Goal: Task Accomplishment & Management: Complete application form

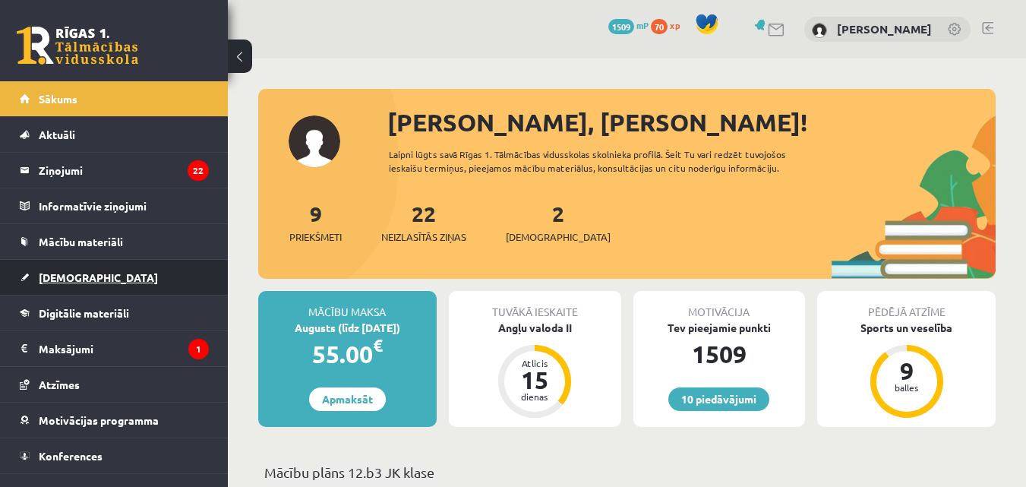
click at [157, 264] on link "[DEMOGRAPHIC_DATA]" at bounding box center [114, 277] width 189 height 35
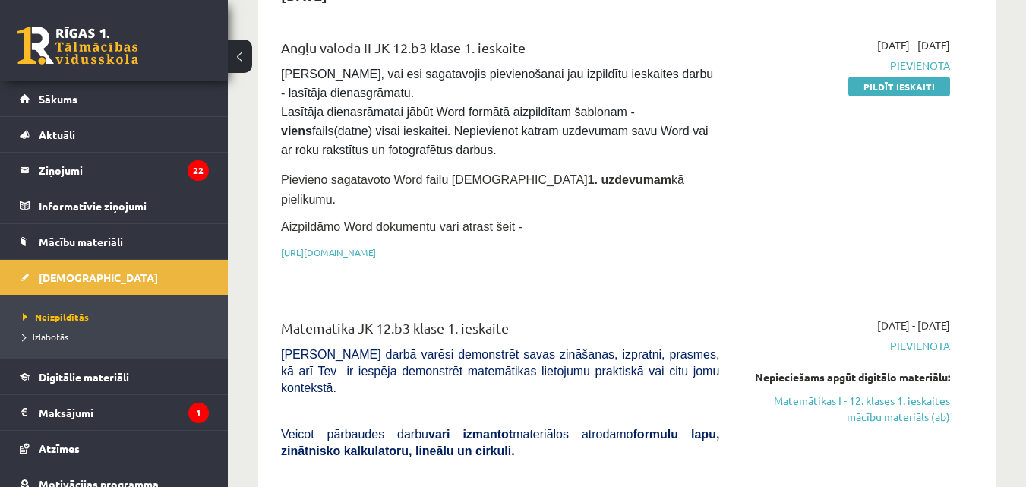
scroll to position [355, 0]
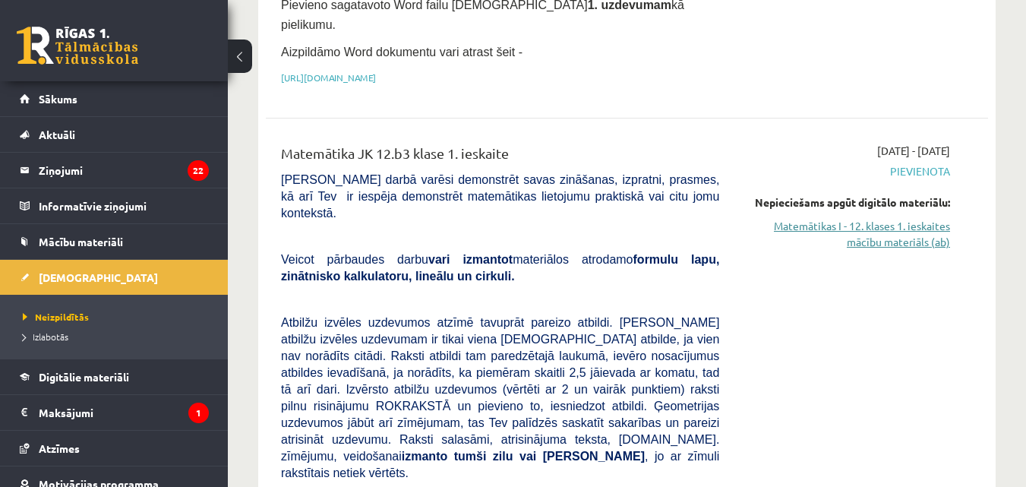
click at [886, 218] on link "Matemātikas I - 12. klases 1. ieskaites mācību materiāls (ab)" at bounding box center [846, 234] width 208 height 32
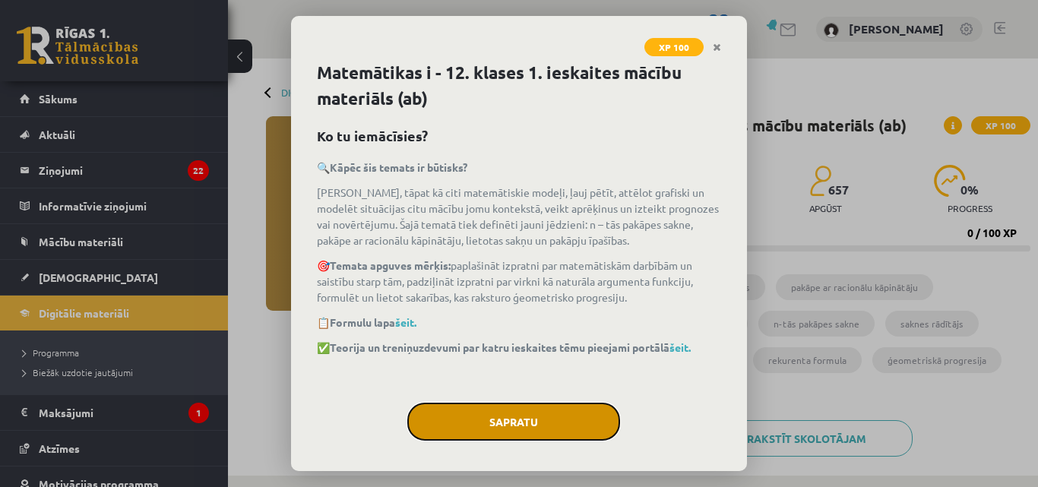
click at [501, 419] on button "Sapratu" at bounding box center [513, 422] width 213 height 38
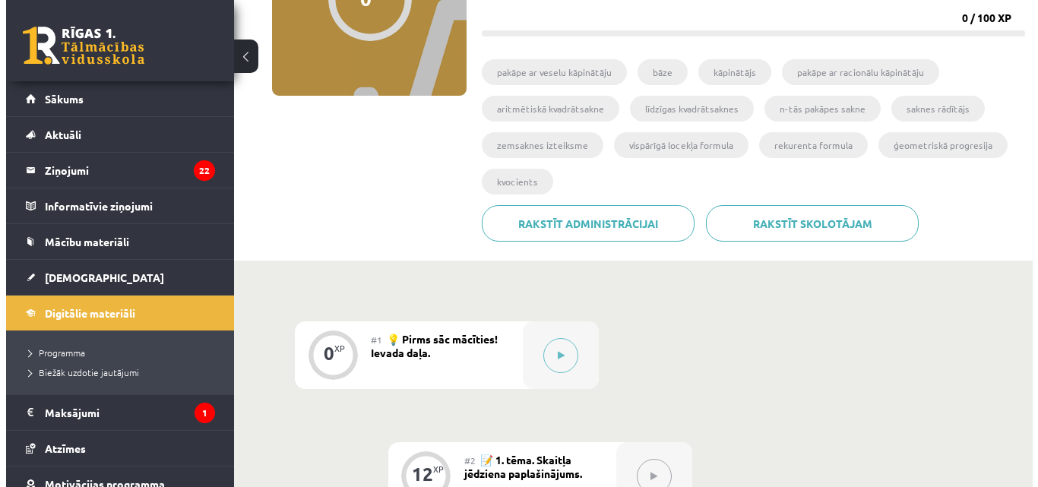
scroll to position [355, 0]
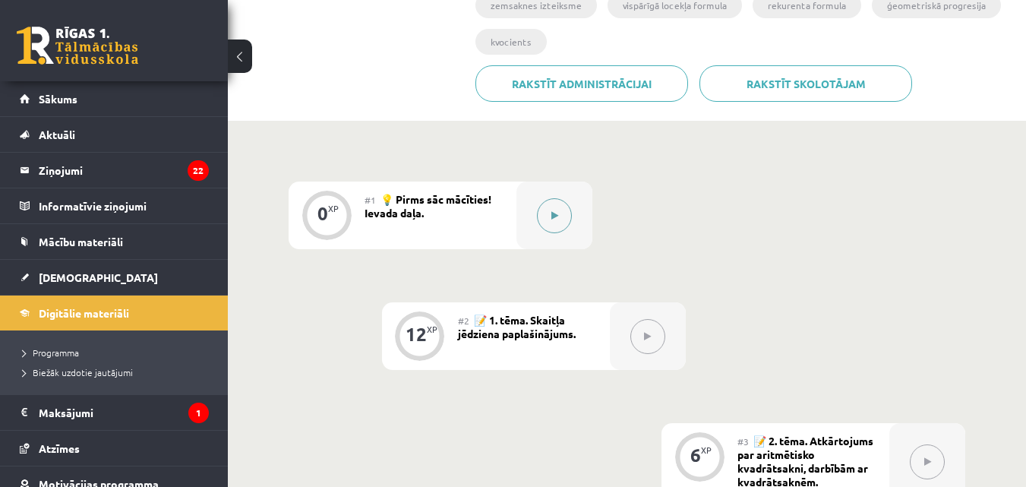
click at [551, 211] on icon at bounding box center [554, 215] width 7 height 9
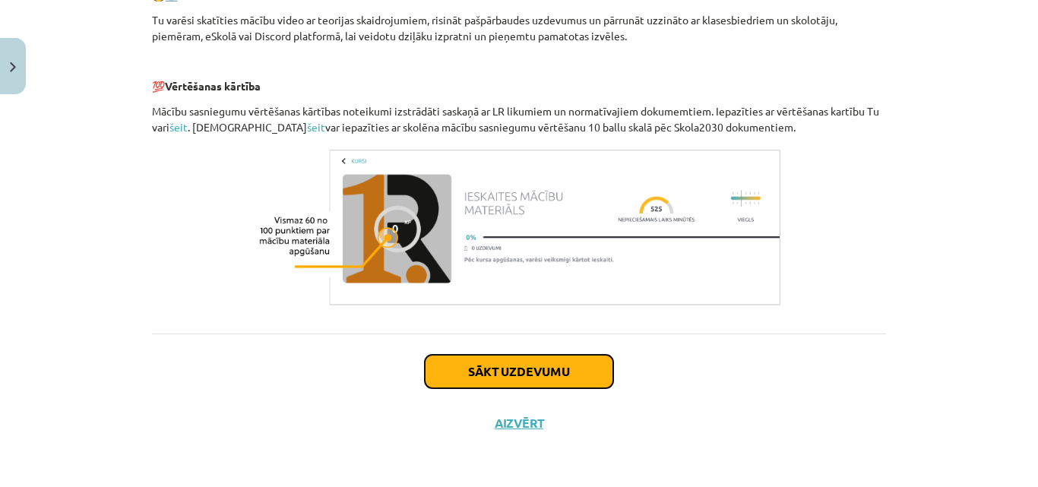
click at [567, 359] on button "Sākt uzdevumu" at bounding box center [519, 371] width 188 height 33
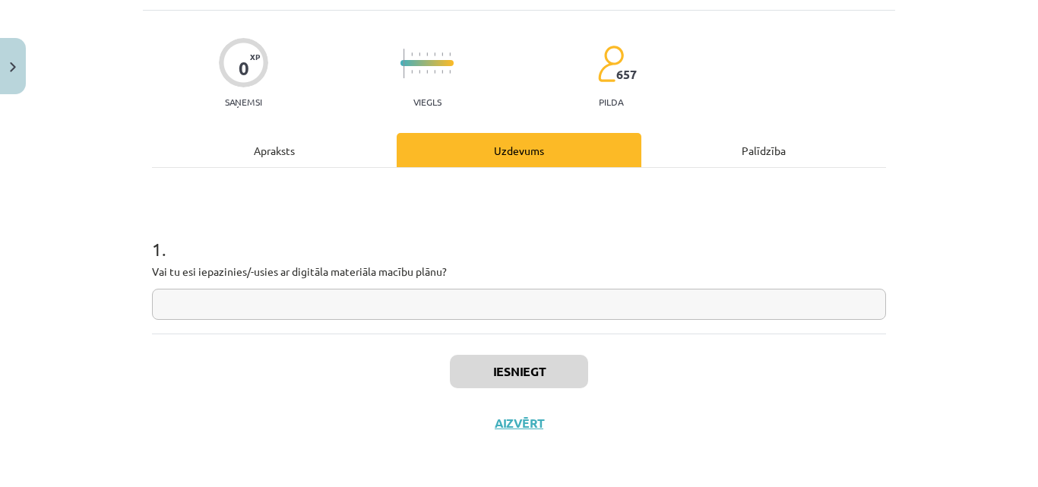
scroll to position [38, 0]
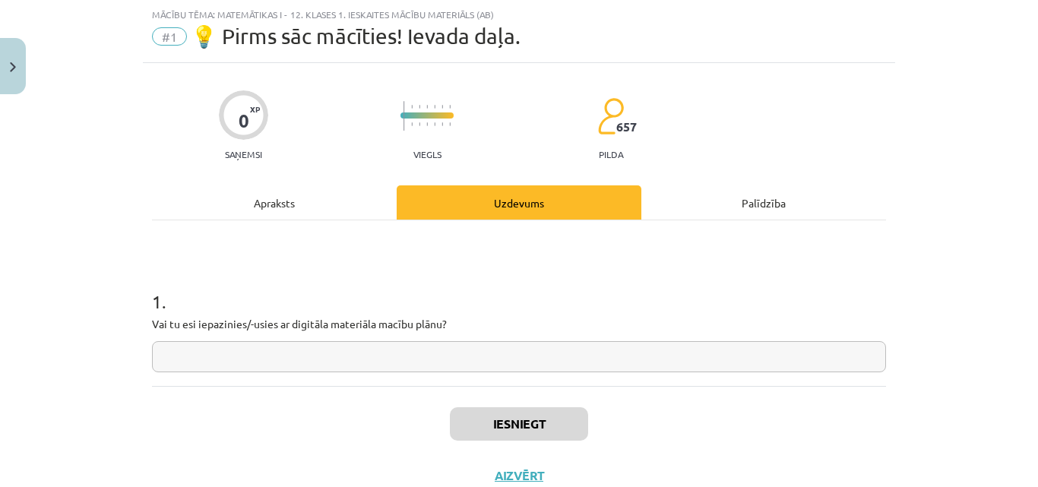
click at [566, 360] on input "text" at bounding box center [519, 356] width 734 height 31
click at [562, 420] on button "Iesniegt" at bounding box center [519, 423] width 138 height 33
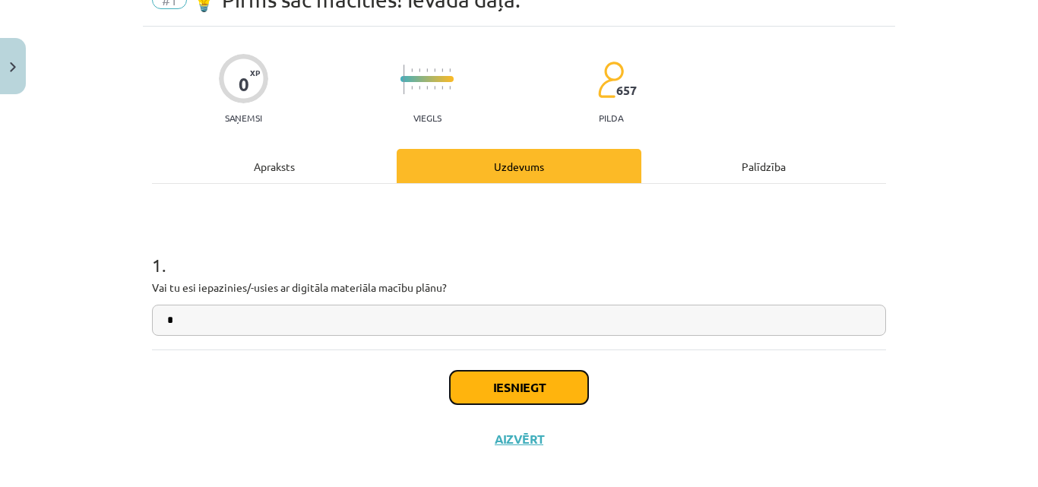
scroll to position [90, 0]
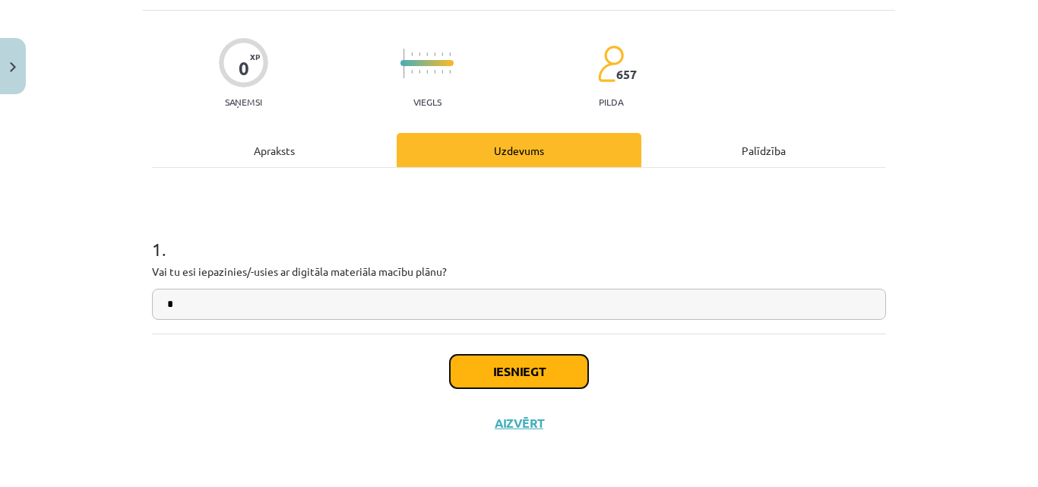
click at [499, 361] on button "Iesniegt" at bounding box center [519, 371] width 138 height 33
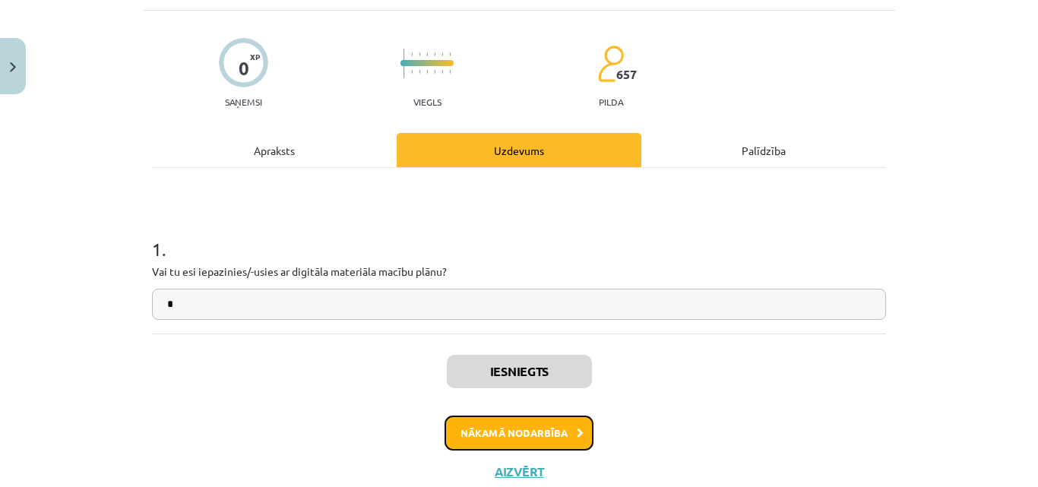
click at [498, 423] on button "Nākamā nodarbība" at bounding box center [518, 432] width 149 height 35
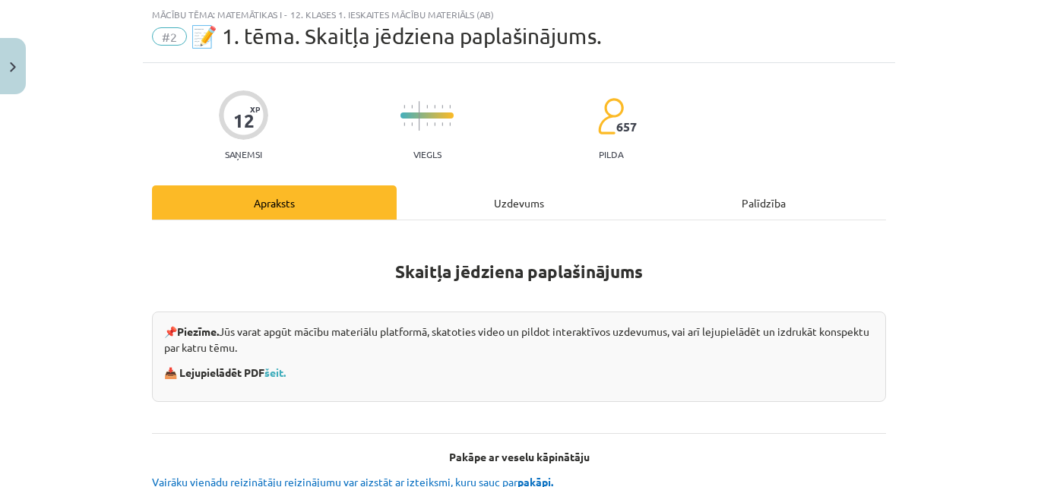
scroll to position [215, 0]
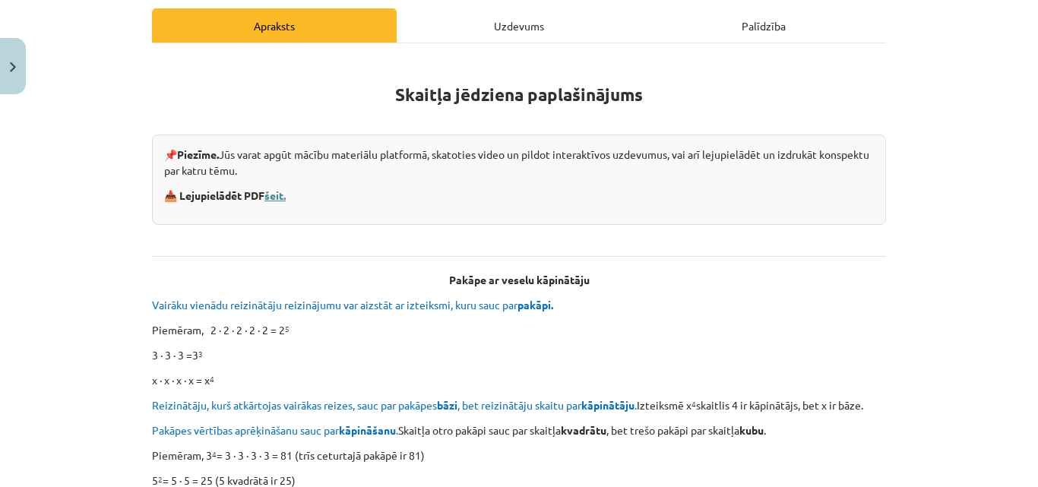
click at [273, 195] on link "šeit." at bounding box center [274, 195] width 21 height 14
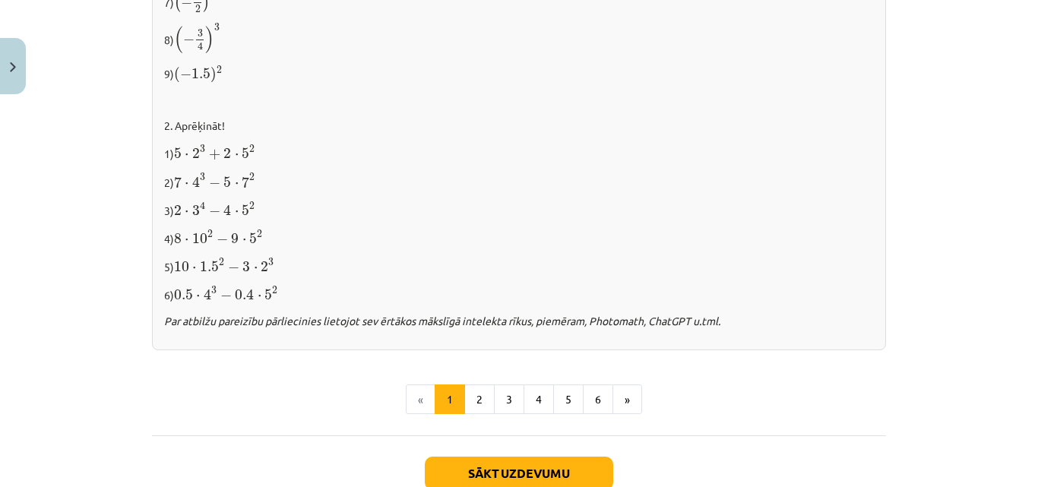
scroll to position [1633, 0]
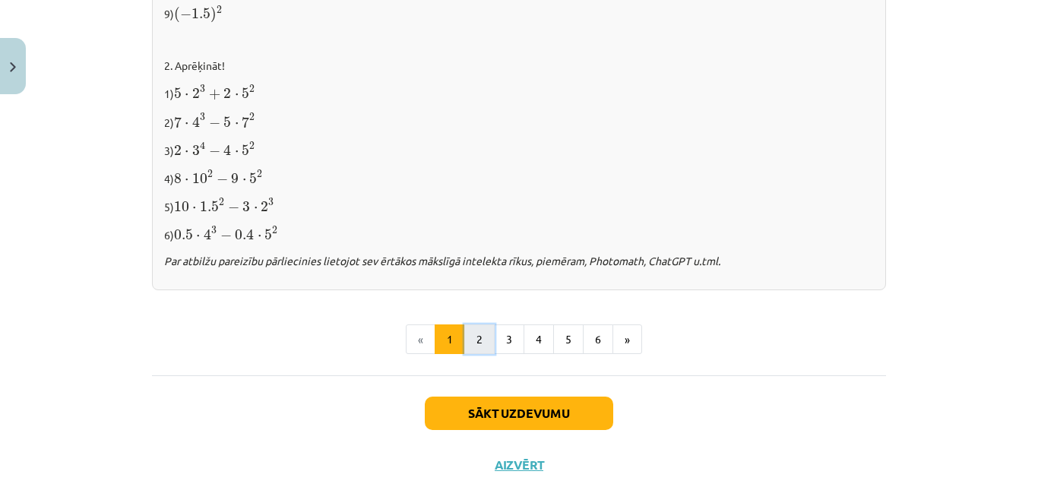
click at [472, 332] on button "2" at bounding box center [479, 339] width 30 height 30
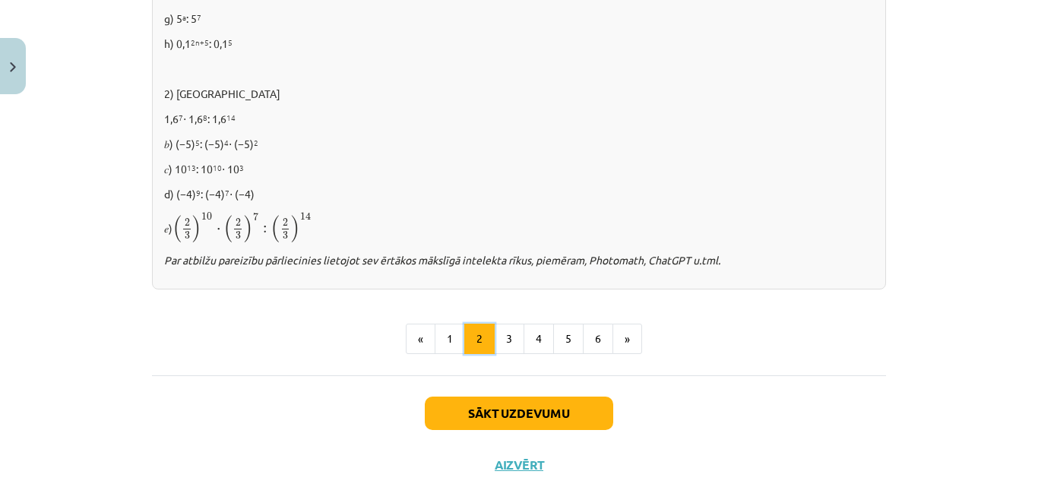
scroll to position [1125, 0]
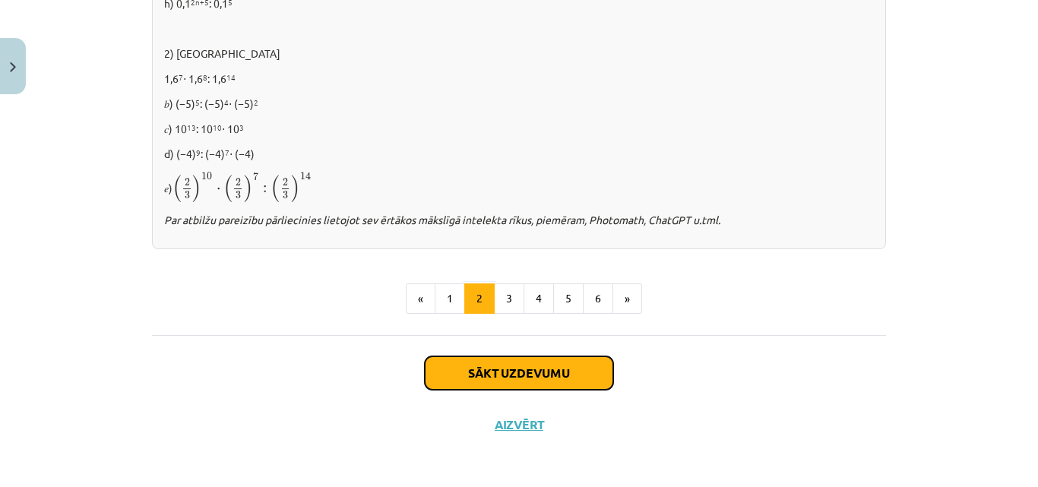
click at [565, 359] on button "Sākt uzdevumu" at bounding box center [519, 372] width 188 height 33
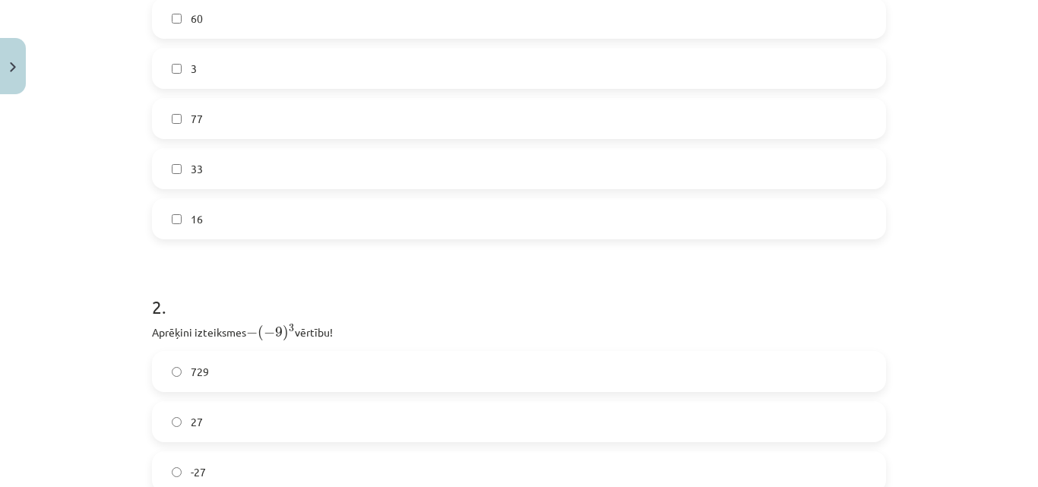
scroll to position [532, 0]
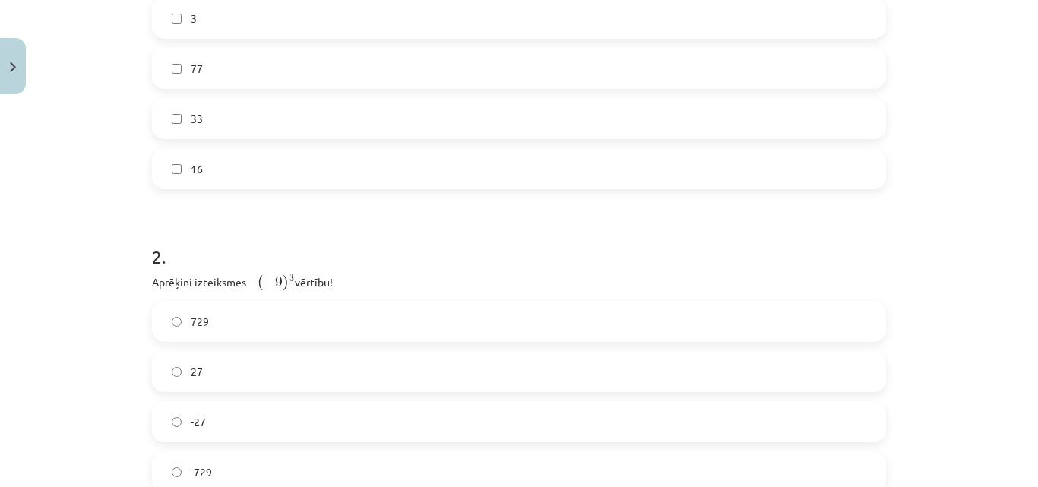
click at [235, 319] on label "729" at bounding box center [518, 321] width 731 height 38
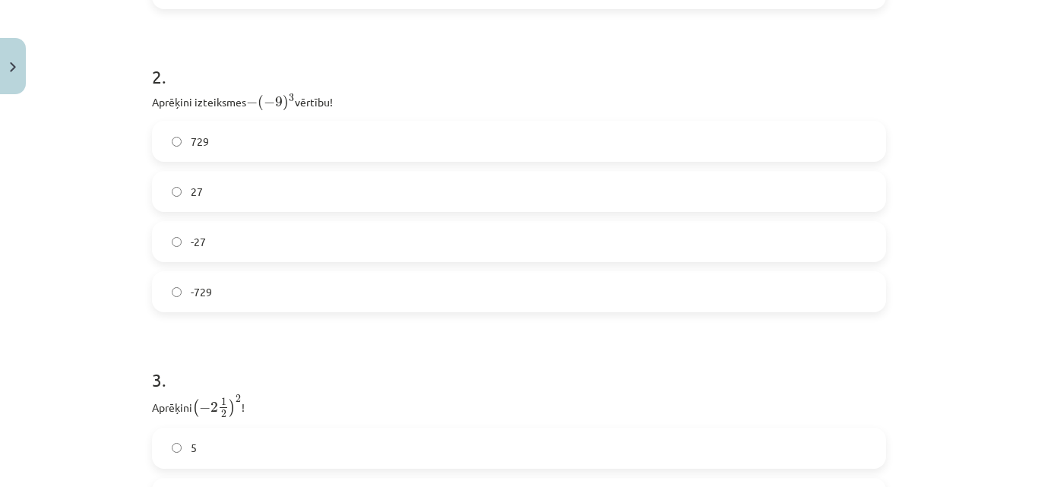
scroll to position [886, 0]
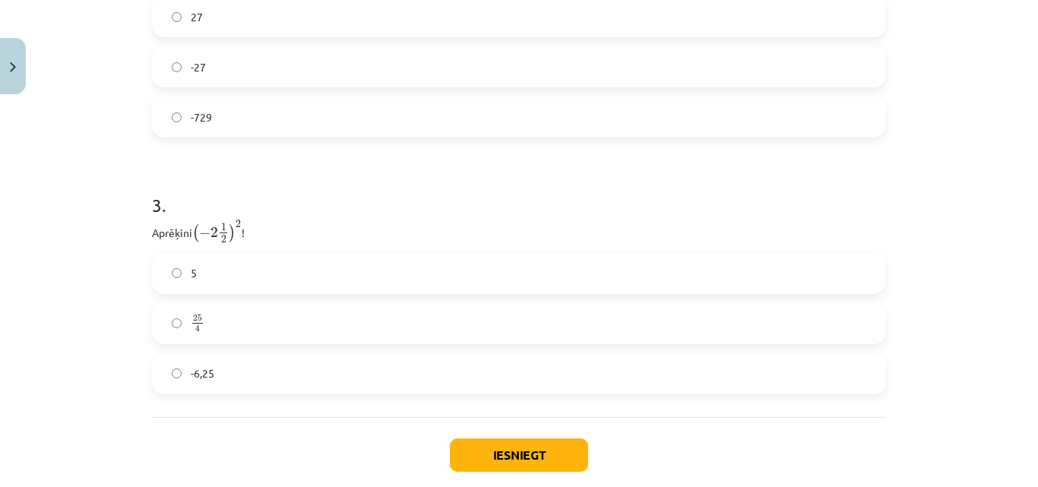
click at [284, 314] on label "25 4 25 4" at bounding box center [518, 324] width 731 height 38
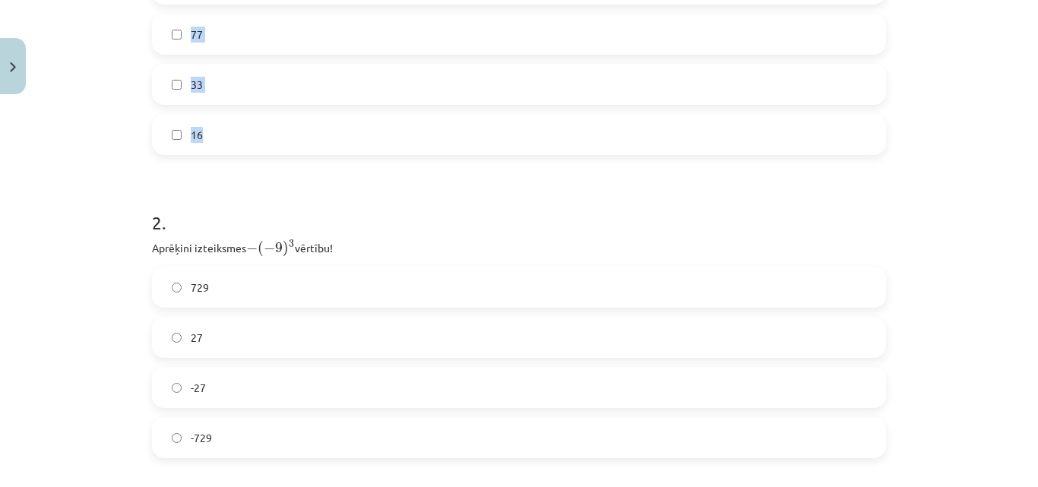
scroll to position [532, 0]
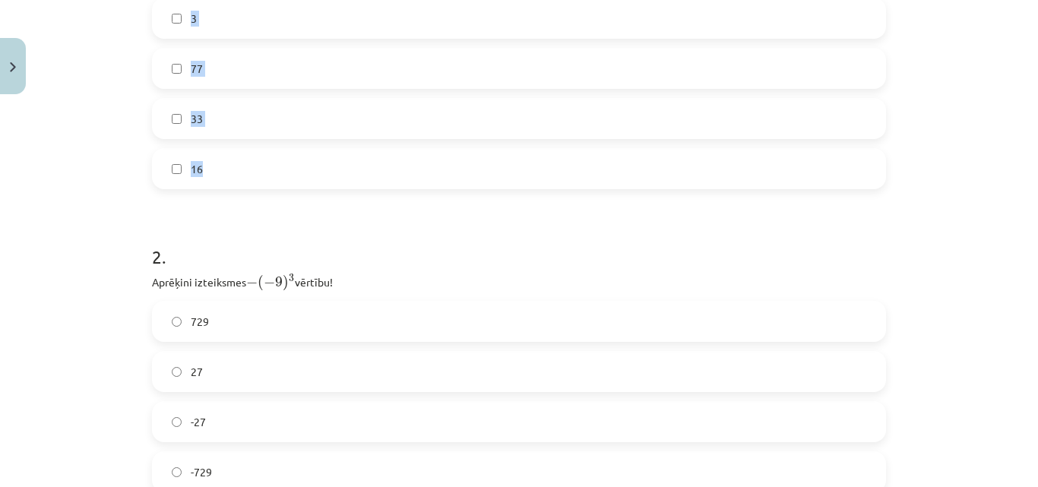
drag, startPoint x: 133, startPoint y: 153, endPoint x: 400, endPoint y: 21, distance: 298.6
click at [302, 168] on div "Mācību tēma: Matemātikas i - 12. klases 1. ieskaites mācību materiāls (ab) #2 📝…" at bounding box center [519, 243] width 1038 height 487
copy div "1 . Atzīmē visus skaitļus, kuri ir kāda vesela skaitļa kvadrāts! 49 100 60 3 77…"
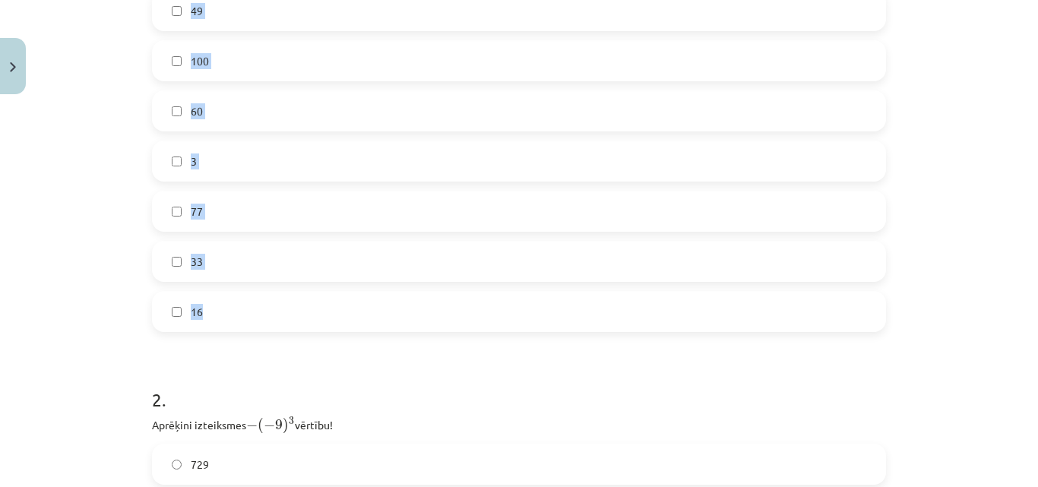
scroll to position [355, 0]
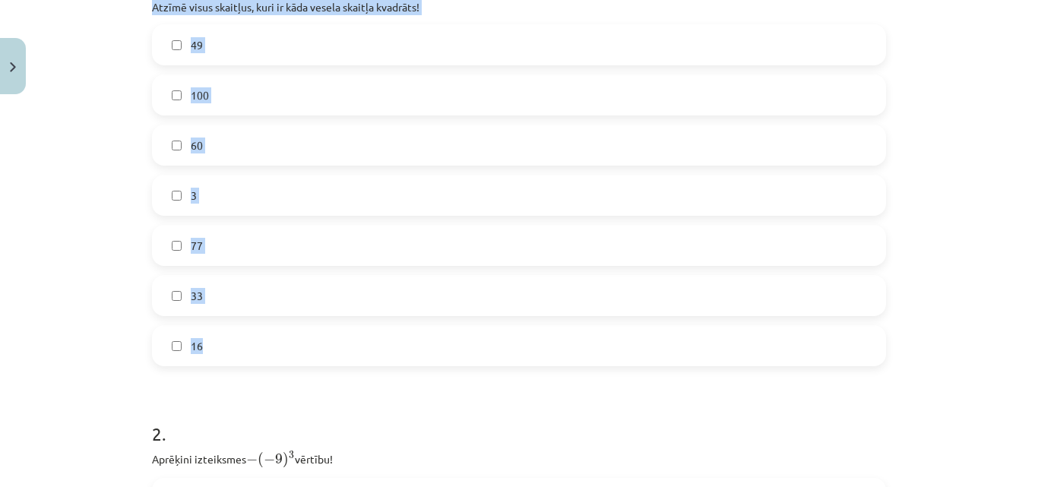
click at [83, 220] on div "Mācību tēma: Matemātikas i - 12. klases 1. ieskaites mācību materiāls (ab) #2 📝…" at bounding box center [519, 243] width 1038 height 487
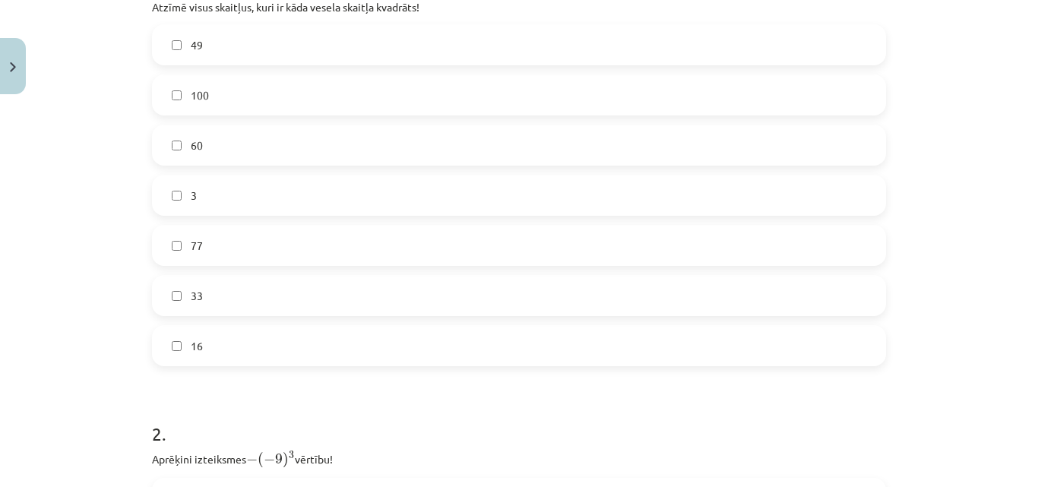
click at [239, 40] on label "49" at bounding box center [518, 45] width 731 height 38
click at [241, 86] on label "100" at bounding box center [518, 95] width 731 height 38
click at [232, 333] on label "16" at bounding box center [518, 346] width 731 height 38
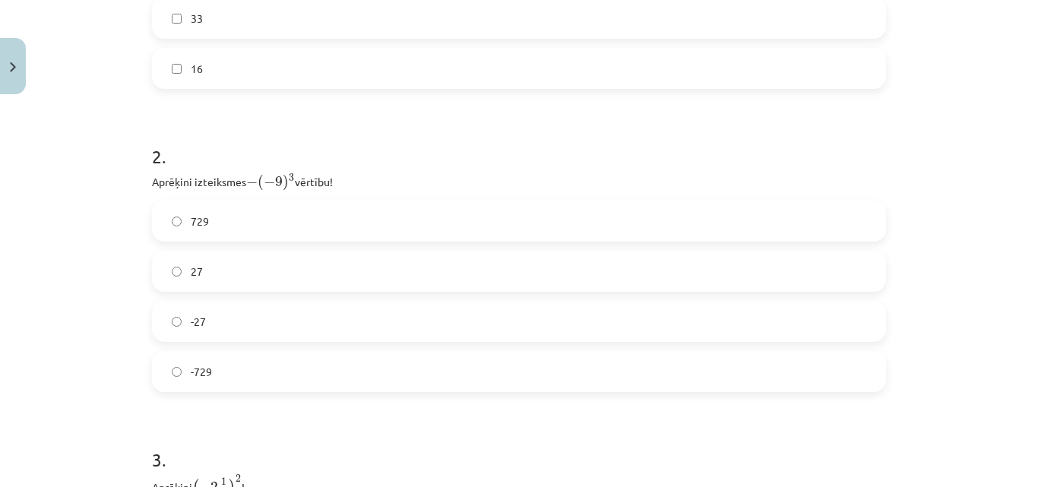
scroll to position [969, 0]
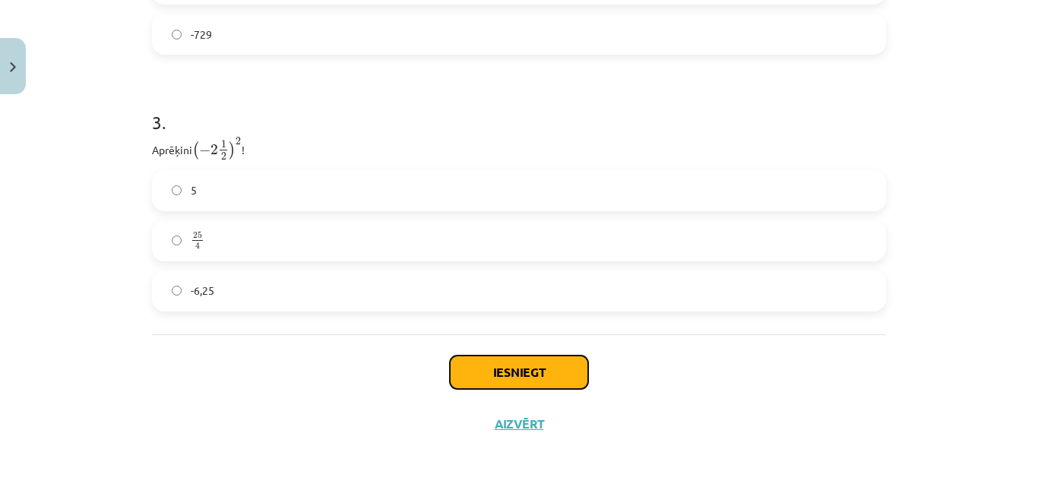
click at [526, 367] on button "Iesniegt" at bounding box center [519, 371] width 138 height 33
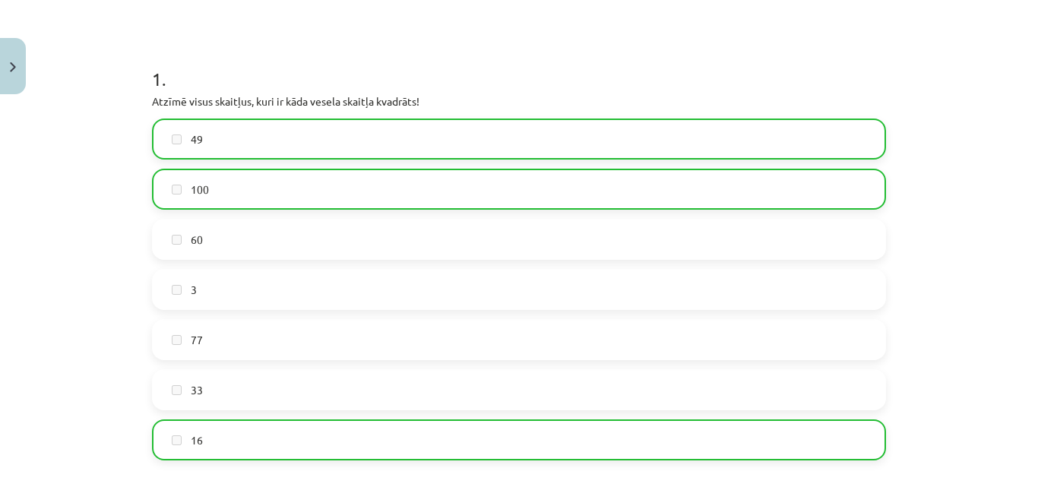
scroll to position [1017, 0]
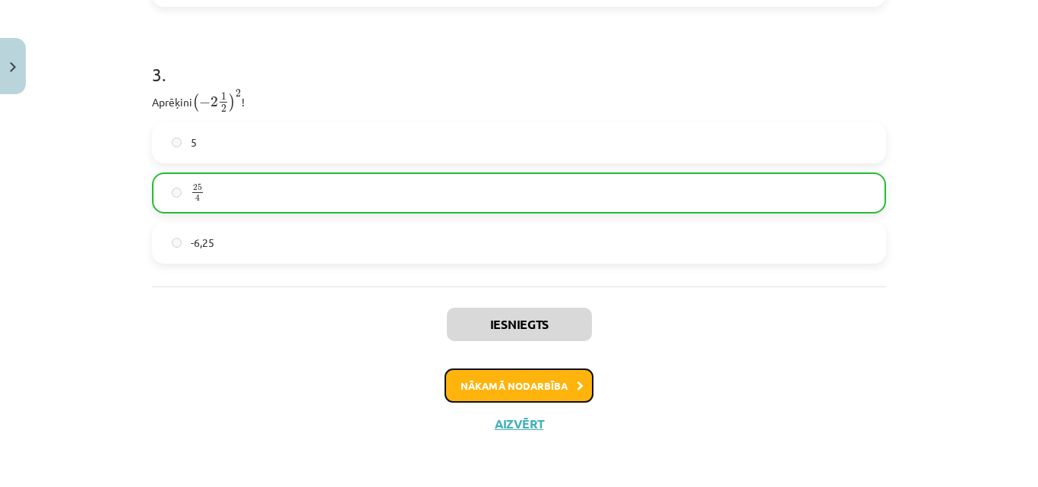
click at [529, 388] on button "Nākamā nodarbība" at bounding box center [518, 385] width 149 height 35
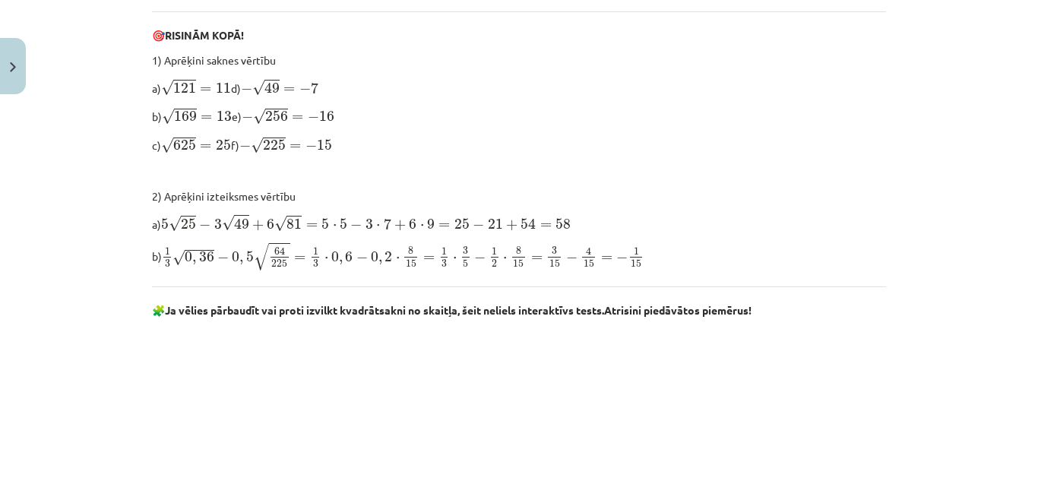
scroll to position [747, 0]
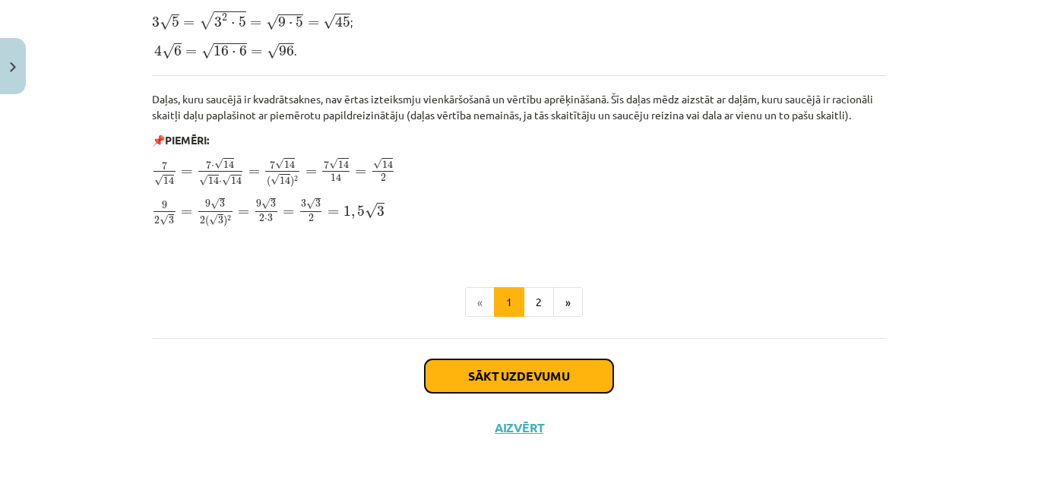
click at [507, 368] on button "Sākt uzdevumu" at bounding box center [519, 375] width 188 height 33
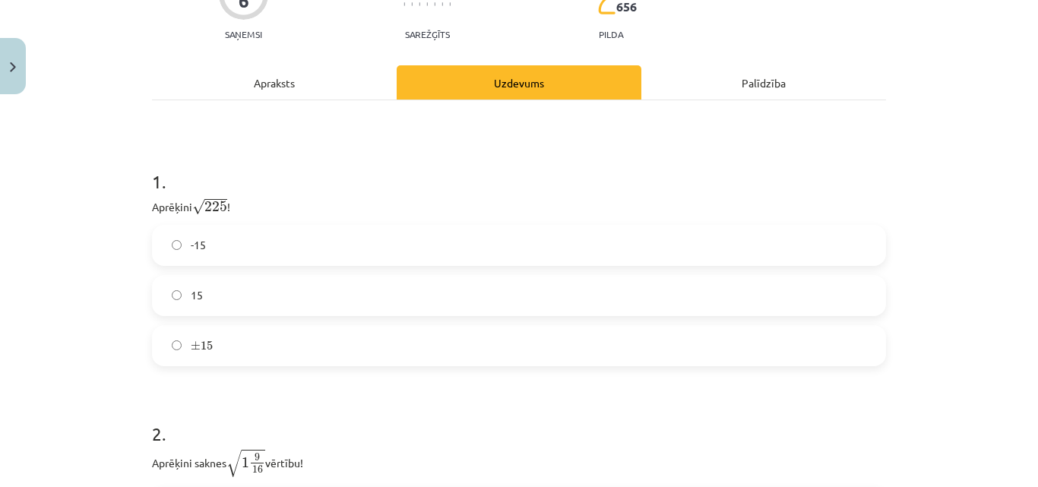
scroll to position [215, 0]
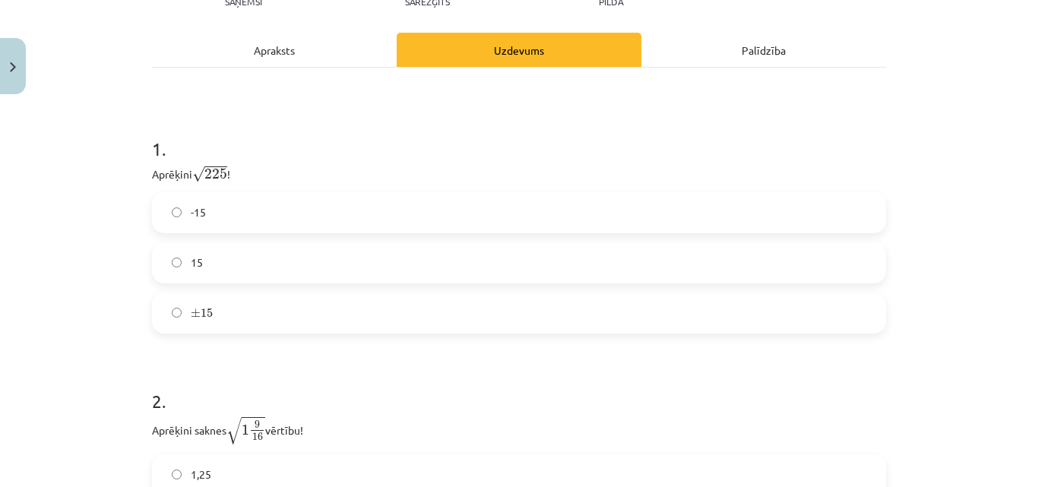
click at [413, 269] on label "15" at bounding box center [518, 263] width 731 height 38
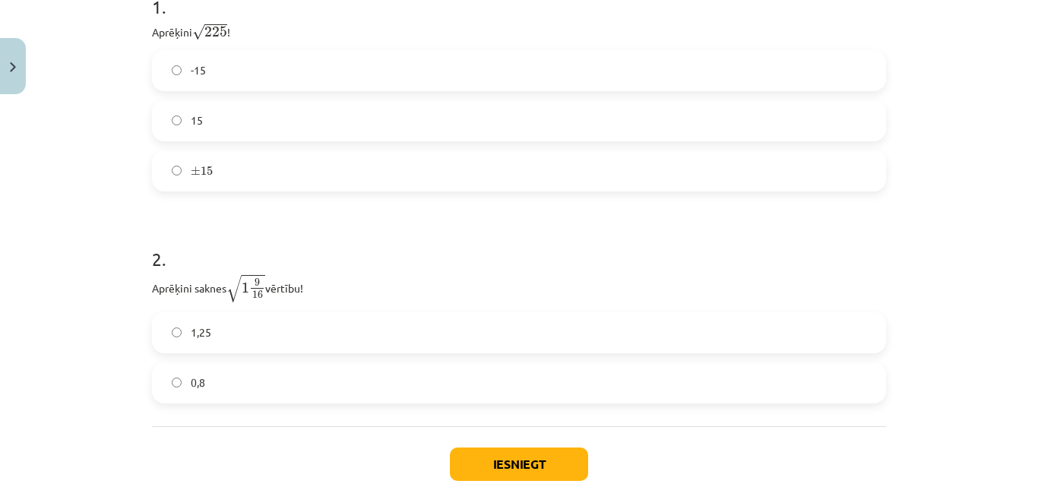
scroll to position [449, 0]
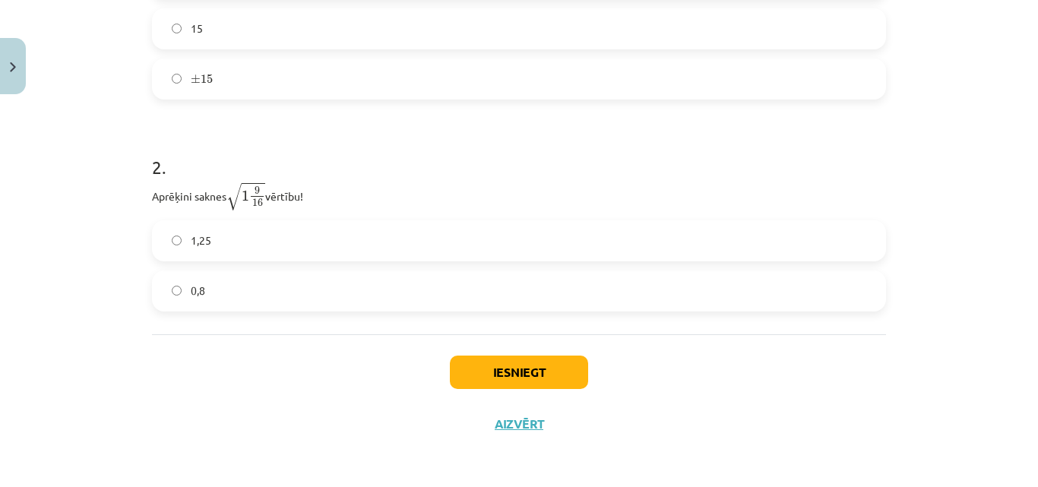
click at [277, 228] on label "1,25" at bounding box center [518, 241] width 731 height 38
click at [504, 368] on button "Iesniegt" at bounding box center [519, 371] width 138 height 33
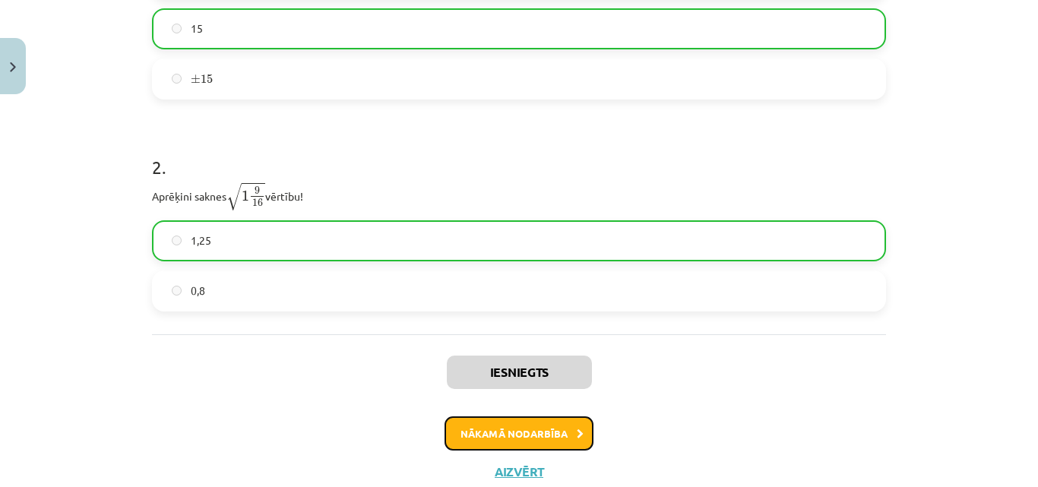
click at [551, 425] on button "Nākamā nodarbība" at bounding box center [518, 433] width 149 height 35
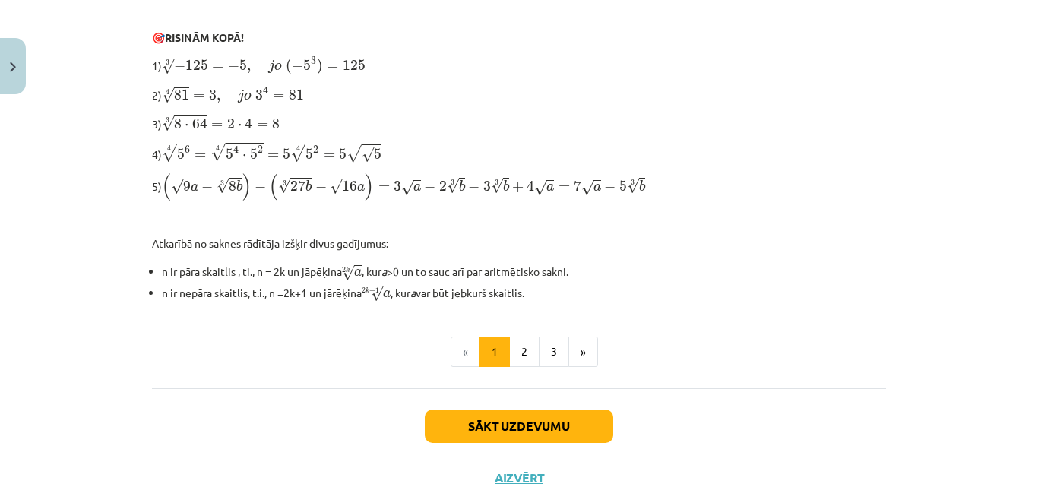
scroll to position [553, 0]
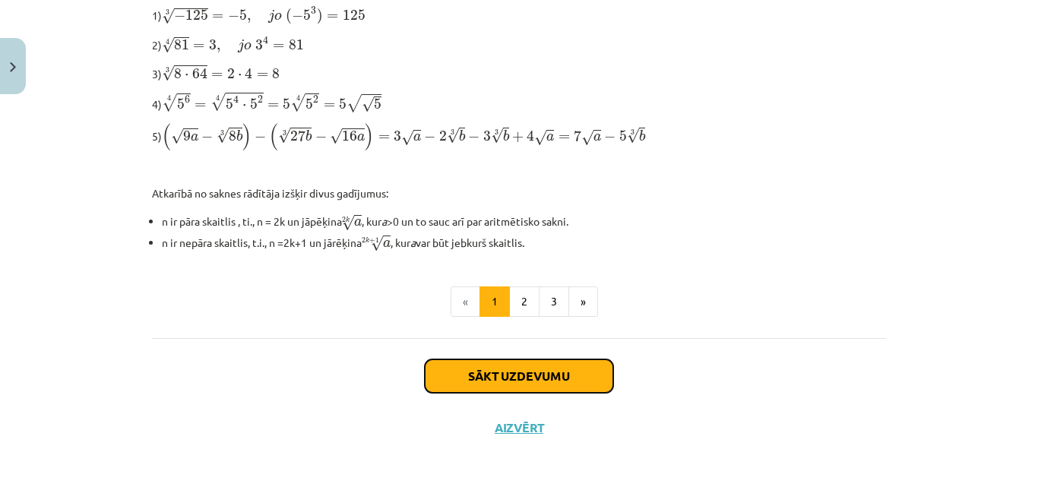
click at [520, 361] on button "Sākt uzdevumu" at bounding box center [519, 375] width 188 height 33
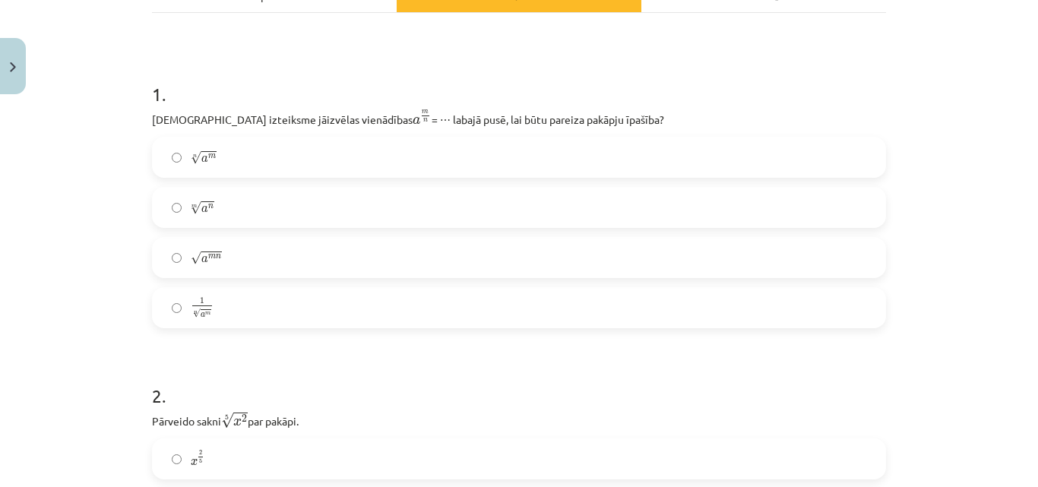
scroll to position [215, 0]
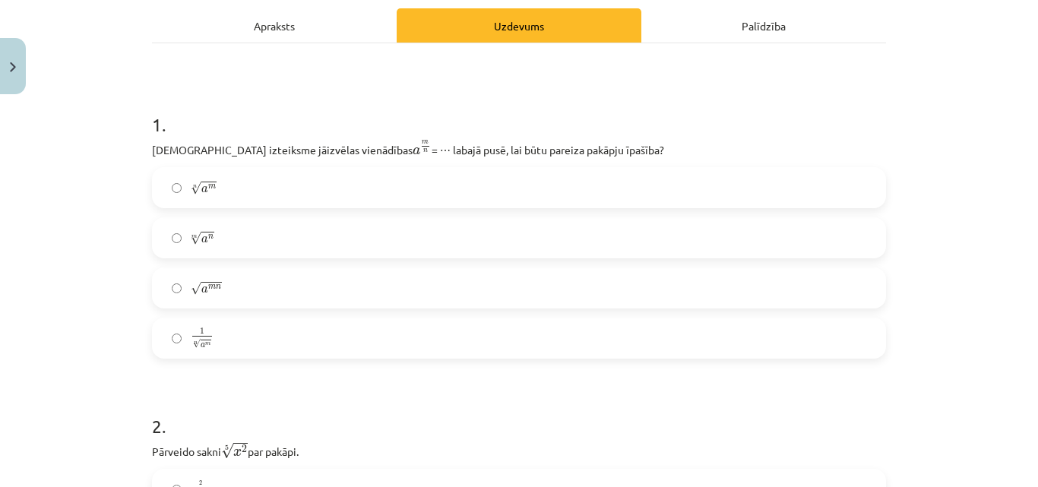
click at [327, 294] on label "√ a m n a m n" at bounding box center [518, 288] width 731 height 38
drag, startPoint x: 130, startPoint y: 149, endPoint x: 616, endPoint y: 150, distance: 486.1
click at [616, 150] on div "Mācību tēma: Matemātikas i - 12. klases 1. ieskaites mācību materiāls (ab) #4 📝…" at bounding box center [519, 243] width 1038 height 487
copy p "Kura izteiksme jāizvēlas vienādības a m n a m n = ⋯ labajā pusē, lai būtu parei…"
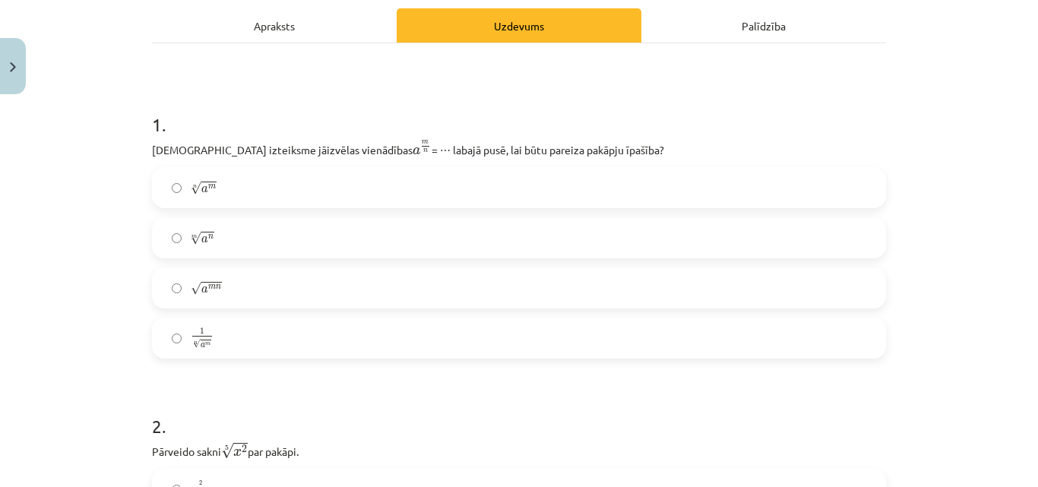
scroll to position [393, 0]
click at [292, 240] on label "m √ a n a n m" at bounding box center [518, 238] width 731 height 38
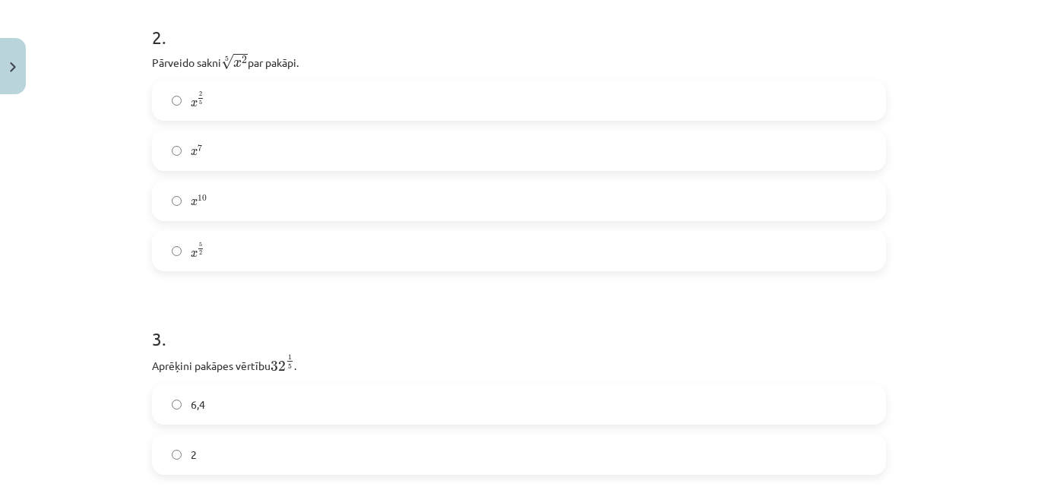
scroll to position [570, 0]
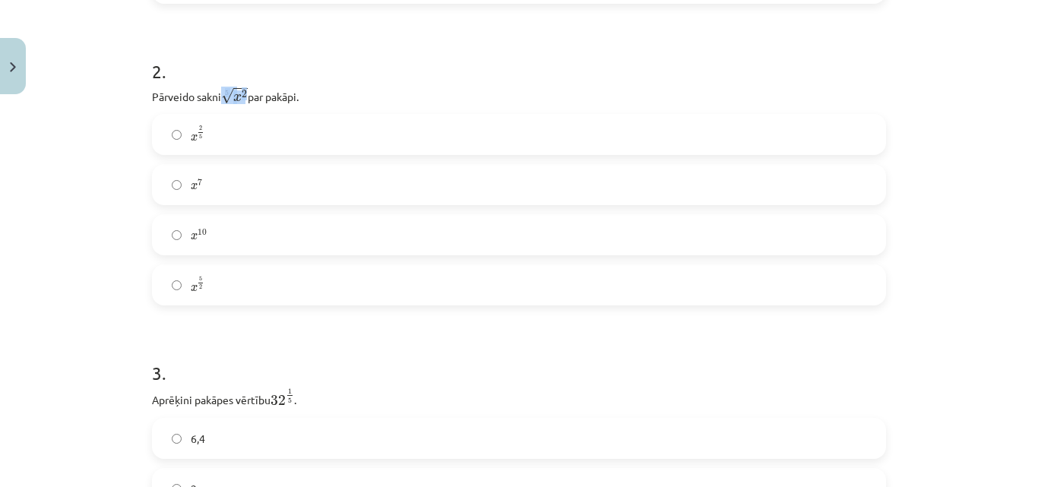
drag, startPoint x: 217, startPoint y: 96, endPoint x: 242, endPoint y: 96, distance: 25.1
click at [245, 98] on p "Pārveido sakni 5 √ x 2 x 2 5 par pakāpi." at bounding box center [519, 95] width 734 height 19
copy p "5 √ x 2"
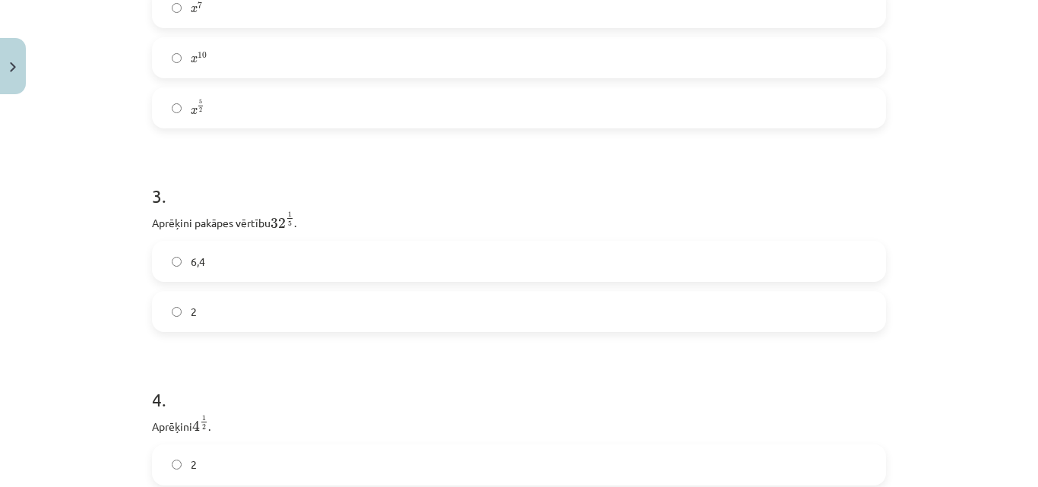
scroll to position [924, 0]
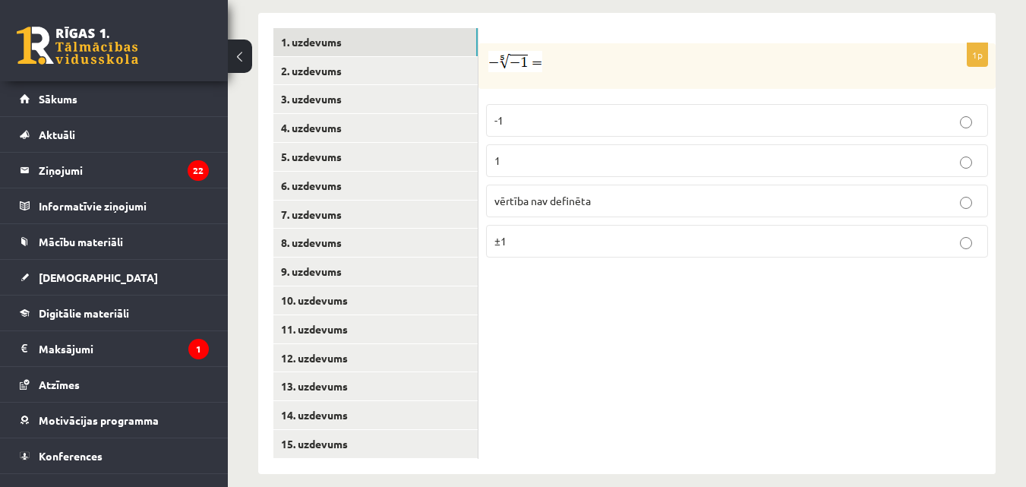
scroll to position [681, 0]
click at [532, 152] on p "1" at bounding box center [736, 160] width 485 height 16
click at [365, 59] on link "2. uzdevums" at bounding box center [375, 70] width 204 height 28
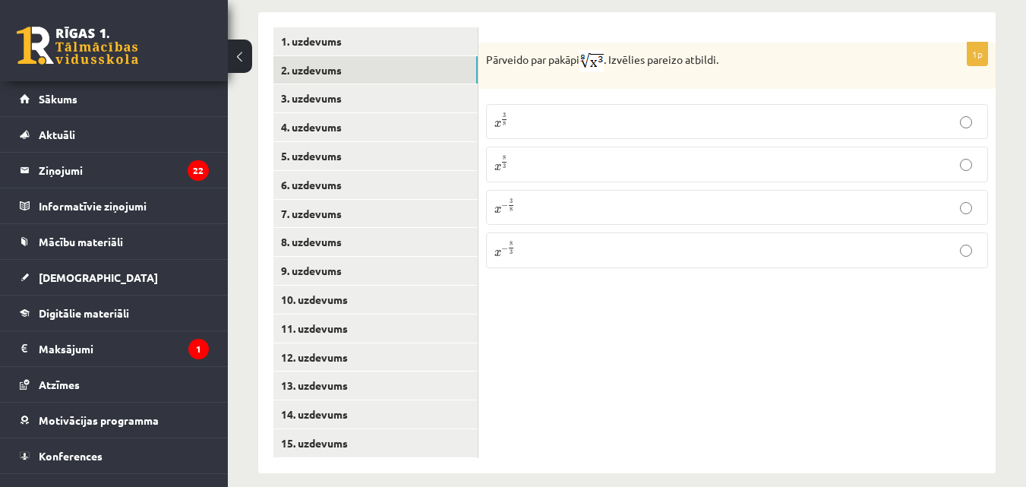
click at [616, 112] on p "x 3 8 x 3 8" at bounding box center [736, 121] width 485 height 18
click at [317, 84] on link "3. uzdevums" at bounding box center [375, 98] width 204 height 28
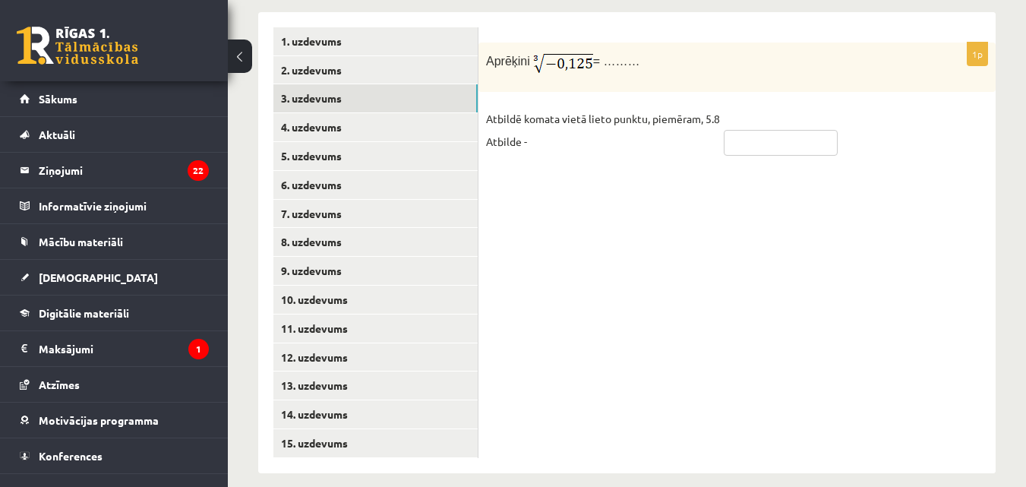
click at [750, 130] on input "text" at bounding box center [781, 143] width 114 height 26
type input "****"
click at [321, 113] on link "4. uzdevums" at bounding box center [375, 127] width 204 height 28
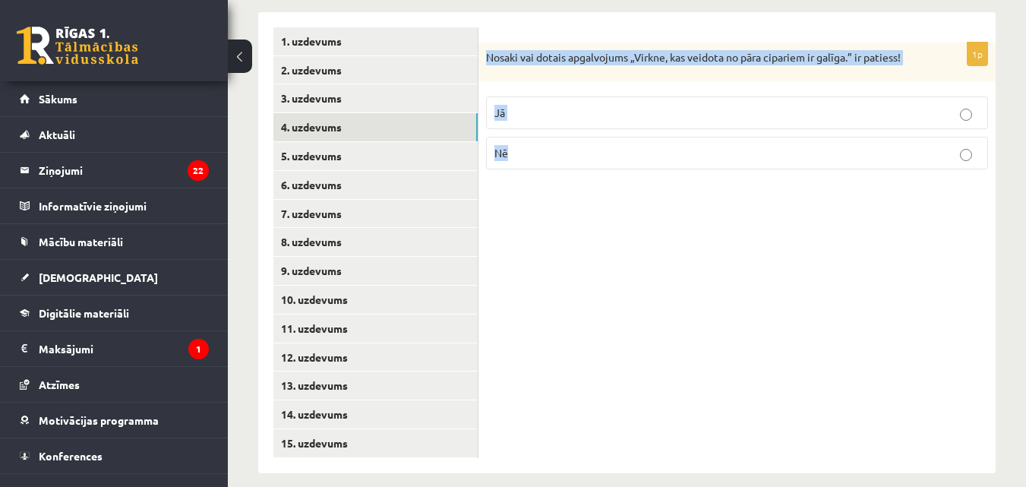
drag, startPoint x: 485, startPoint y: 37, endPoint x: 942, endPoint y: 132, distance: 466.3
click at [942, 132] on div "1p Nosaki vai dotais apgalvojums „Virkne, kas veidota no pāra cipariem ir galīg…" at bounding box center [737, 113] width 517 height 140
copy div "Nosaki vai dotais apgalvojums „Virkne, kas veidota no pāra cipariem ir galīga.”…"
click at [509, 153] on label "Nē" at bounding box center [737, 153] width 502 height 33
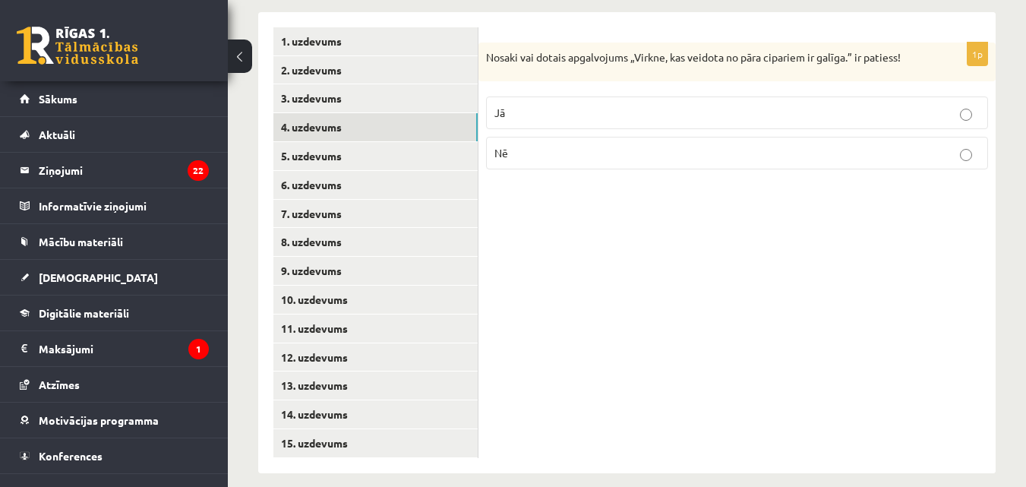
click at [517, 145] on p "Nē" at bounding box center [736, 153] width 485 height 16
click at [384, 143] on link "5. uzdevums" at bounding box center [375, 156] width 204 height 28
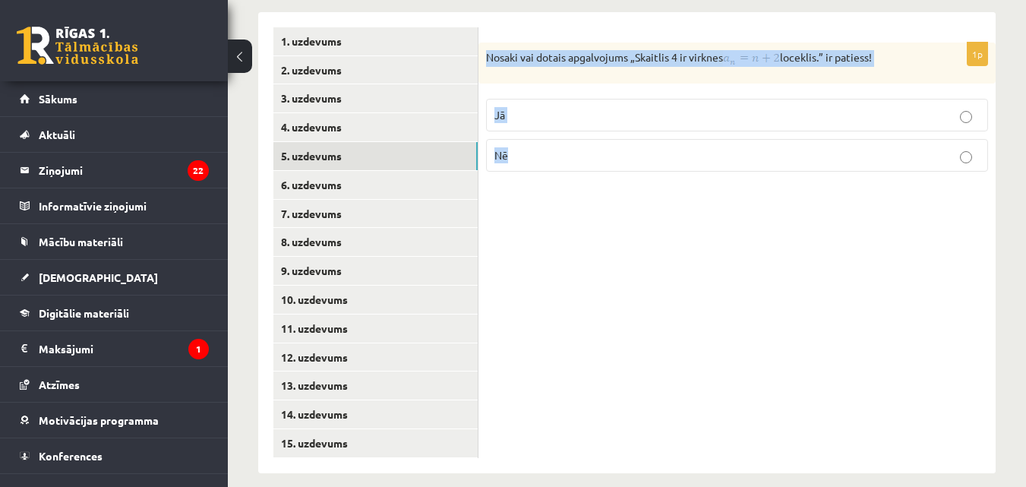
drag, startPoint x: 479, startPoint y: 37, endPoint x: 639, endPoint y: 150, distance: 195.6
click at [639, 150] on div "1p Nosaki vai dotais apgalvojums „Skaitlis 4 ir virknes loceklis.” ir patiess! …" at bounding box center [737, 113] width 517 height 141
copy div "Nosaki vai dotais apgalvojums „Skaitlis 4 ir virknes loceklis.” ir patiess! Jā …"
click at [743, 50] on img at bounding box center [751, 58] width 57 height 17
click at [726, 58] on div "Nosaki vai dotais apgalvojums „Skaitlis 4 ir virknes loceklis.” ir patiess!" at bounding box center [737, 63] width 517 height 41
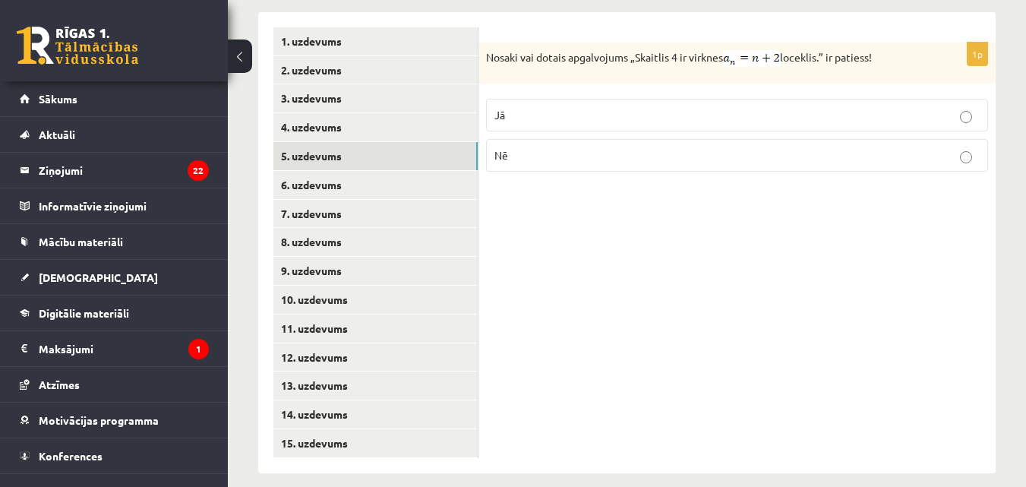
click at [730, 55] on div "Nosaki vai dotais apgalvojums „Skaitlis 4 ir virknes loceklis.” ir patiess!" at bounding box center [737, 63] width 517 height 41
click at [525, 107] on p "Jā" at bounding box center [736, 115] width 485 height 16
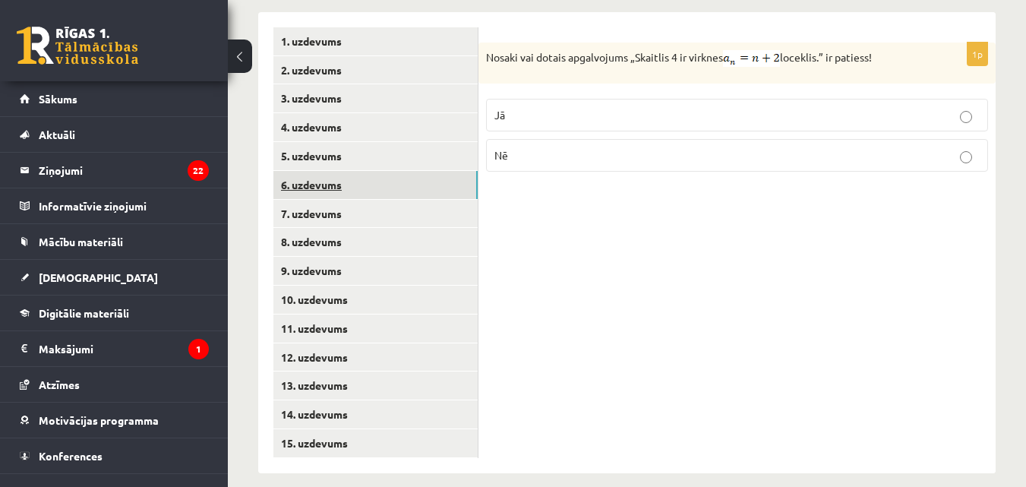
click at [371, 171] on link "6. uzdevums" at bounding box center [375, 185] width 204 height 28
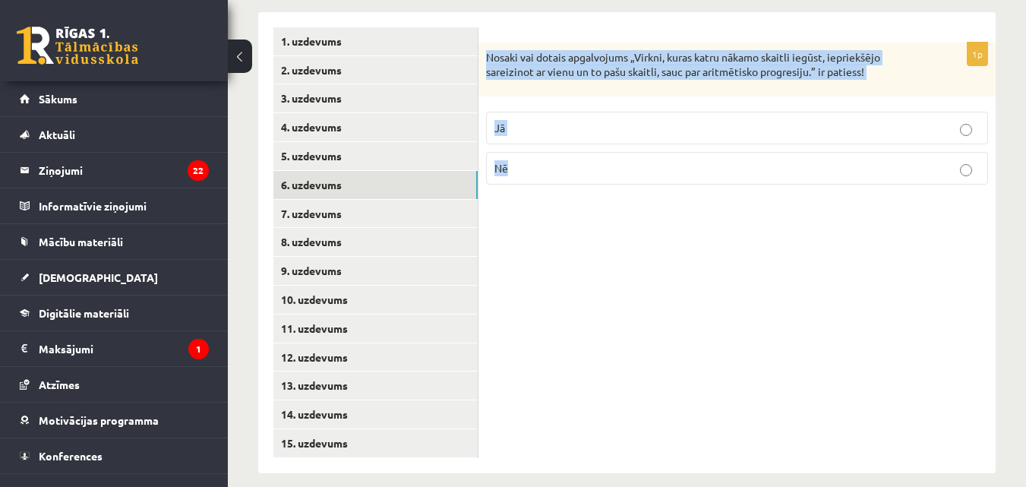
drag, startPoint x: 485, startPoint y: 38, endPoint x: 810, endPoint y: 151, distance: 343.5
click at [810, 151] on div "1p Nosaki vai dotais apgalvojums „Virkni, kuras katru nākamo skaitli iegūst, ie…" at bounding box center [737, 120] width 517 height 154
copy div "Nosaki vai dotais apgalvojums „Virkni, kuras katru nākamo skaitli iegūst, iepri…"
click at [516, 160] on p "Nē" at bounding box center [736, 168] width 485 height 16
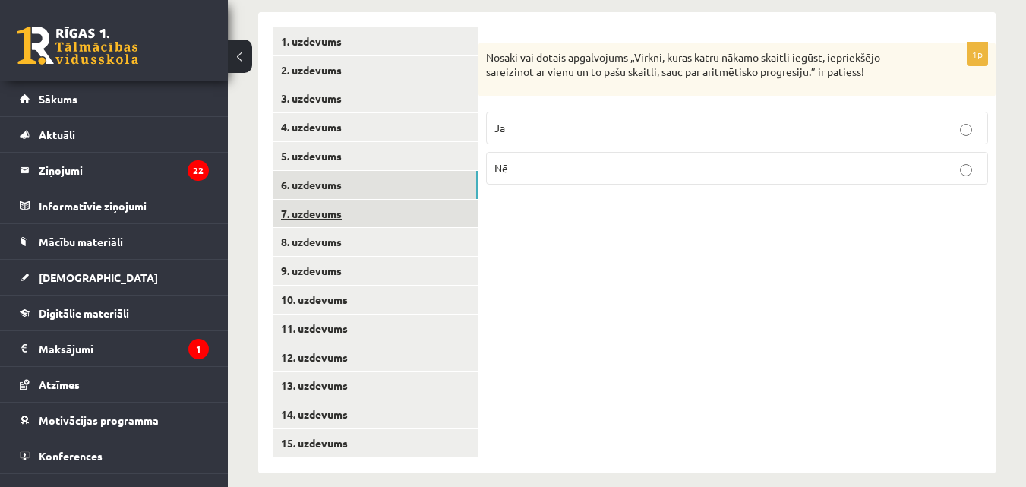
click at [356, 202] on link "7. uzdevums" at bounding box center [375, 214] width 204 height 28
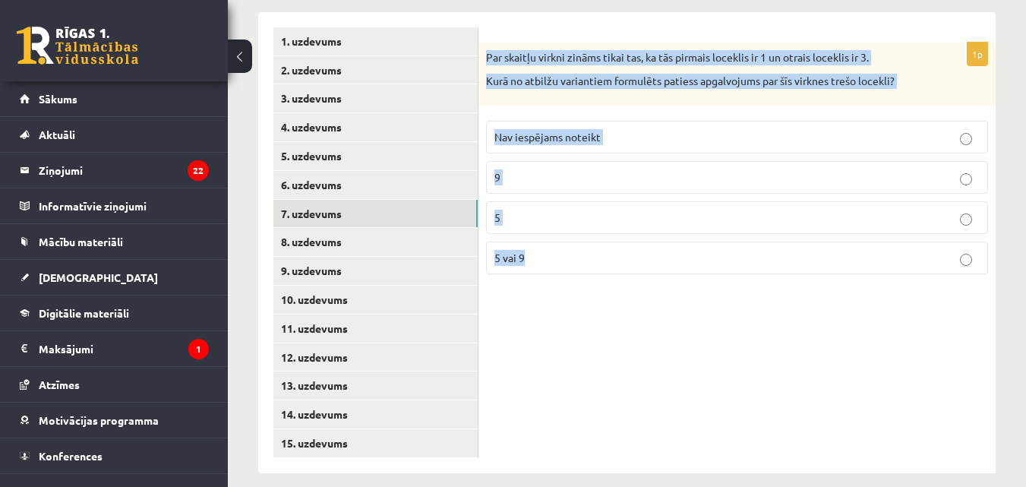
drag, startPoint x: 487, startPoint y: 43, endPoint x: 646, endPoint y: 235, distance: 249.3
click at [646, 235] on div "1p Par skaitļu virkni zināms tikai tas, ka tās pirmais loceklis ir 1 un otrais …" at bounding box center [737, 165] width 517 height 244
copy div "Par skaitļu virkni zināms tikai tas, ka tās pirmais loceklis ir 1 un otrais loc…"
click at [627, 129] on p "Nav iespējams noteikt" at bounding box center [736, 137] width 485 height 16
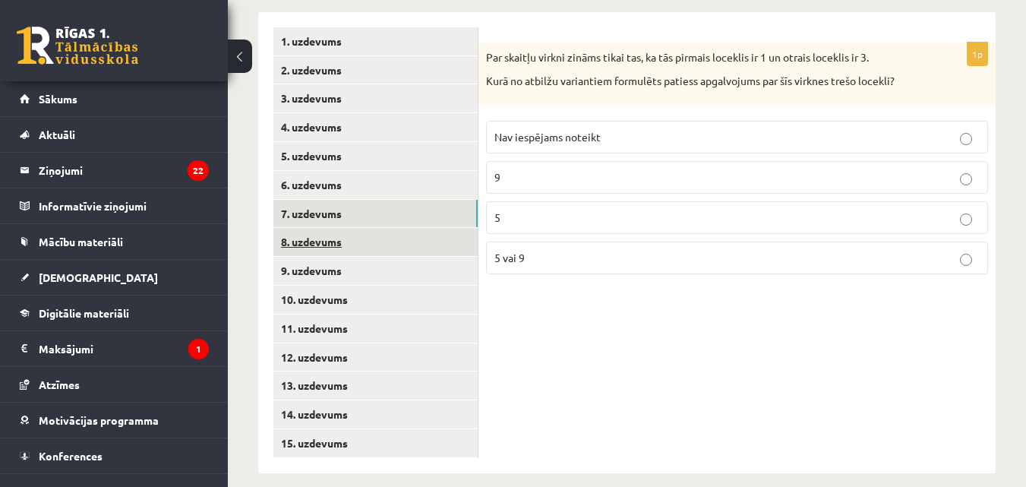
click at [359, 228] on link "8. uzdevums" at bounding box center [375, 242] width 204 height 28
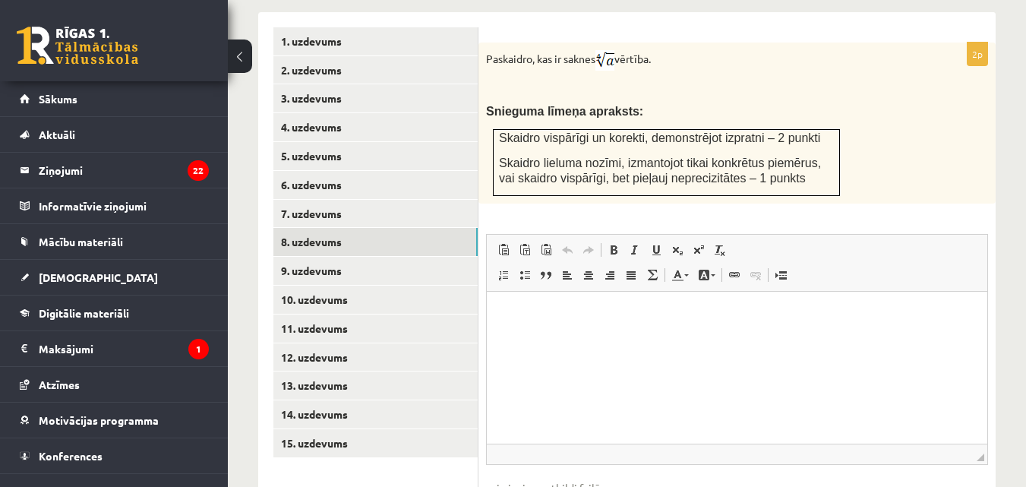
scroll to position [0, 0]
drag, startPoint x: 481, startPoint y: 39, endPoint x: 666, endPoint y: 46, distance: 185.5
click at [666, 46] on div "Paskaidro, kas ir saknes vērtība. Snieguma līmeņa apraksts: Skaidro vispārīgi u…" at bounding box center [737, 123] width 517 height 161
copy p "Paskaidro, kas ir saknes vērtība."
click at [556, 103] on p "Snieguma līmeņa apraksts:" at bounding box center [699, 111] width 426 height 16
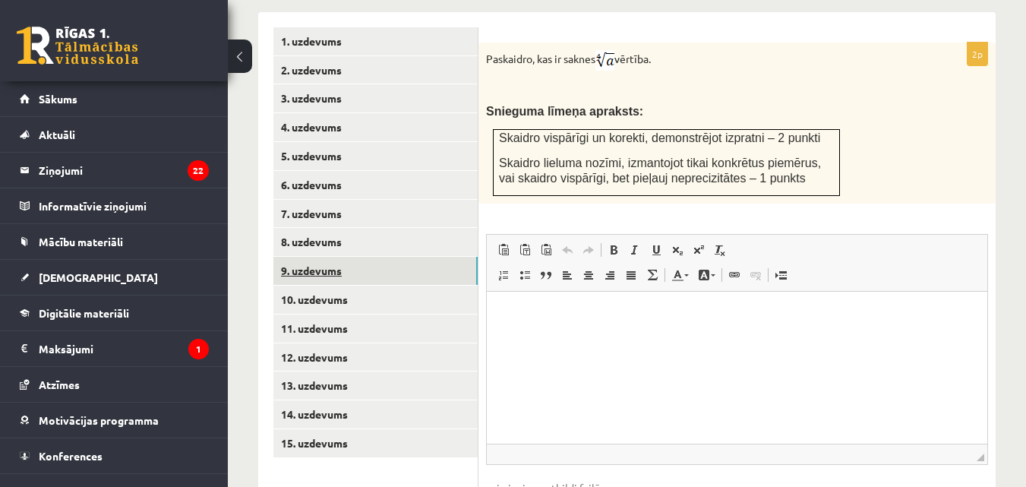
click at [324, 257] on link "9. uzdevums" at bounding box center [375, 271] width 204 height 28
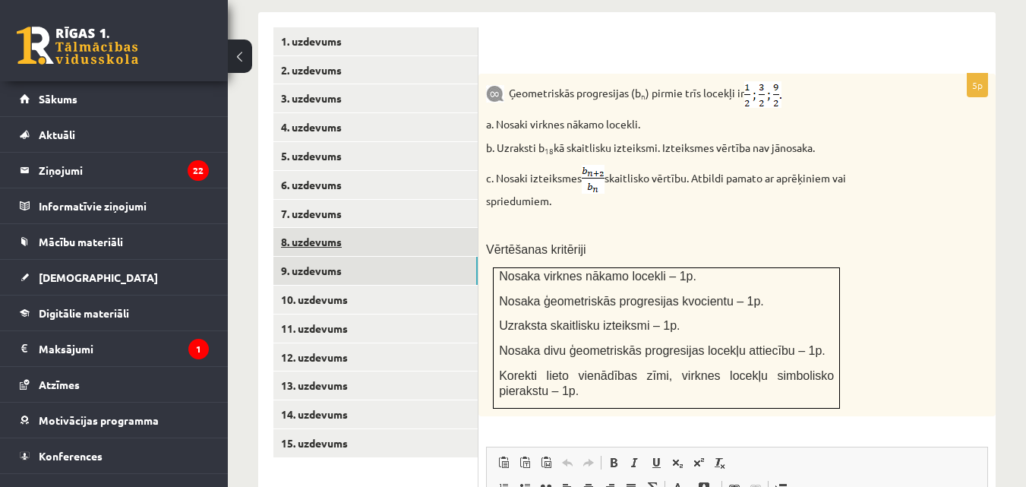
click at [298, 228] on link "8. uzdevums" at bounding box center [375, 242] width 204 height 28
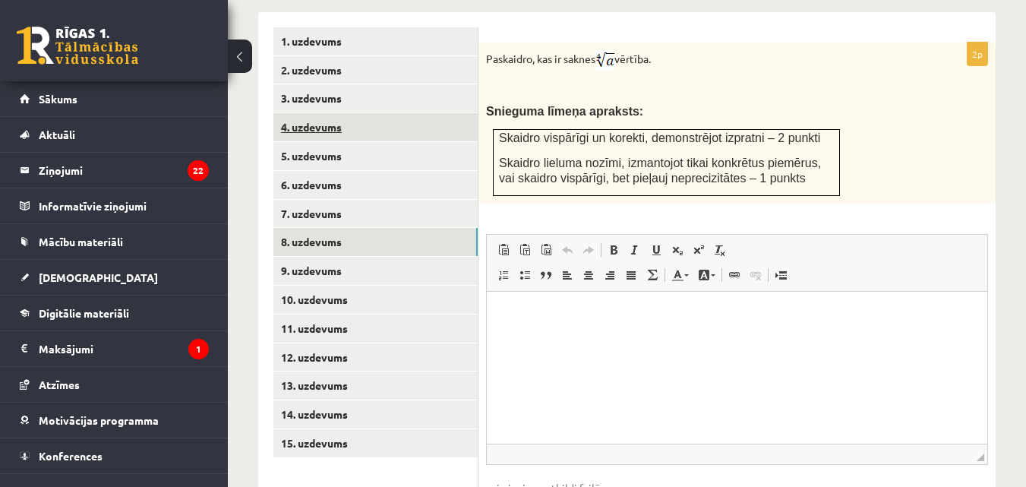
drag, startPoint x: 697, startPoint y: 147, endPoint x: 474, endPoint y: 97, distance: 228.7
click at [474, 97] on div "**********" at bounding box center [627, 288] width 738 height 553
click at [497, 105] on span "Snieguma līmeņa apraksts:" at bounding box center [564, 111] width 157 height 13
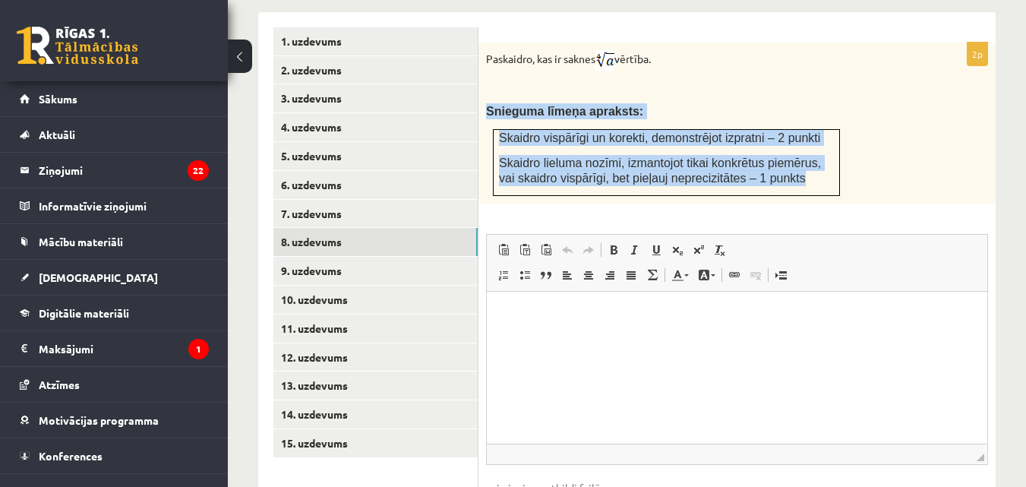
drag, startPoint x: 484, startPoint y: 93, endPoint x: 766, endPoint y: 172, distance: 293.6
click at [766, 172] on div "Paskaidro, kas ir saknes vērtība. Snieguma līmeņa apraksts: Skaidro vispārīgi u…" at bounding box center [737, 123] width 517 height 161
copy div "Snieguma līmeņa apraksts: Skaidro vispārīgi un korekti, demonstrējot izpratni –…"
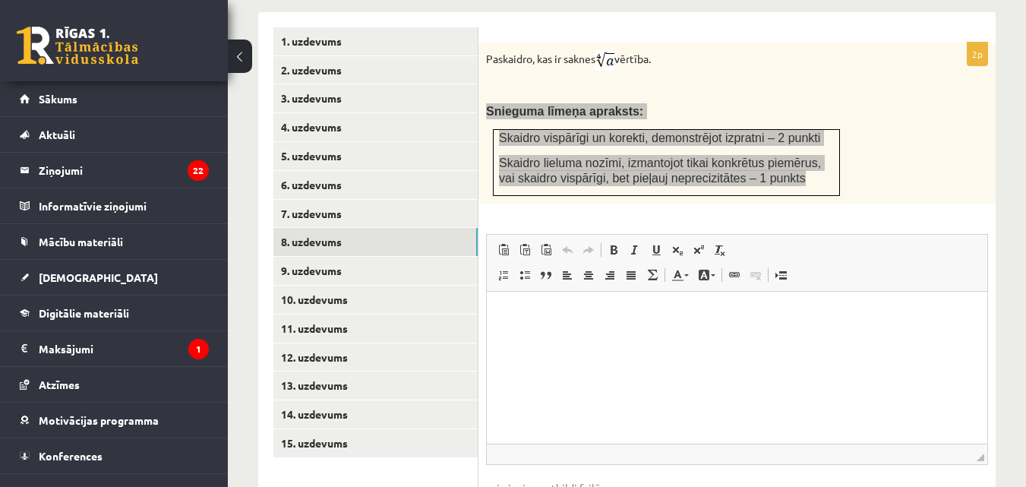
click at [610, 337] on html at bounding box center [737, 314] width 501 height 46
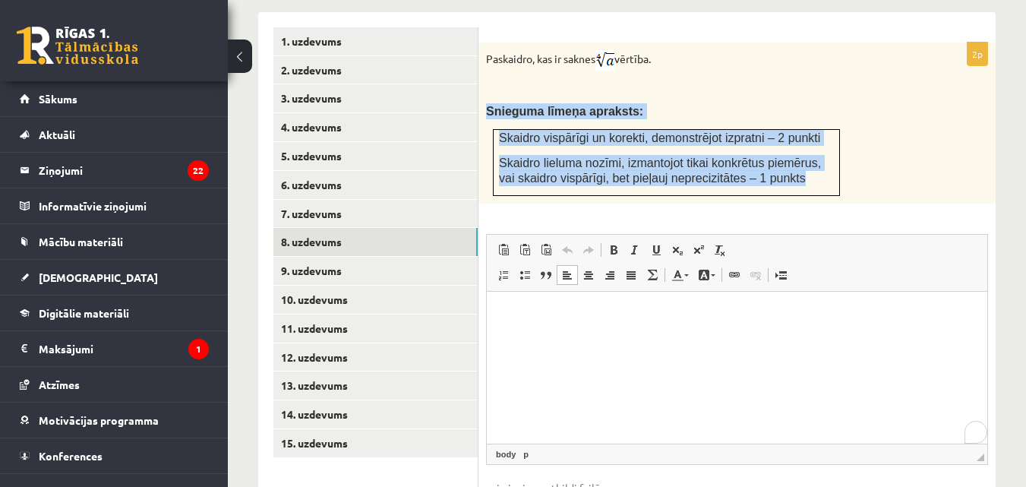
click at [618, 156] on span "Skaidro lieluma nozīmi, izmantojot tikai konkrētus piemērus, vai skaidro vispār…" at bounding box center [660, 170] width 322 height 29
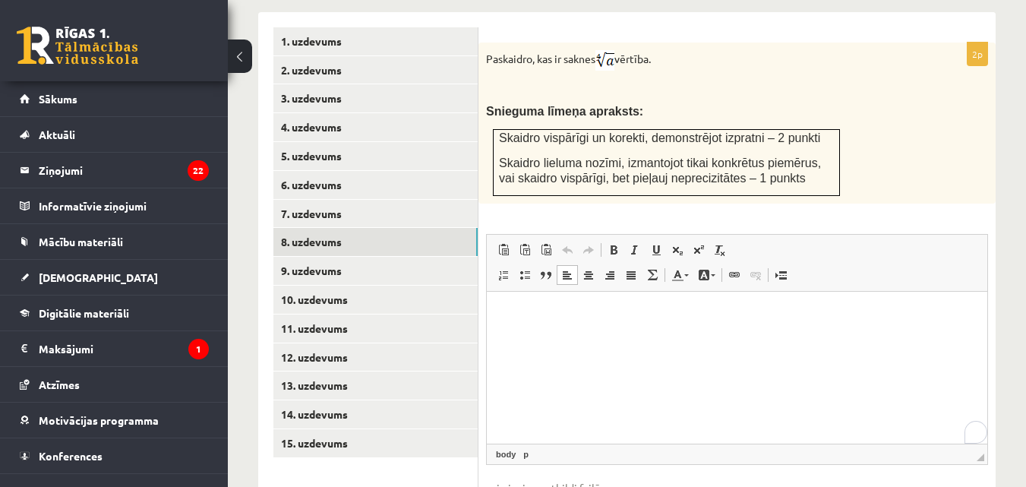
click at [570, 337] on html at bounding box center [737, 314] width 501 height 46
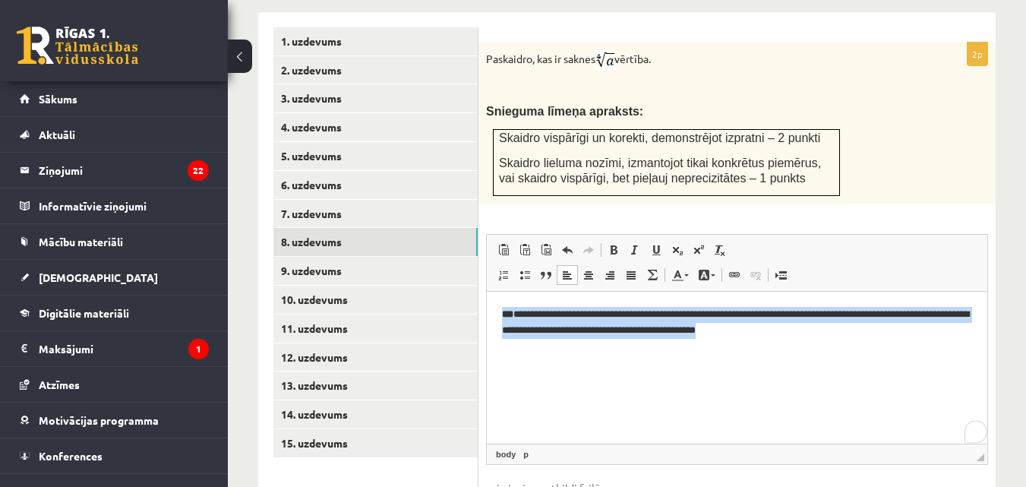
drag, startPoint x: 741, startPoint y: 329, endPoint x: 479, endPoint y: 316, distance: 263.1
click at [487, 316] on html "**********" at bounding box center [737, 322] width 501 height 62
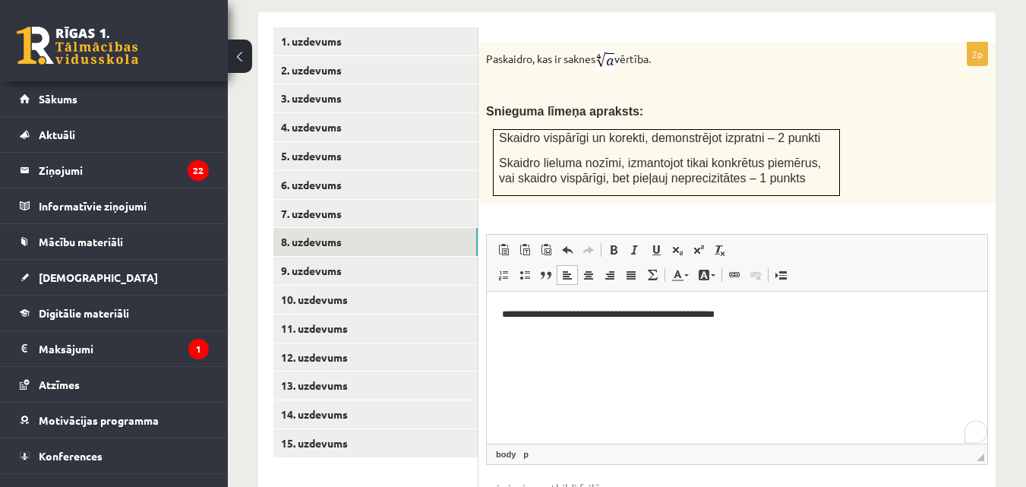
click at [684, 312] on p "**********" at bounding box center [737, 314] width 470 height 16
click at [744, 330] on html "**********" at bounding box center [737, 314] width 501 height 46
drag, startPoint x: 907, startPoint y: 321, endPoint x: 845, endPoint y: 321, distance: 62.3
click at [845, 321] on p "**********" at bounding box center [737, 314] width 470 height 16
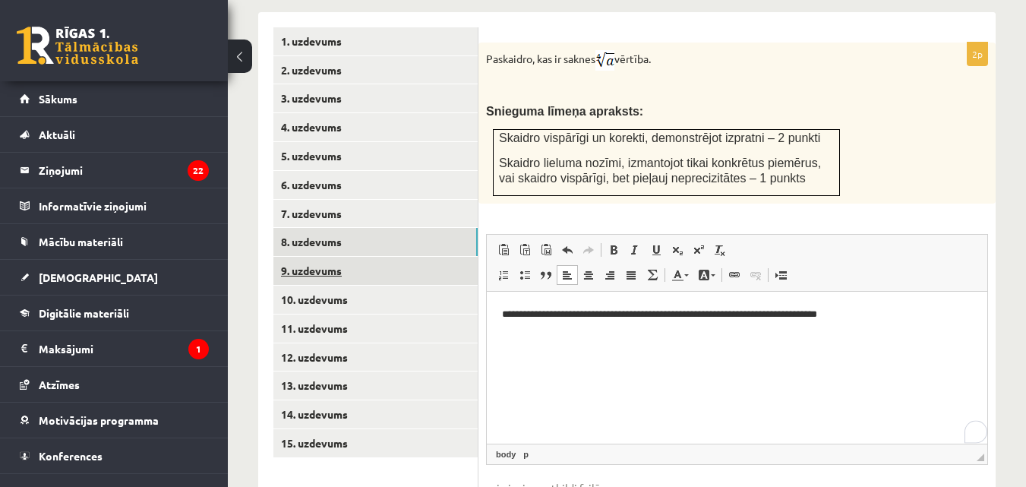
click at [353, 257] on link "9. uzdevums" at bounding box center [375, 271] width 204 height 28
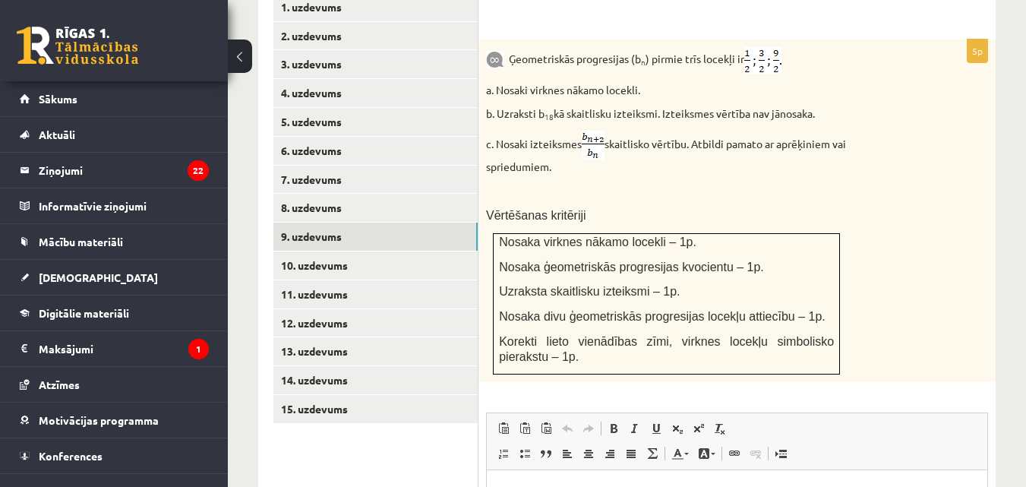
scroll to position [681, 0]
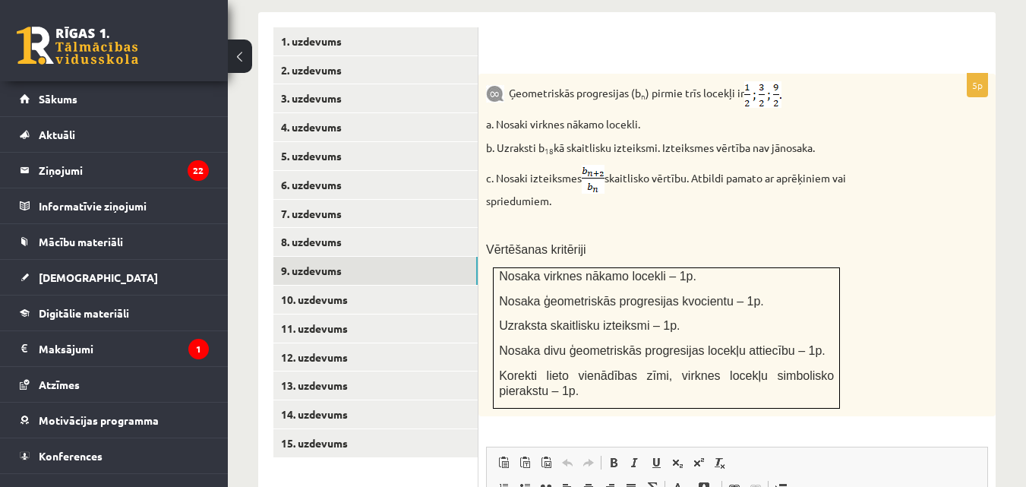
drag, startPoint x: 554, startPoint y: 183, endPoint x: 510, endPoint y: 75, distance: 116.2
click at [510, 75] on div "Ģeometriskās progresijas (b n ) pirmie trīs locekļi ir a. Nosaki virknes nākamo…" at bounding box center [737, 245] width 517 height 343
copy div "Ģeometriskās progresijas (b n ) pirmie trīs locekļi ir a. Nosaki virknes nākamo…"
click at [572, 84] on p "Ģeometriskās progresijas (b n ) pirmie trīs locekļi ir" at bounding box center [699, 94] width 426 height 27
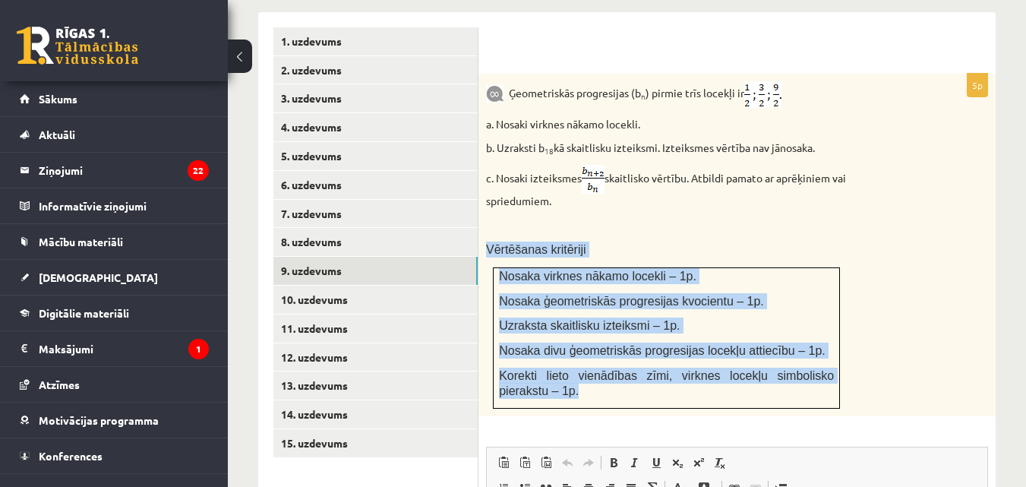
drag, startPoint x: 543, startPoint y: 376, endPoint x: 488, endPoint y: 235, distance: 151.8
click at [488, 235] on div "Ģeometriskās progresijas (b n ) pirmie trīs locekļi ir a. Nosaki virknes nākamo…" at bounding box center [737, 245] width 517 height 343
copy div "Vērtēšanas kritēriji Nosaka virknes nākamo locekli – 1p. Nosaka ģeometriskās pr…"
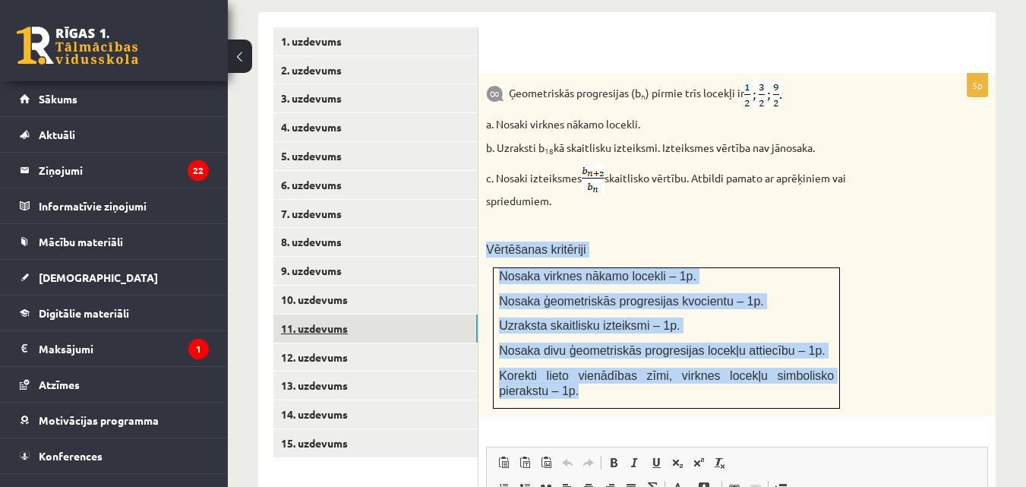
click at [357, 314] on link "11. uzdevums" at bounding box center [375, 328] width 204 height 28
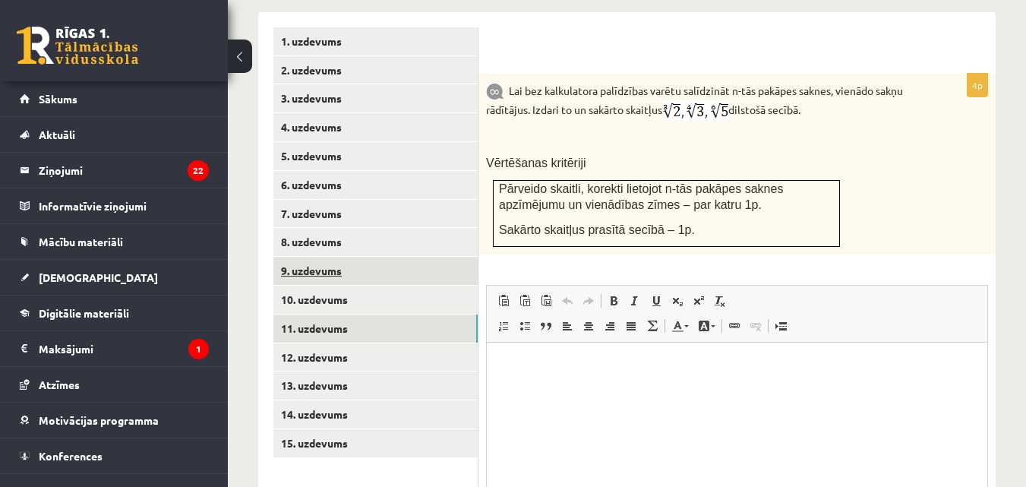
scroll to position [0, 0]
click at [332, 257] on link "9. uzdevums" at bounding box center [375, 271] width 204 height 28
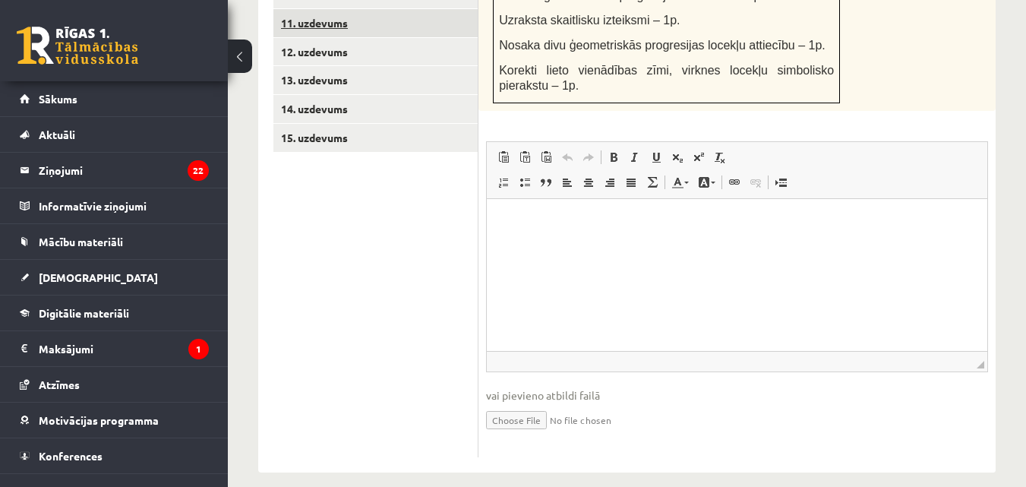
scroll to position [809, 0]
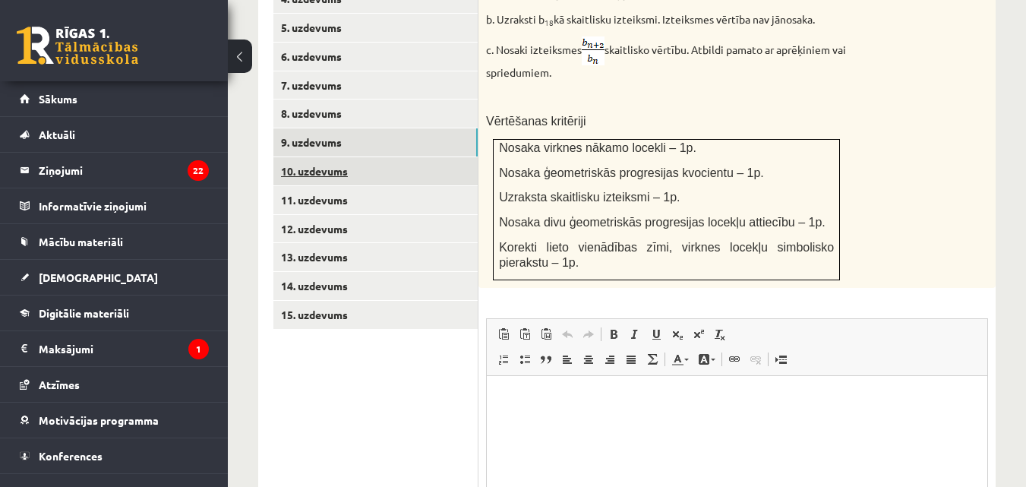
click at [346, 157] on link "10. uzdevums" at bounding box center [375, 171] width 204 height 28
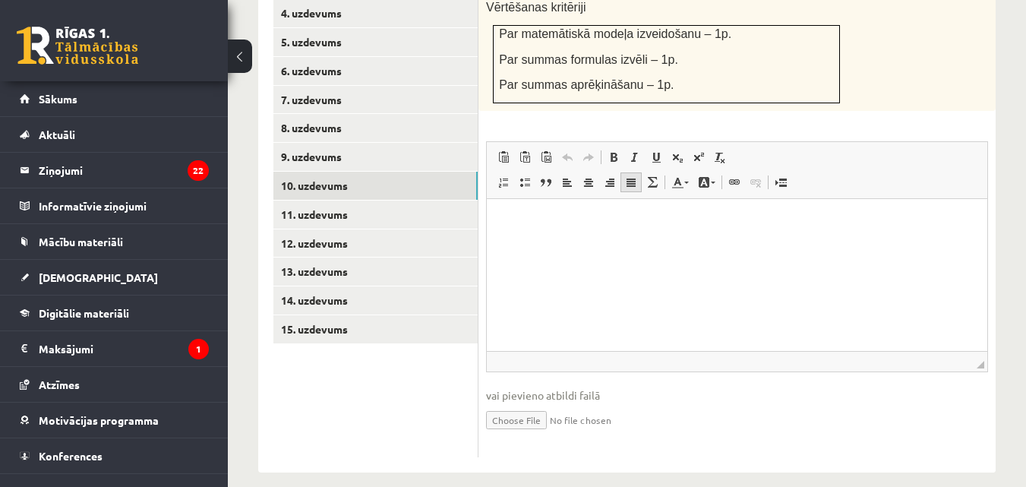
scroll to position [617, 0]
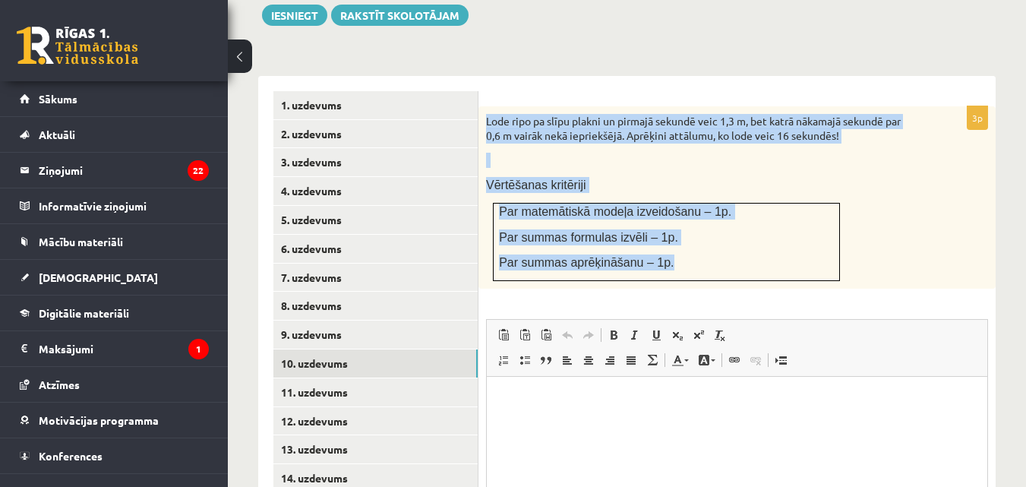
drag, startPoint x: 483, startPoint y: 100, endPoint x: 693, endPoint y: 248, distance: 256.7
click at [693, 248] on div "Lode ripo pa slīpu plakni un pirmajā sekundē veic 1,3 m, bet katrā nākamajā sek…" at bounding box center [737, 197] width 517 height 182
copy div "Lode ripo pa slīpu plakni un pirmajā sekundē veic 1,3 m, bet katrā nākamajā sek…"
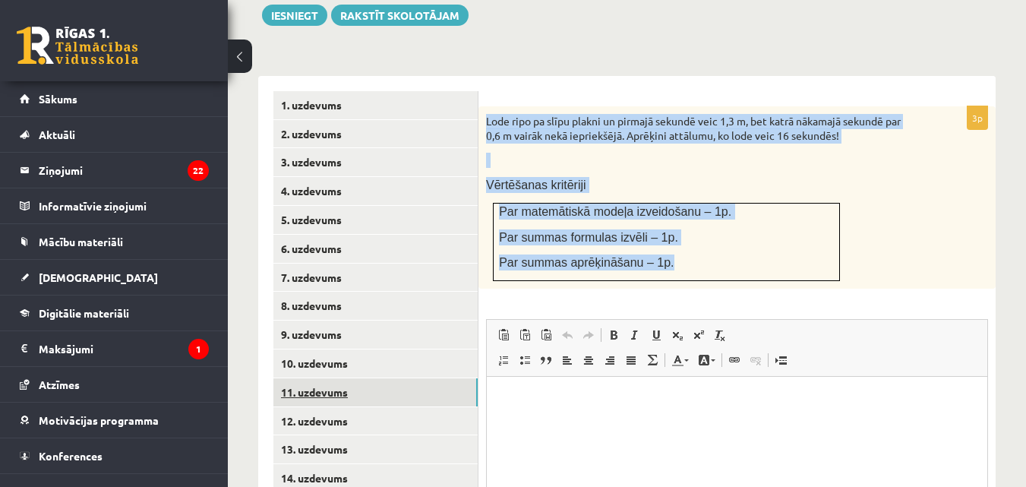
click at [406, 385] on link "11. uzdevums" at bounding box center [375, 392] width 204 height 28
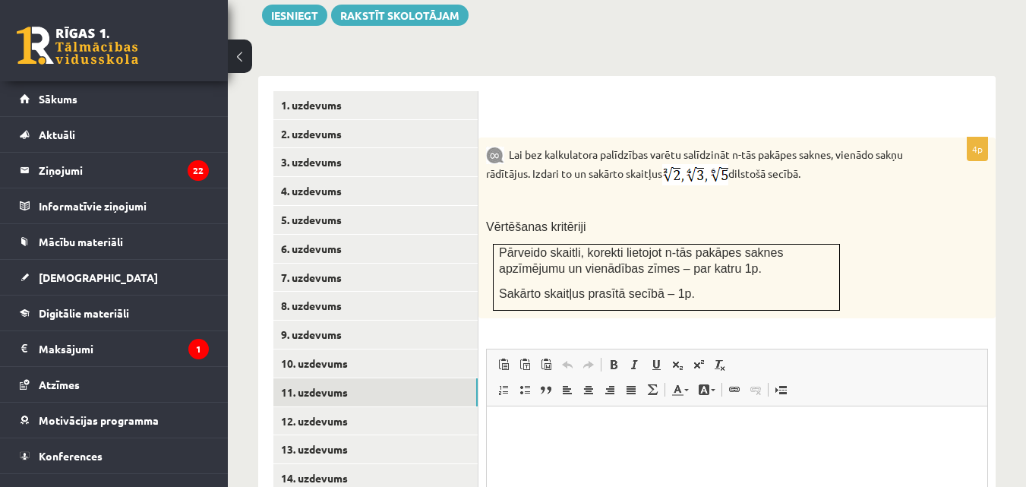
scroll to position [0, 0]
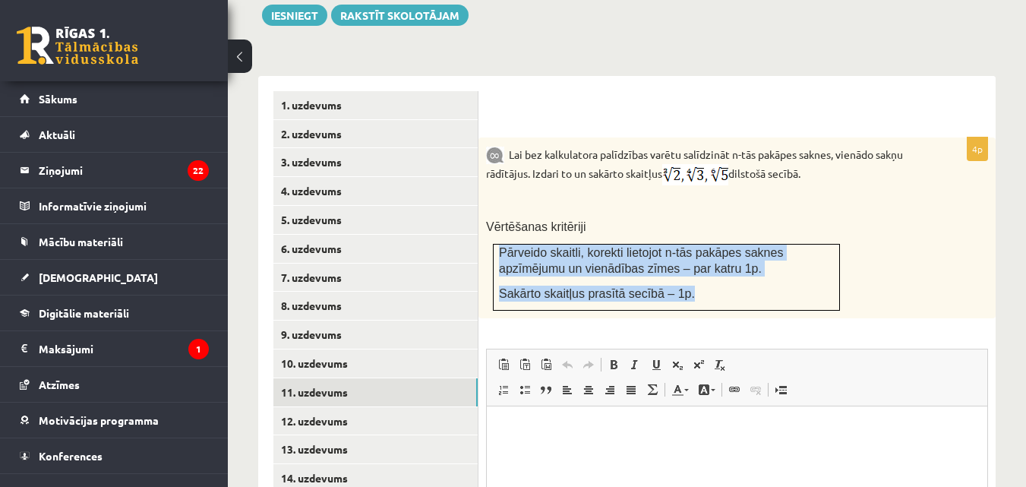
drag, startPoint x: 673, startPoint y: 276, endPoint x: 496, endPoint y: 235, distance: 181.7
click at [496, 245] on td "Pārveido skaitli, korekti lietojot n-tās pakāpes saknes apzīmējumu un vienādība…" at bounding box center [667, 278] width 346 height 66
copy td "Pārveido skaitli, korekti lietojot n-tās pakāpes saknes apzīmējumu un vienādība…"
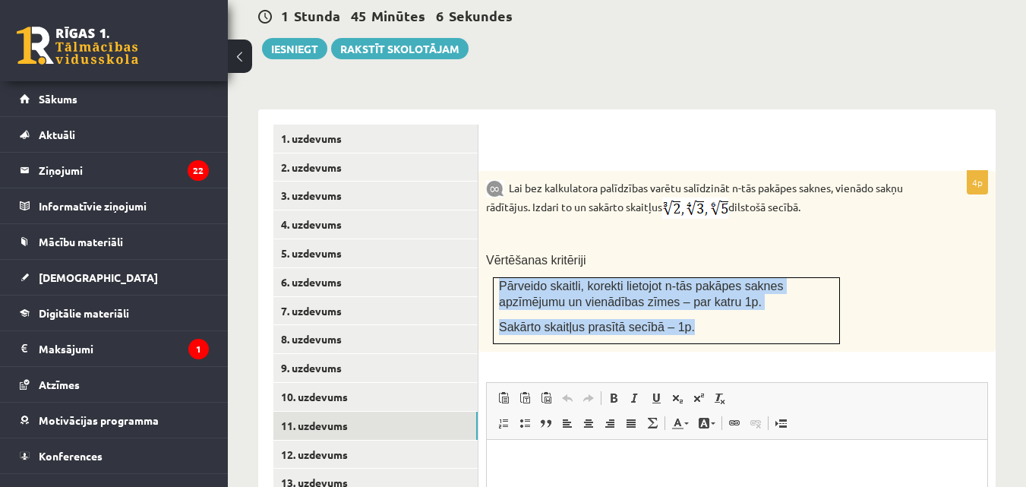
scroll to position [617, 0]
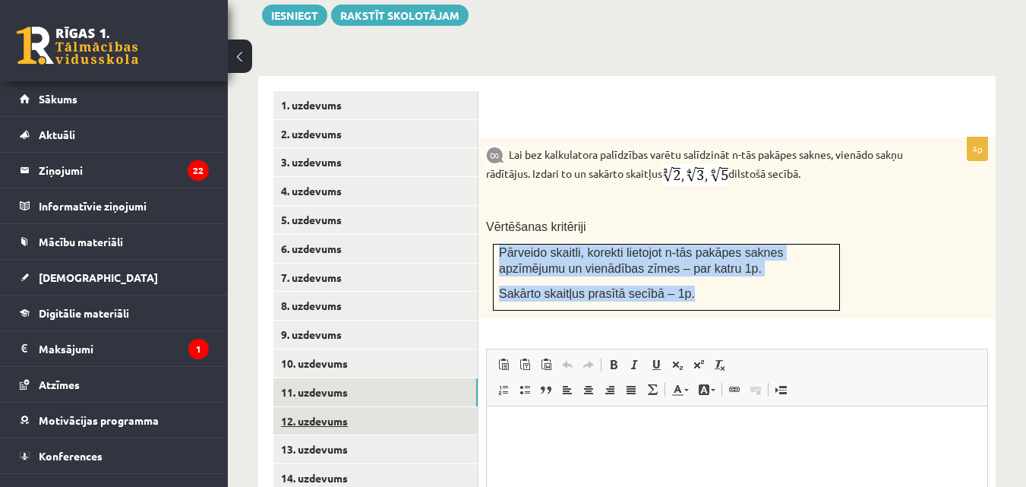
click at [327, 407] on link "12. uzdevums" at bounding box center [375, 421] width 204 height 28
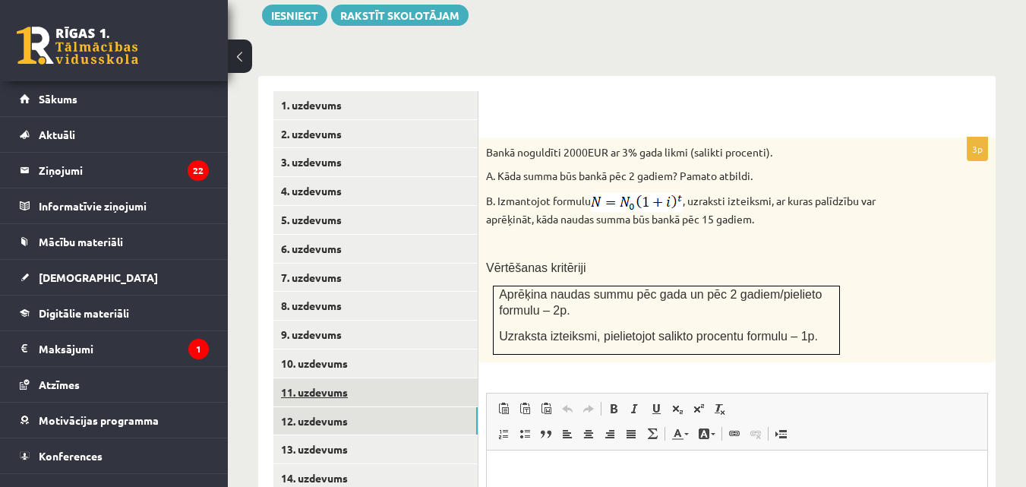
scroll to position [0, 0]
click at [327, 380] on link "11. uzdevums" at bounding box center [375, 392] width 204 height 28
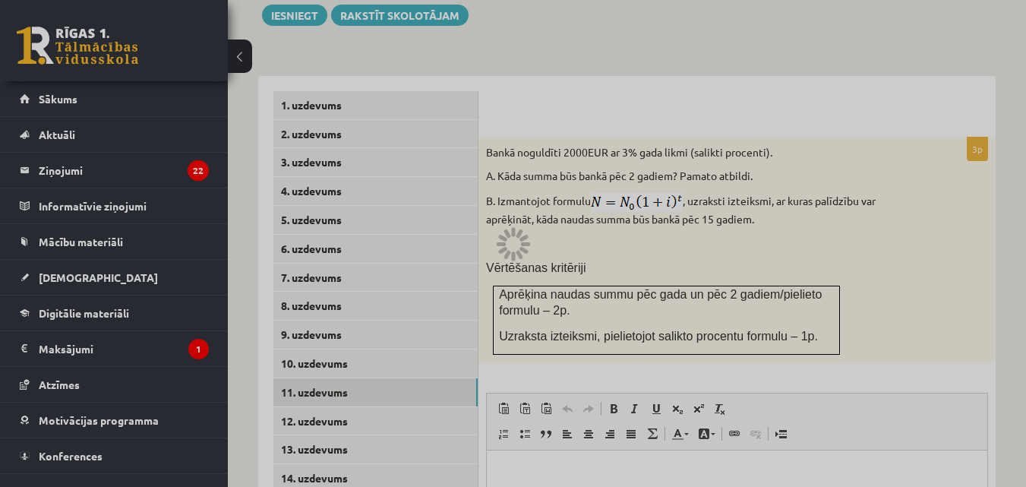
click at [613, 236] on div at bounding box center [513, 243] width 1026 height 487
click at [613, 235] on div at bounding box center [513, 243] width 1026 height 487
click at [611, 235] on div at bounding box center [513, 243] width 1026 height 487
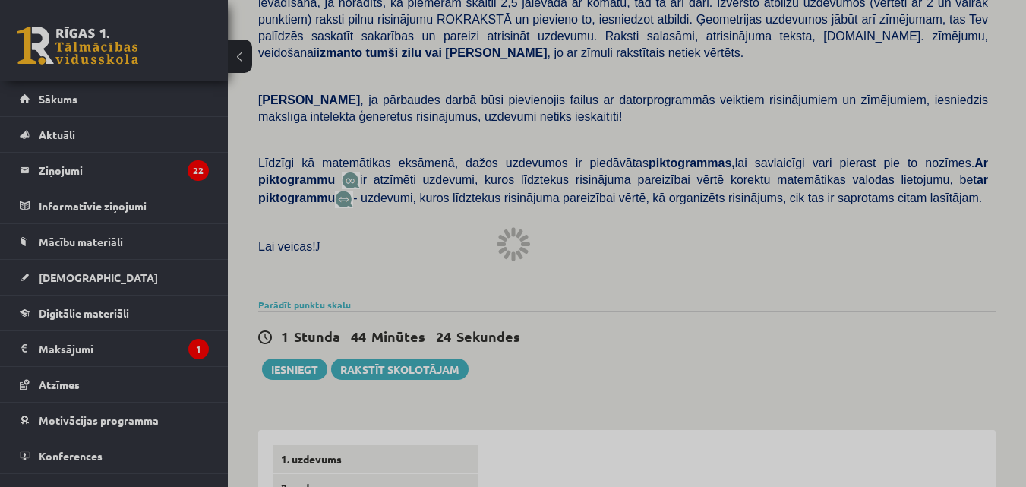
scroll to position [440, 0]
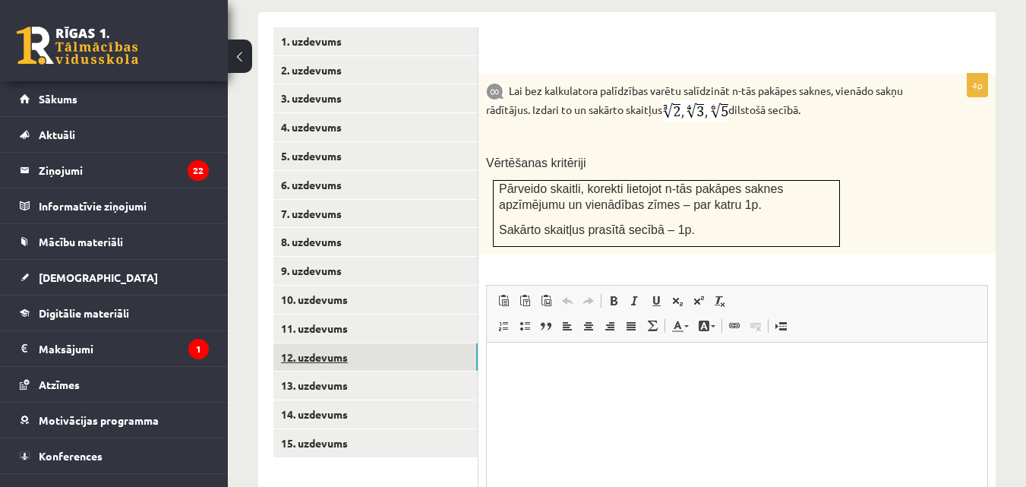
click at [335, 343] on link "12. uzdevums" at bounding box center [375, 357] width 204 height 28
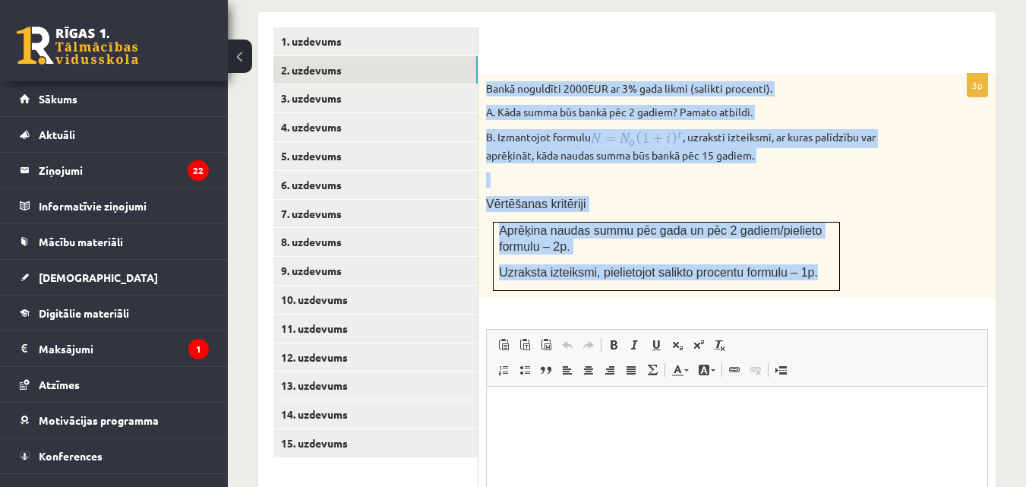
drag, startPoint x: 483, startPoint y: 70, endPoint x: 815, endPoint y: 261, distance: 382.8
click at [815, 261] on div "Bankā noguldīti 2000EUR ar 3% gada likmi (salikti procenti). A. Kāda summa būs …" at bounding box center [737, 186] width 517 height 225
copy div "Bankā noguldīti 2000EUR ar 3% gada likmi (salikti procenti). A. Kāda summa būs …"
click at [504, 129] on p "B. Izmantojot formulu , uzraksti izteiksmi, ar kuras palīdzību var aprēķināt, k…" at bounding box center [699, 146] width 426 height 34
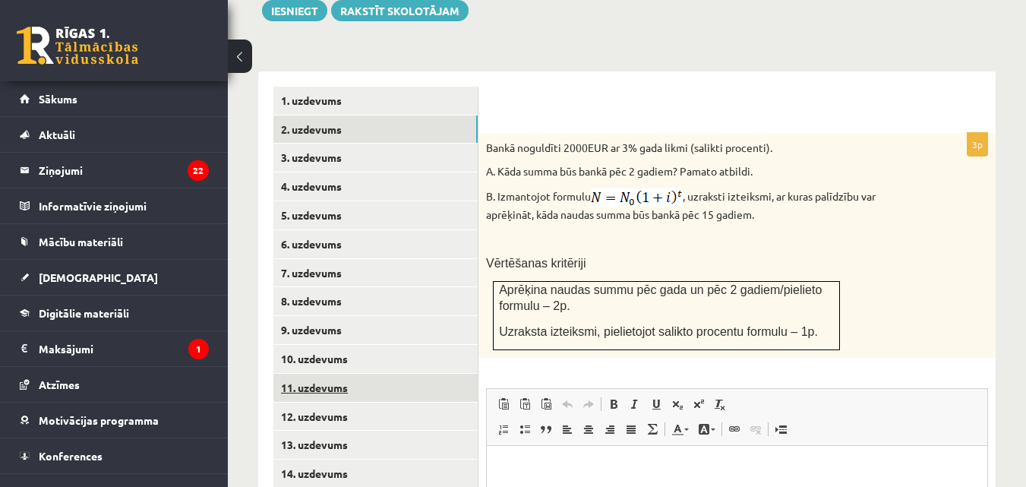
scroll to position [681, 0]
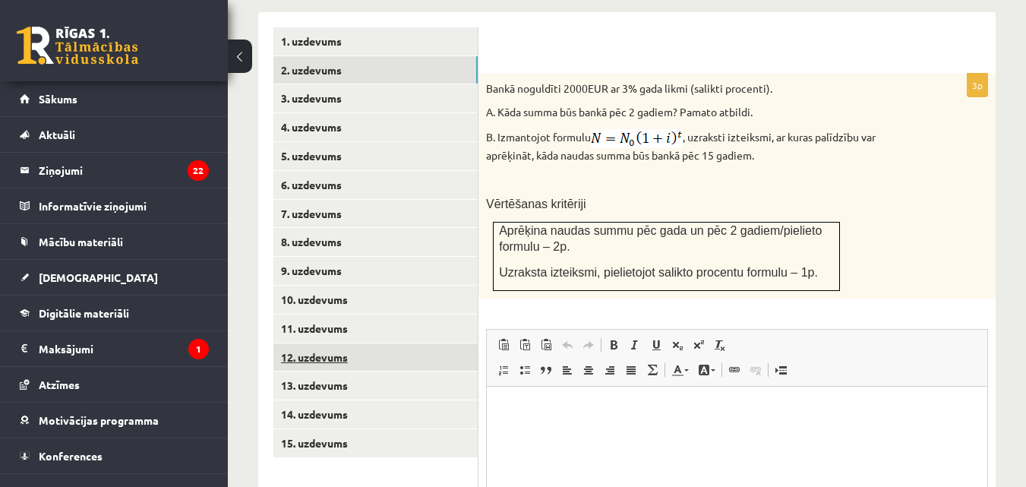
click at [392, 345] on link "12. uzdevums" at bounding box center [375, 357] width 204 height 28
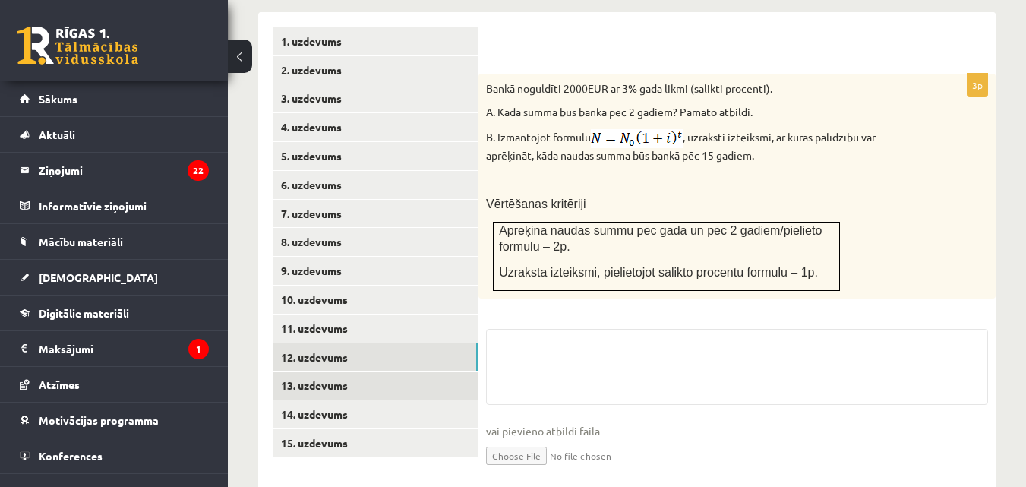
click at [359, 380] on link "13. uzdevums" at bounding box center [375, 385] width 204 height 28
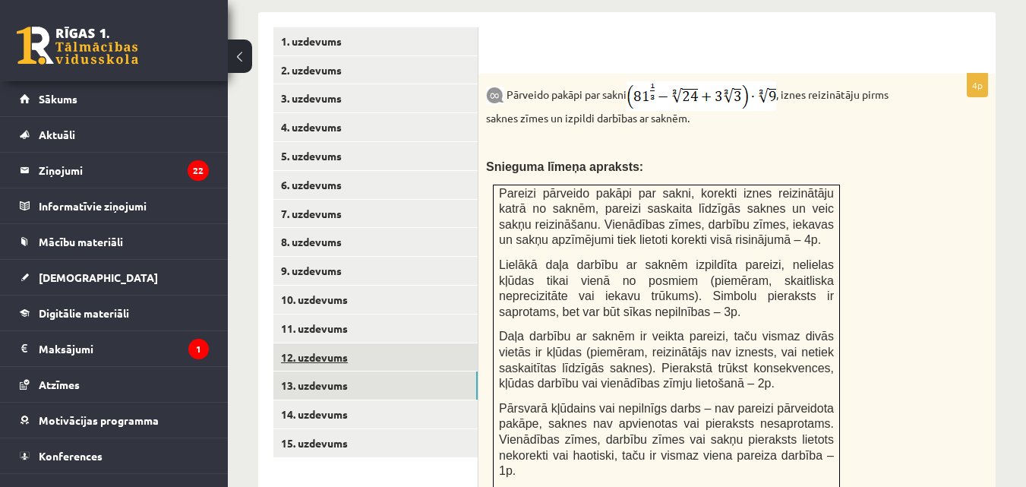
scroll to position [0, 0]
click at [345, 343] on link "12. uzdevums" at bounding box center [375, 357] width 204 height 28
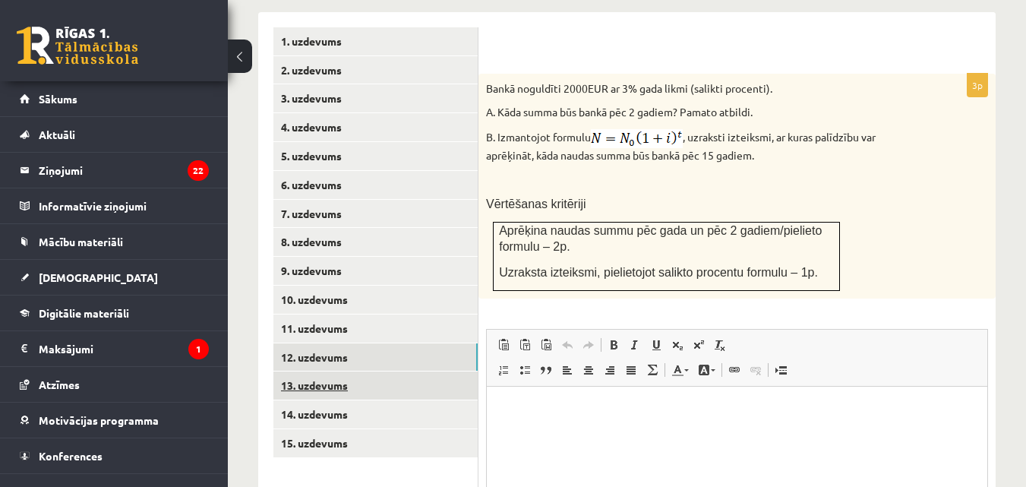
click at [352, 372] on link "13. uzdevums" at bounding box center [375, 385] width 204 height 28
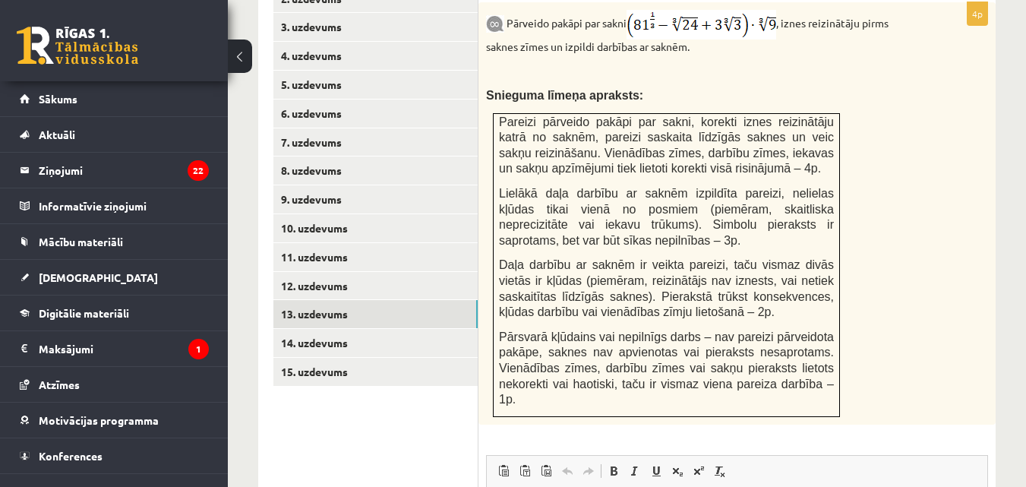
scroll to position [681, 0]
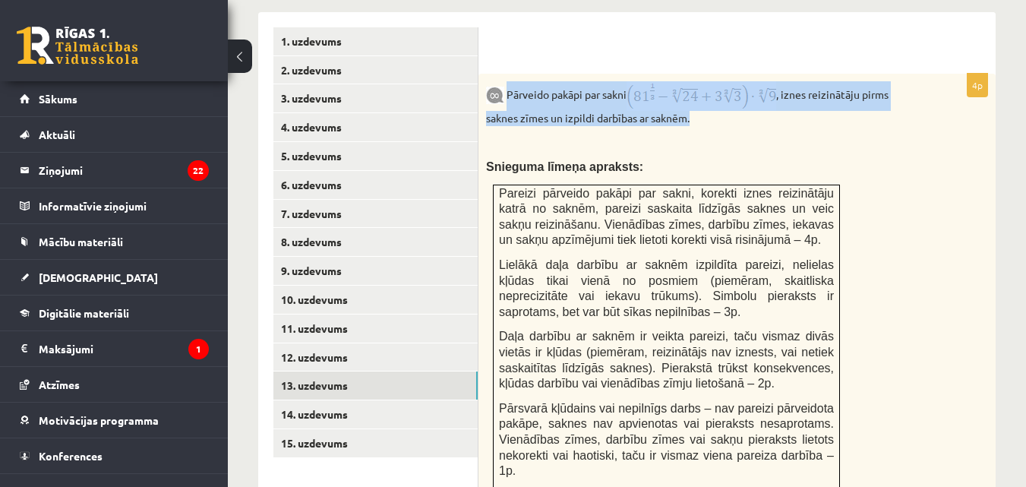
drag, startPoint x: 507, startPoint y: 74, endPoint x: 727, endPoint y: 102, distance: 222.0
click at [727, 102] on p "Pārveido pakāpi par sakni , iznes reizinātāju pirms saknes zīmes un izpildi dar…" at bounding box center [699, 103] width 426 height 45
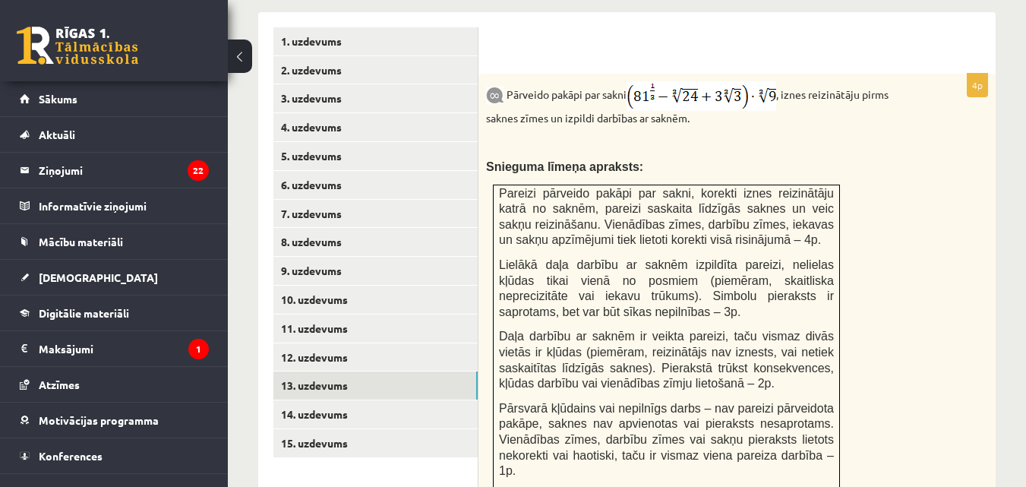
click at [687, 116] on div "Pārveido pakāpi par sakni , iznes reizinātāju pirms saknes zīmes un izpildi dar…" at bounding box center [737, 285] width 517 height 422
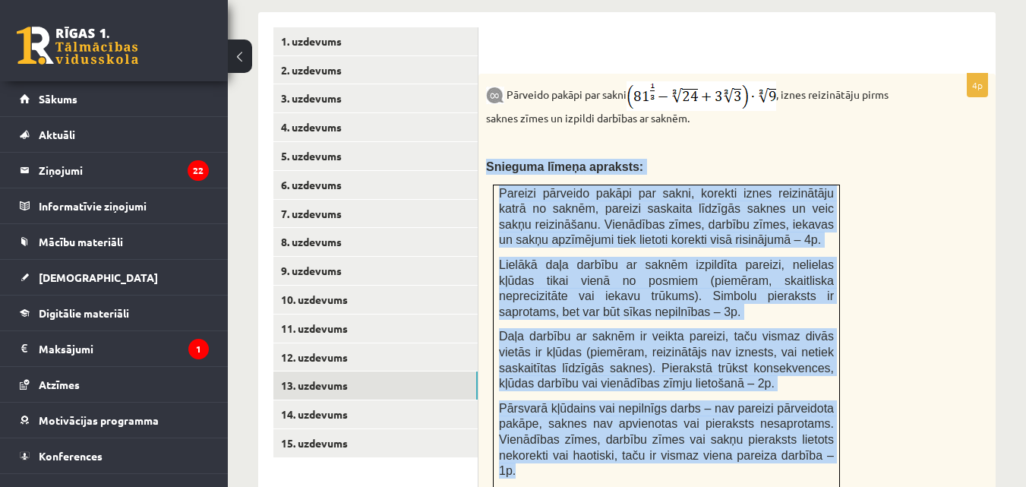
drag, startPoint x: 483, startPoint y: 150, endPoint x: 829, endPoint y: 455, distance: 461.2
click at [829, 455] on div "Pārveido pakāpi par sakni , iznes reizinātāju pirms saknes zīmes un izpildi dar…" at bounding box center [737, 285] width 517 height 422
copy div "Snieguma līmeņa apraksts: Pareizi pārveido pakāpi par sakni, korekti iznes reiz…"
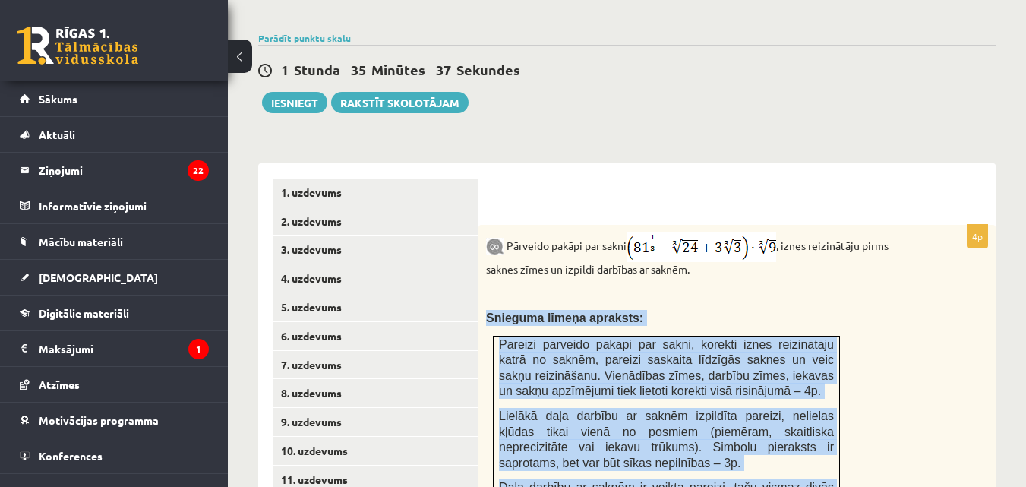
scroll to position [504, 0]
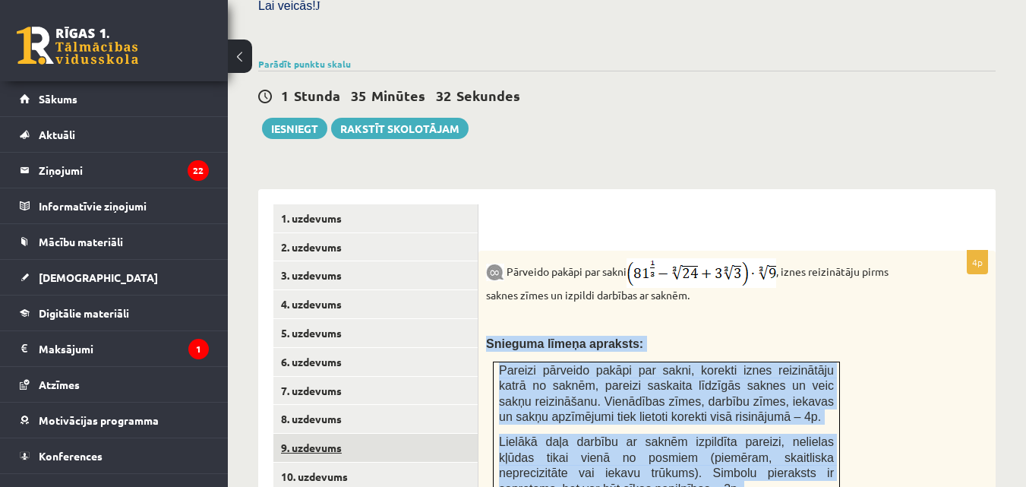
click at [386, 434] on link "9. uzdevums" at bounding box center [375, 448] width 204 height 28
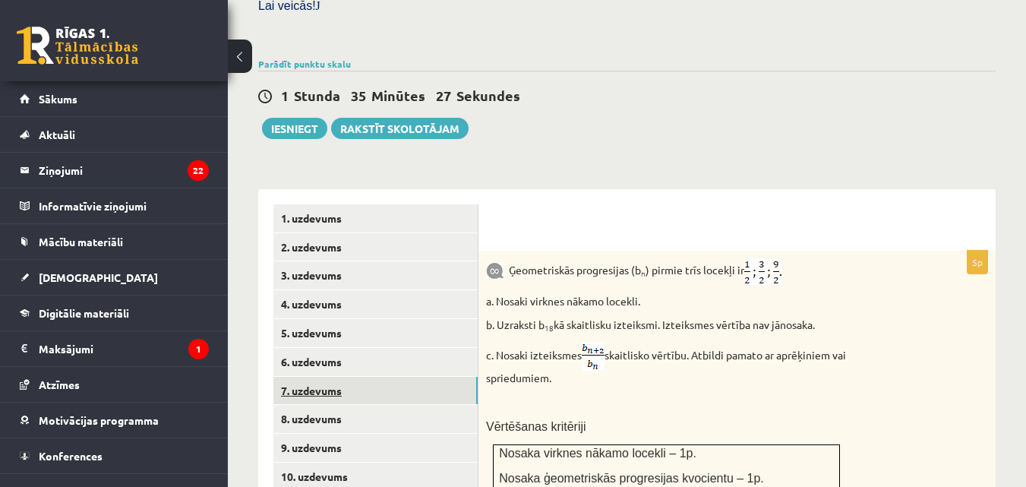
click at [335, 379] on link "7. uzdevums" at bounding box center [375, 391] width 204 height 28
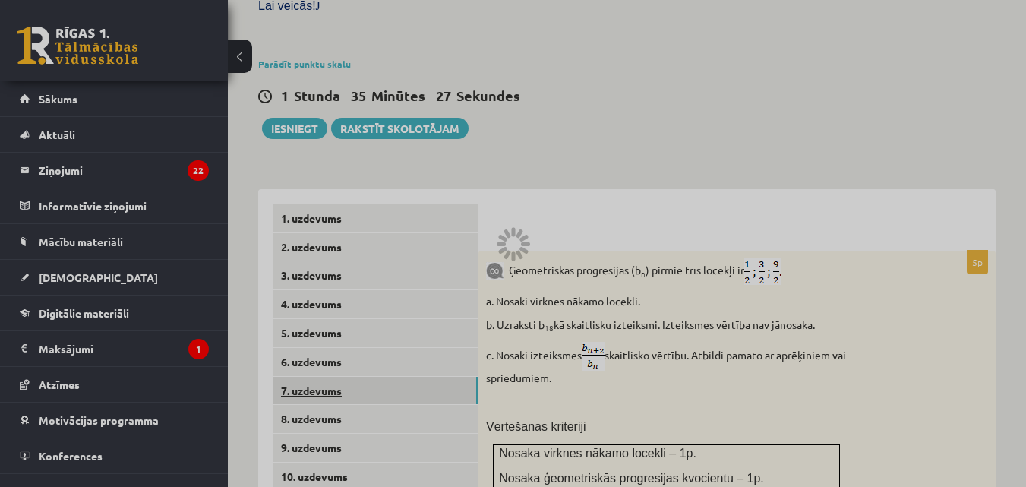
scroll to position [0, 0]
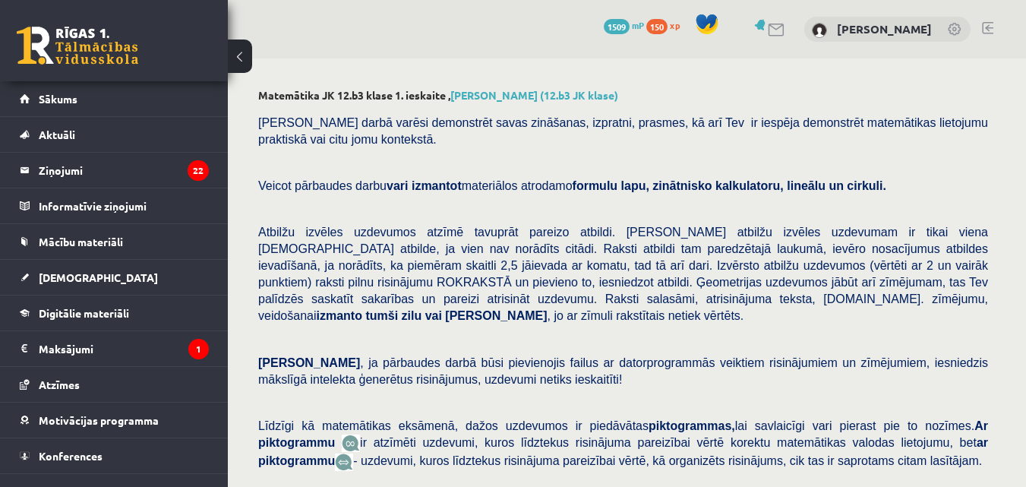
scroll to position [681, 0]
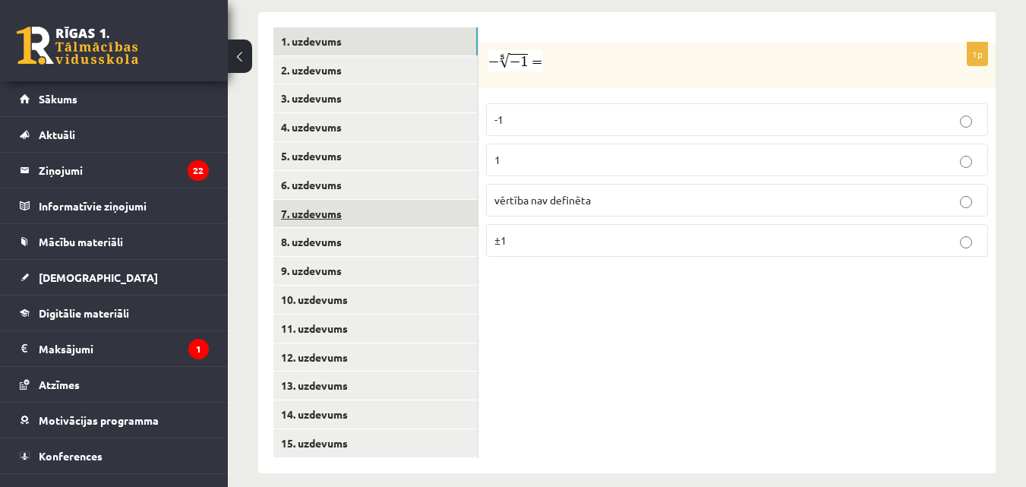
click at [346, 200] on link "7. uzdevums" at bounding box center [375, 214] width 204 height 28
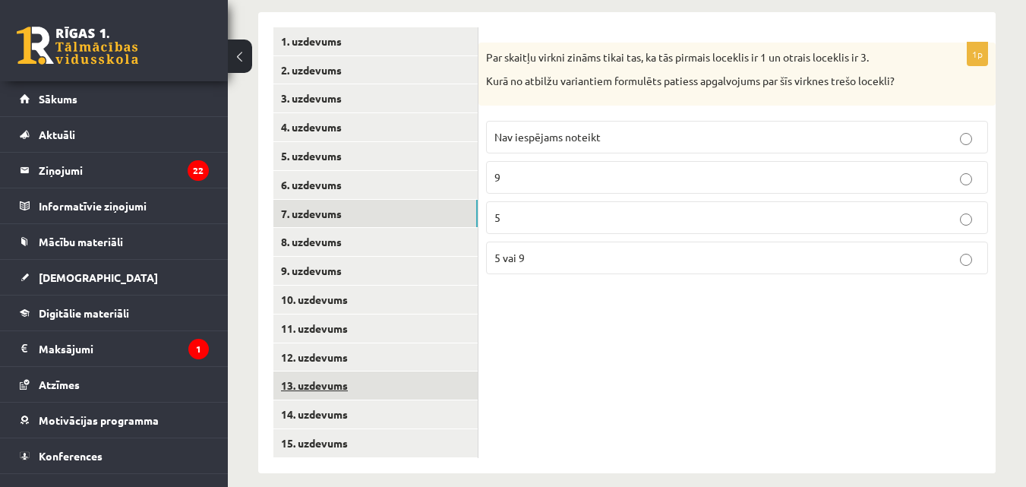
click at [333, 371] on link "13. uzdevums" at bounding box center [375, 385] width 204 height 28
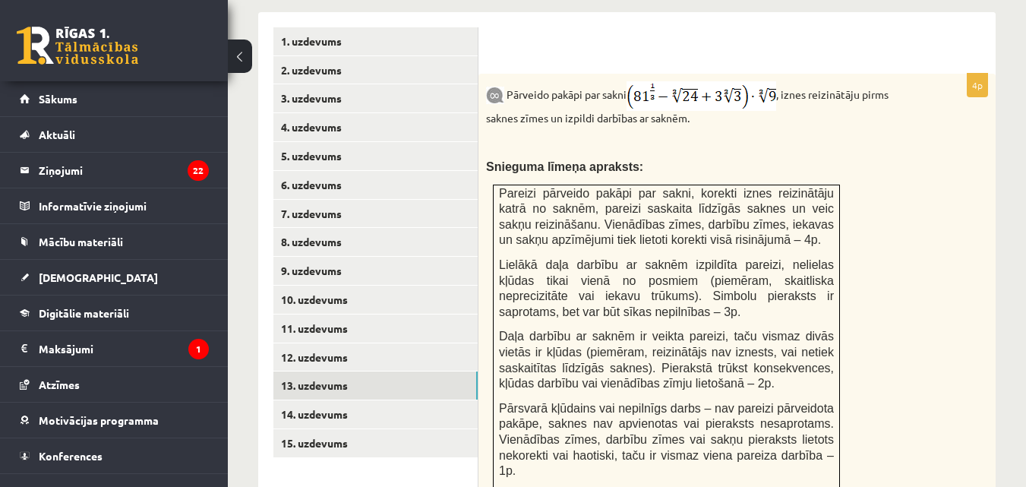
scroll to position [0, 0]
click at [369, 400] on link "14. uzdevums" at bounding box center [375, 414] width 204 height 28
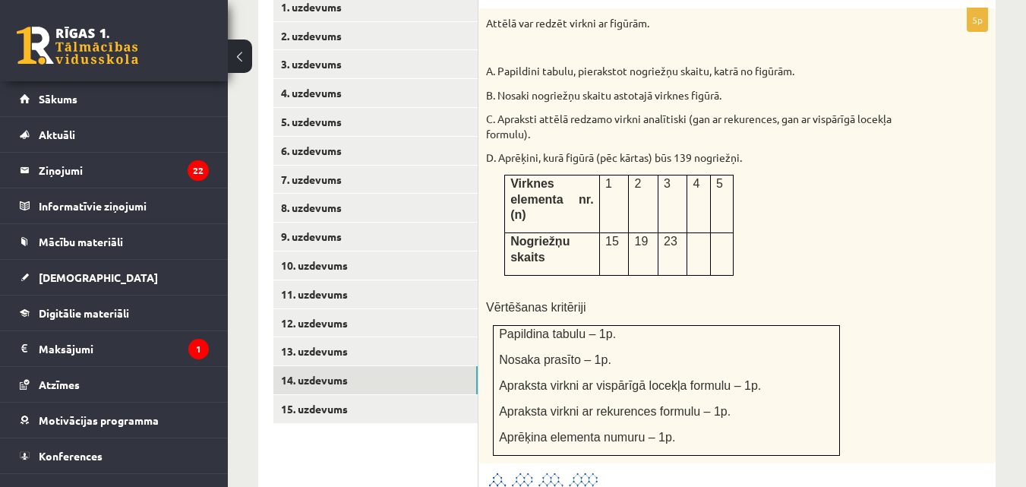
scroll to position [681, 0]
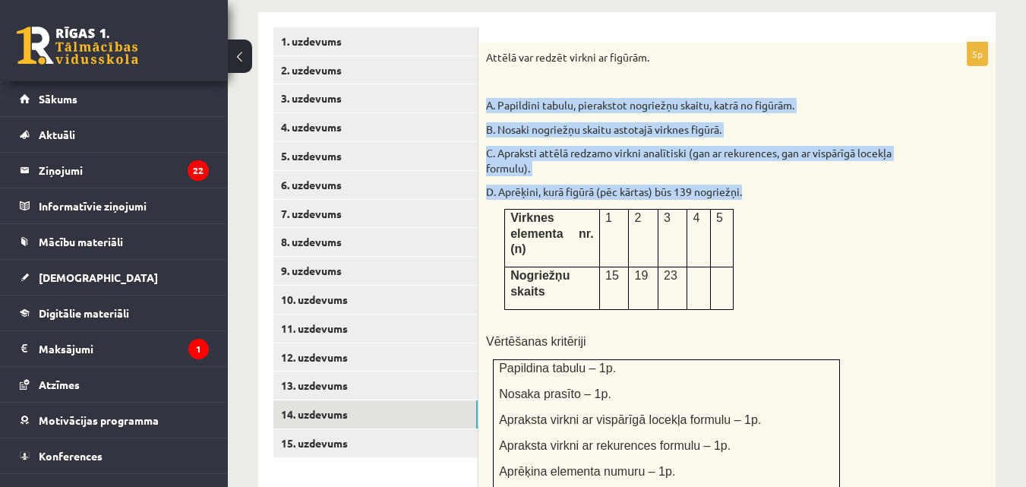
drag, startPoint x: 485, startPoint y: 81, endPoint x: 749, endPoint y: 253, distance: 314.5
click at [749, 253] on div "Attēlā var redzēt virkni ar figūrām. A. Papildini tabulu, pierakstot nogriežņu …" at bounding box center [737, 270] width 517 height 455
copy div "A. Papildini tabulu, pierakstot nogriežņu skaitu, katrā no figūrām. B. Nosaki n…"
click at [551, 269] on span "Nogriežņu skaits" at bounding box center [539, 283] width 59 height 29
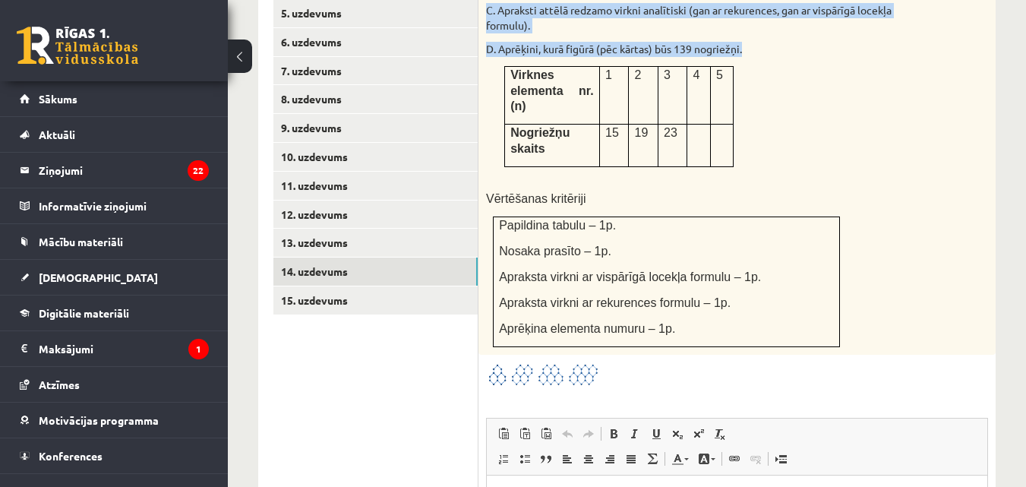
scroll to position [858, 0]
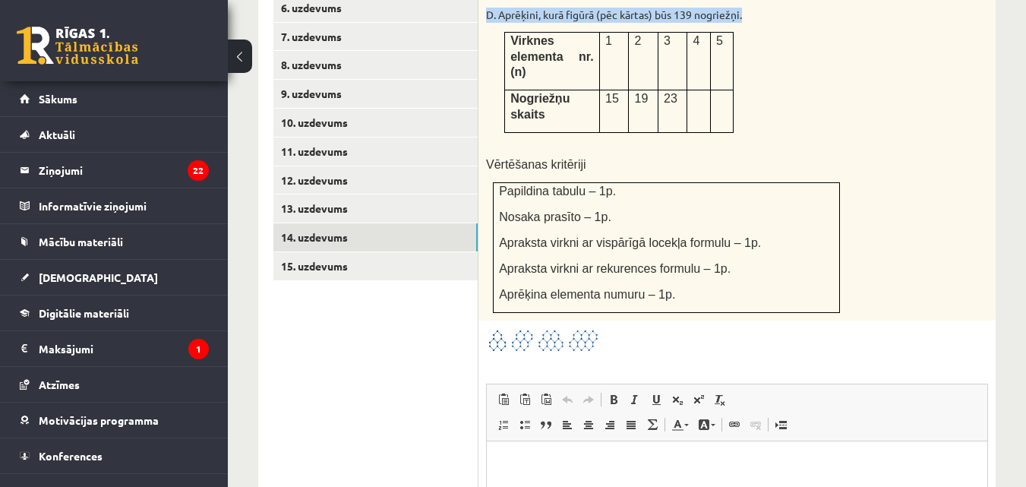
click at [498, 328] on img at bounding box center [543, 340] width 114 height 25
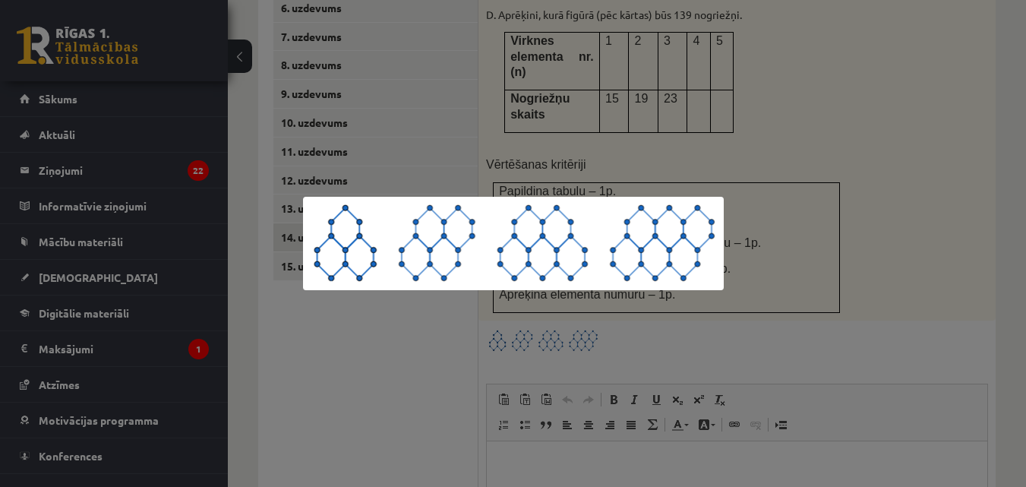
click at [431, 90] on div at bounding box center [513, 243] width 1026 height 487
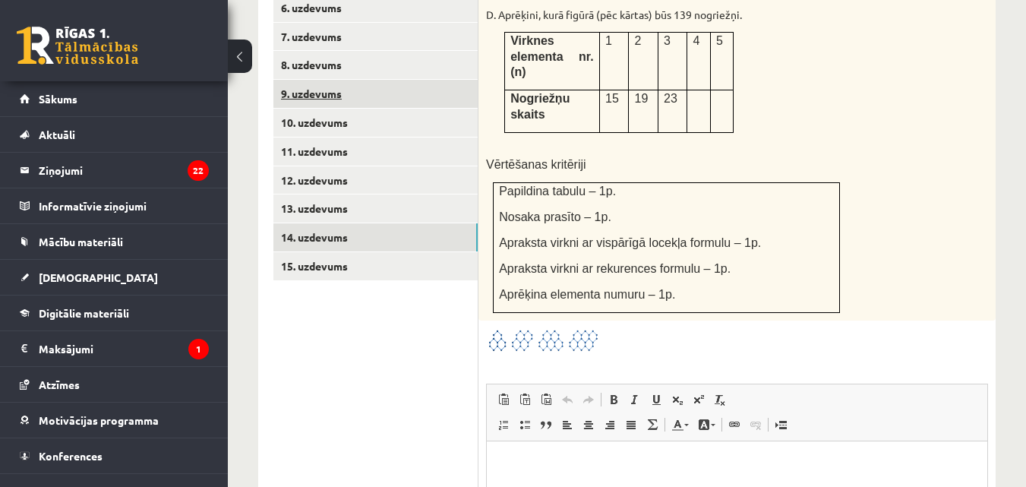
click at [362, 80] on link "9. uzdevums" at bounding box center [375, 94] width 204 height 28
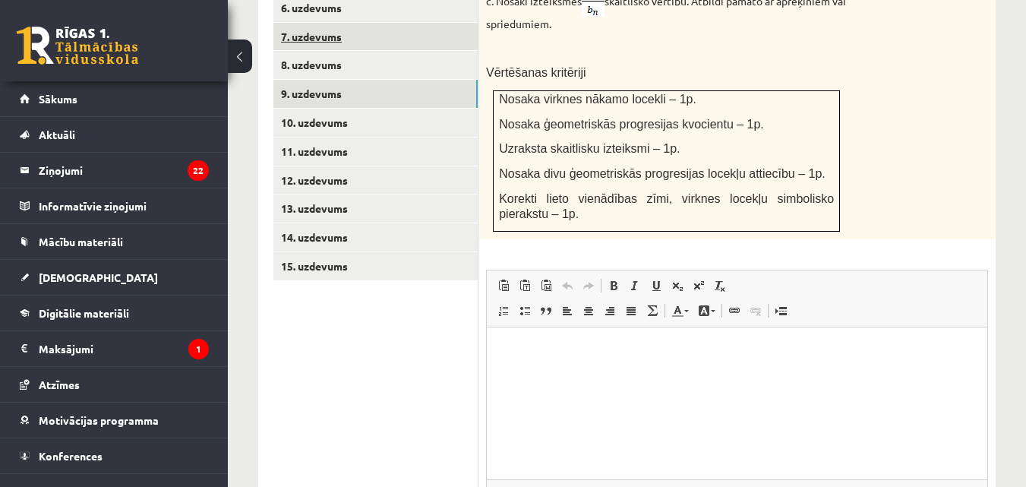
scroll to position [0, 0]
click at [984, 479] on span "◢ Elements path" at bounding box center [737, 489] width 501 height 21
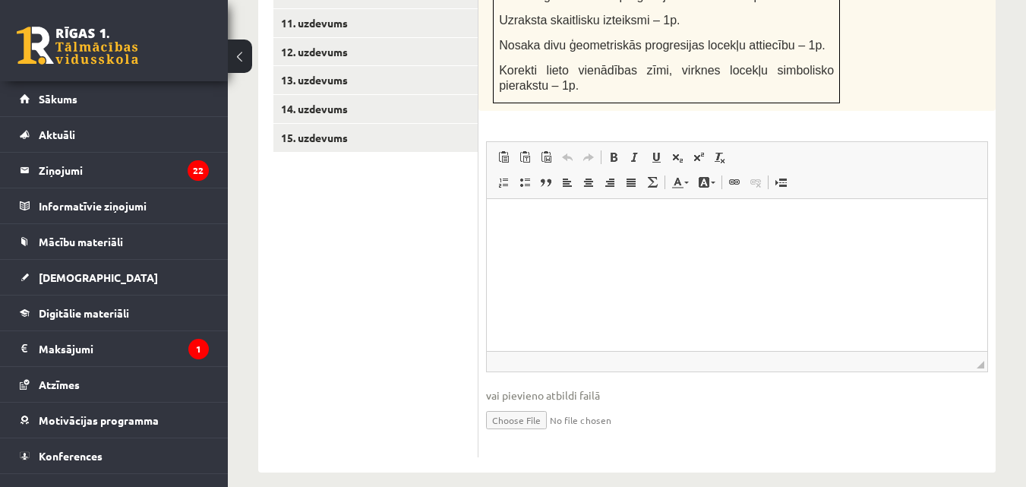
click at [520, 403] on input "file" at bounding box center [737, 418] width 502 height 31
type input "**********"
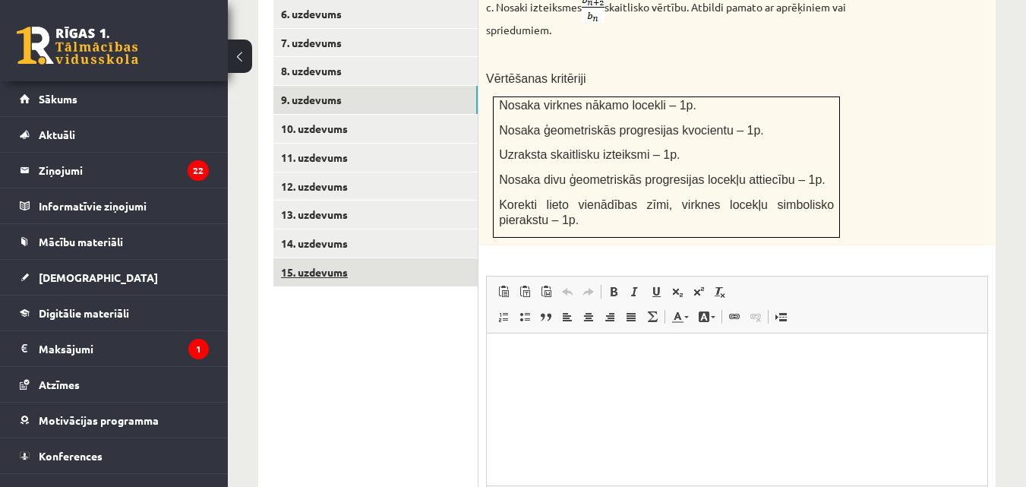
scroll to position [825, 0]
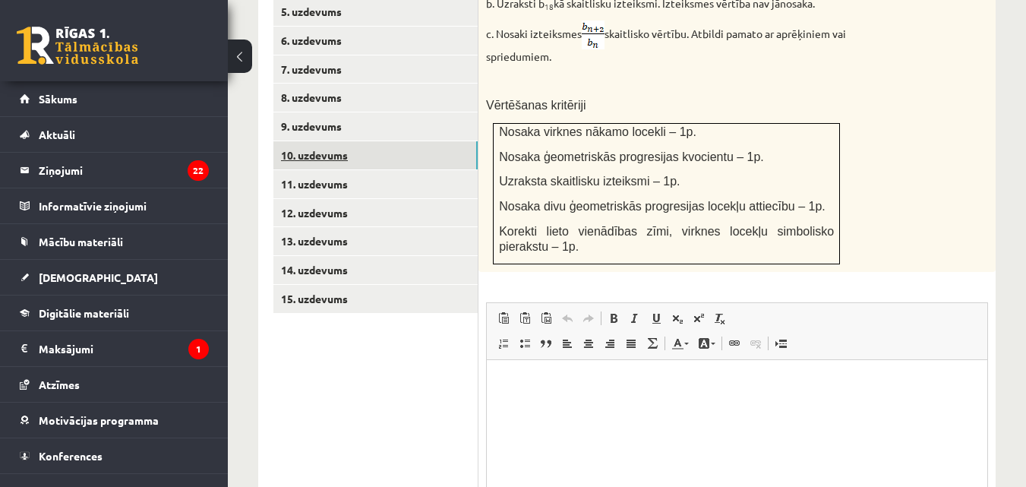
click at [350, 141] on link "10. uzdevums" at bounding box center [375, 155] width 204 height 28
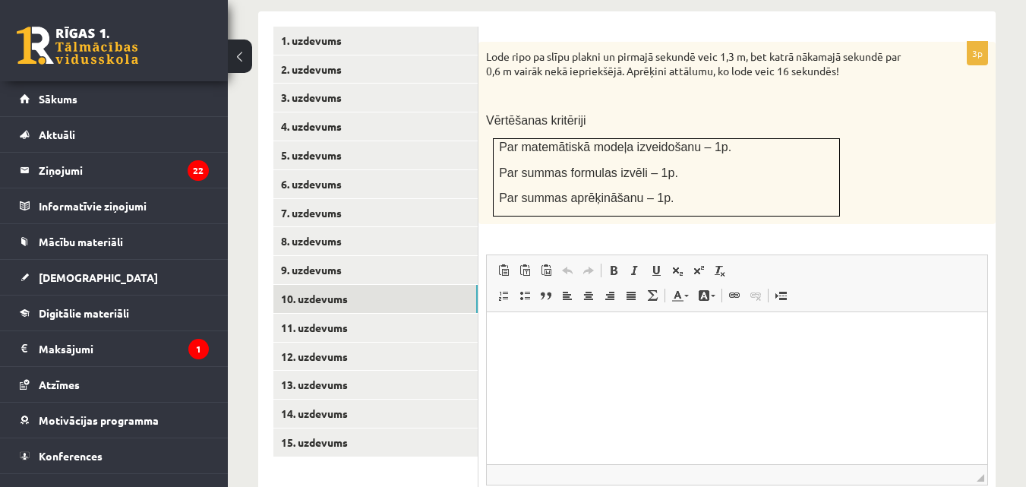
scroll to position [795, 0]
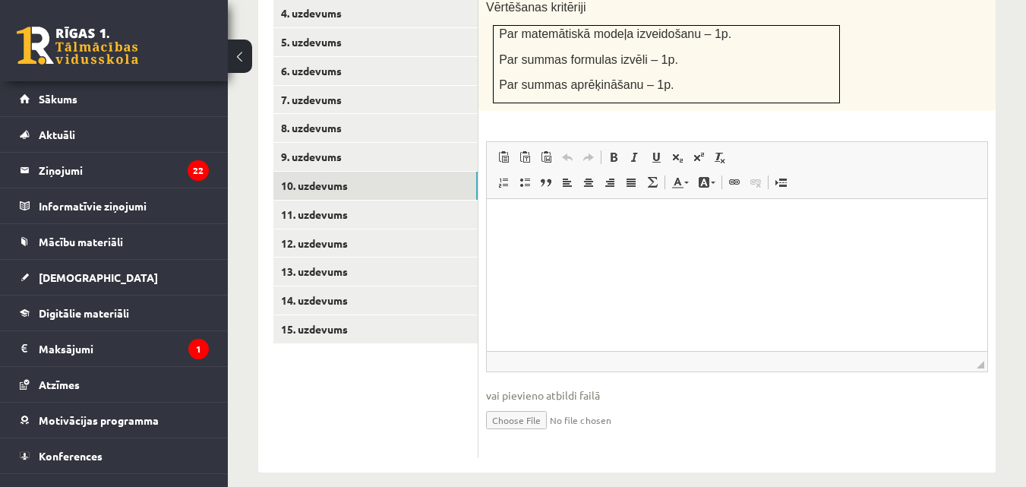
click at [537, 406] on input "file" at bounding box center [737, 418] width 502 height 31
type input "**********"
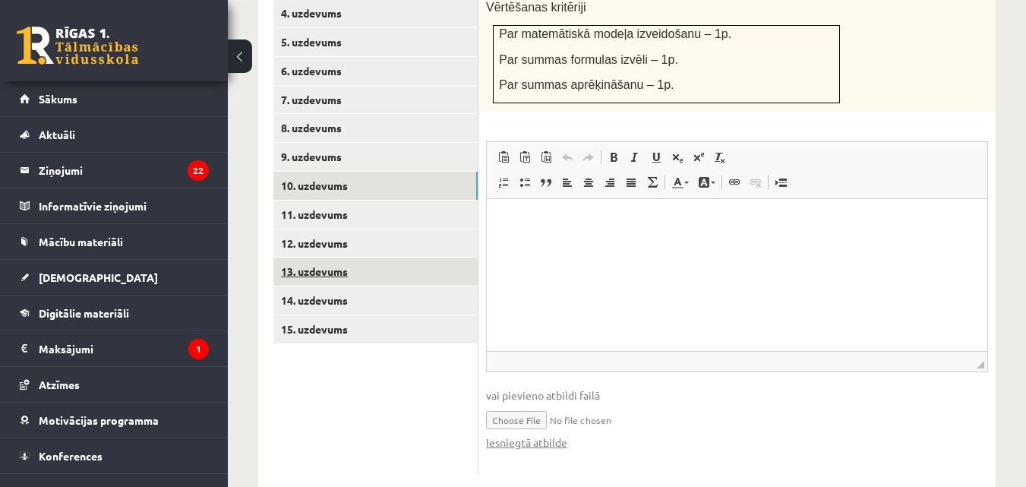
click at [355, 257] on link "13. uzdevums" at bounding box center [375, 271] width 204 height 28
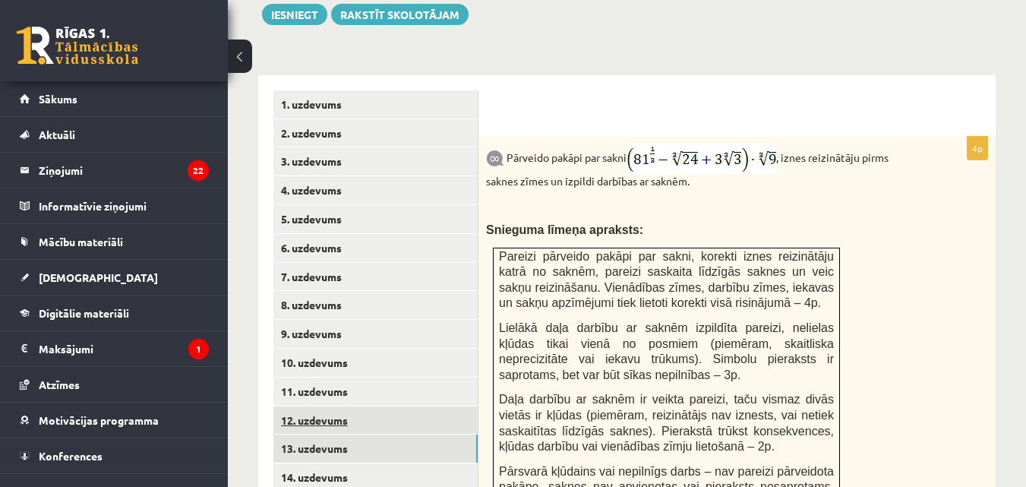
scroll to position [0, 0]
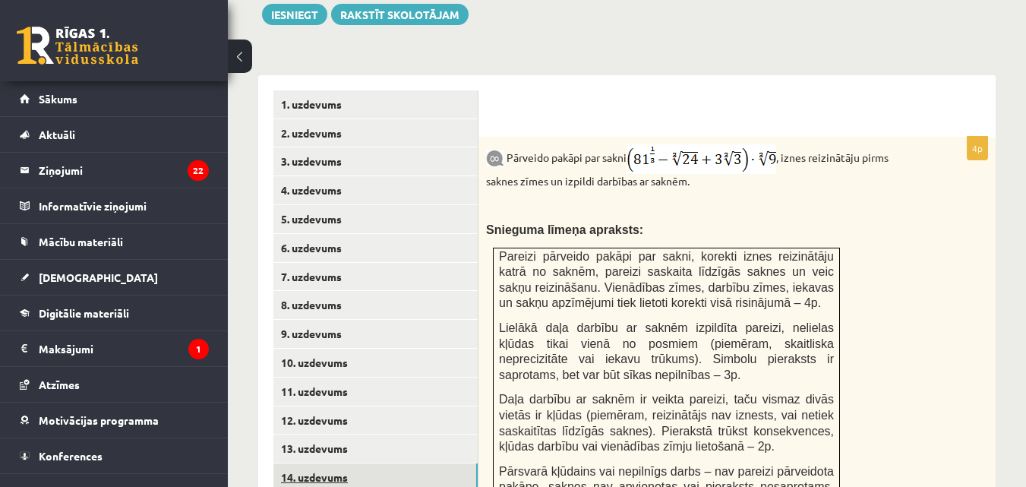
click at [314, 463] on link "14. uzdevums" at bounding box center [375, 477] width 204 height 28
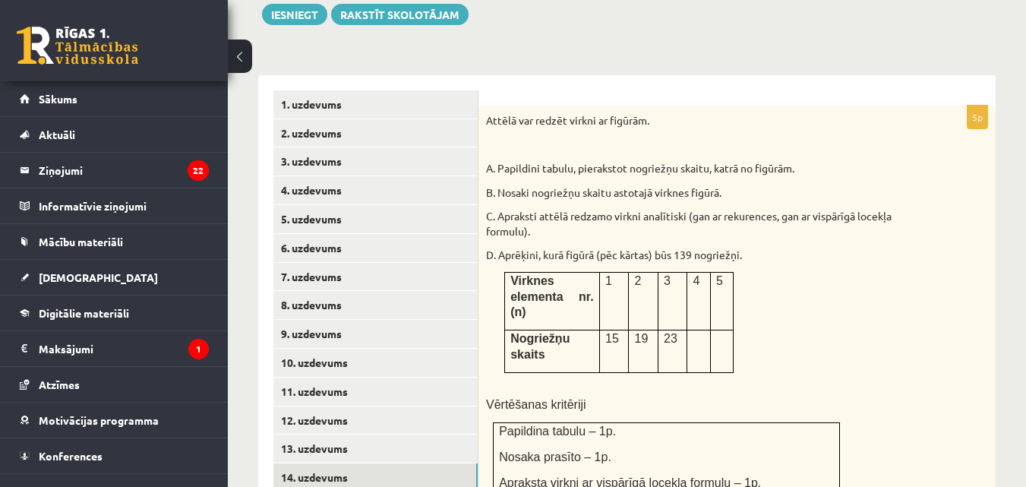
scroll to position [795, 0]
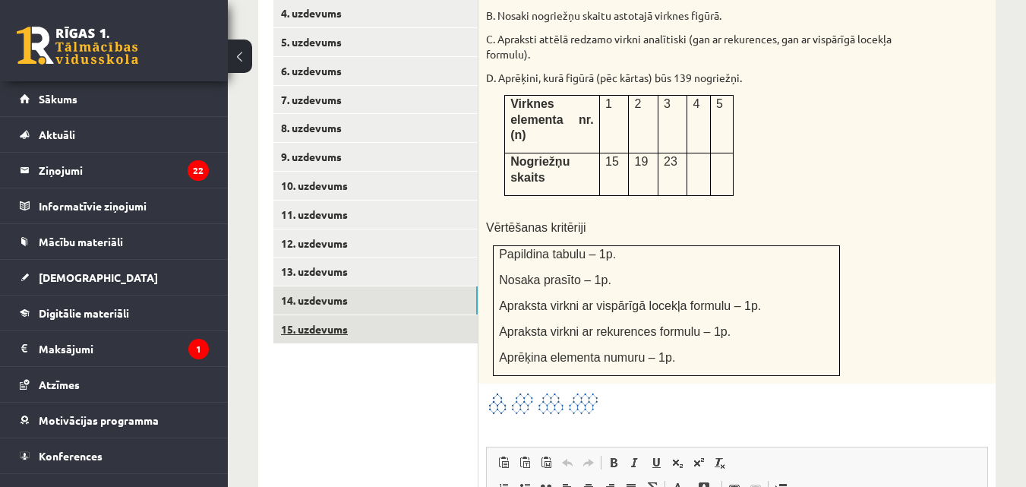
click at [352, 321] on link "15. uzdevums" at bounding box center [375, 329] width 204 height 28
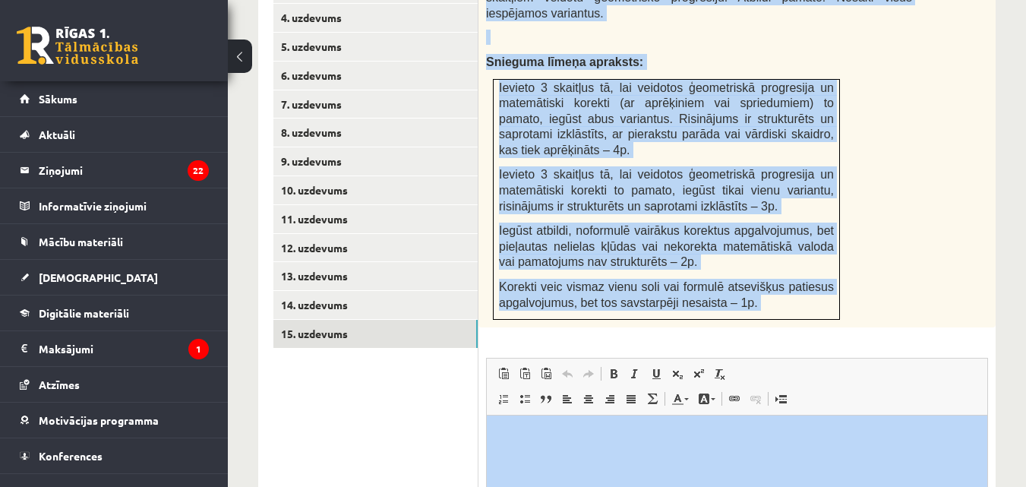
scroll to position [825, 0]
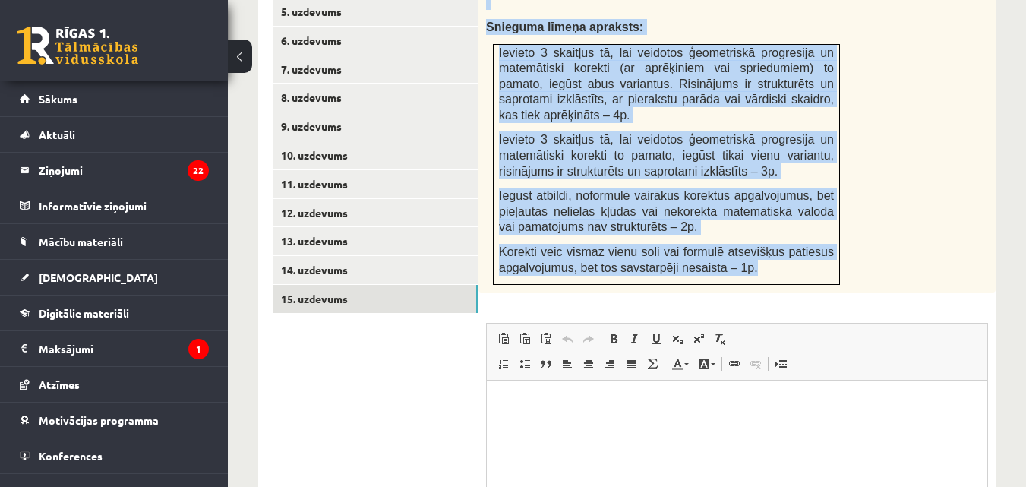
drag, startPoint x: 515, startPoint y: 132, endPoint x: 750, endPoint y: 251, distance: 262.9
click at [750, 251] on div "Starp skaitļiem 5 un 405 ievieto tādus trīs skaitļus, lai tie kopā ar dotajiem …" at bounding box center [737, 110] width 517 height 363
copy div "Starp skaitļiem 5 un 405 ievieto tādus trīs skaitļus, lai tie kopā ar dotajiem …"
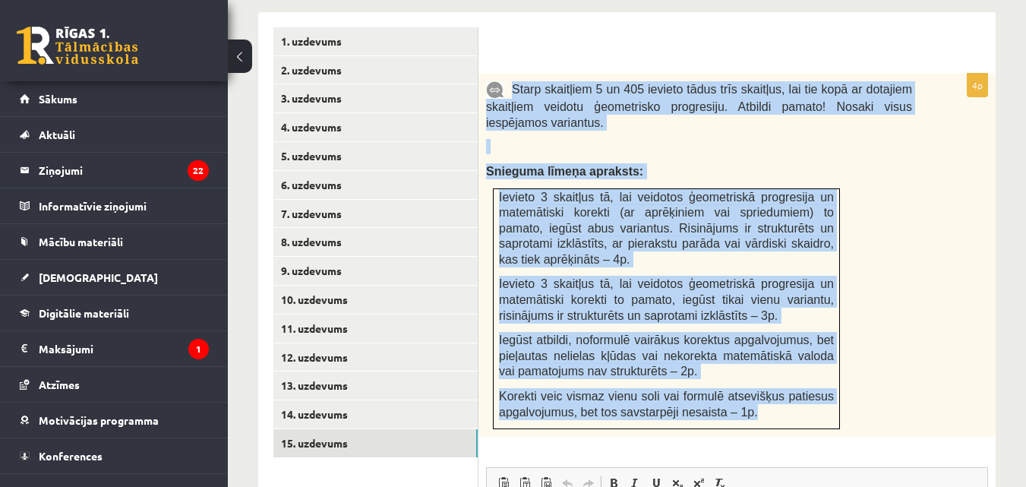
scroll to position [647, 0]
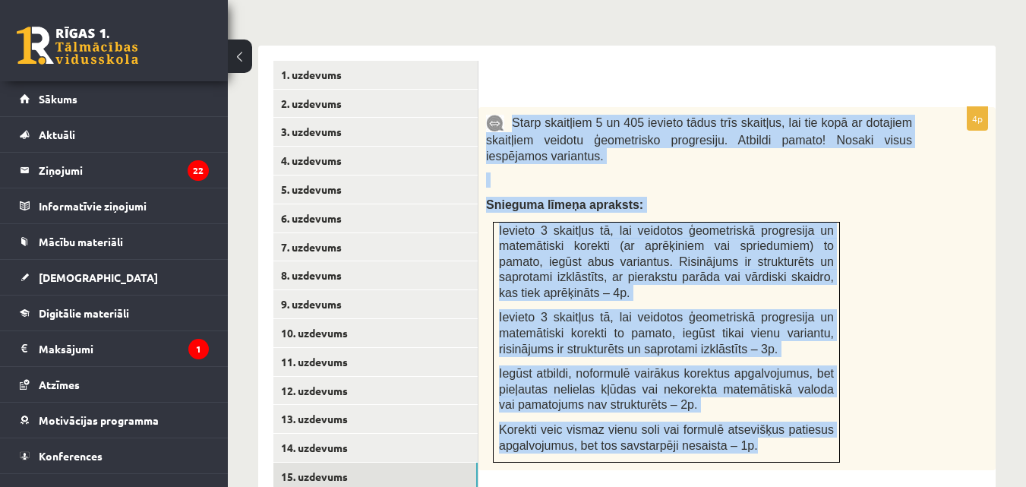
click at [611, 172] on p at bounding box center [699, 179] width 426 height 15
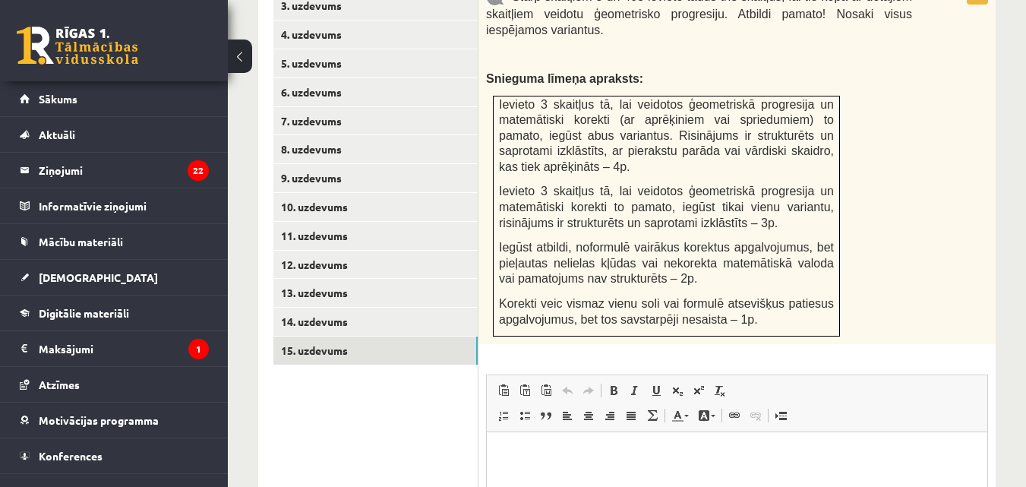
scroll to position [825, 0]
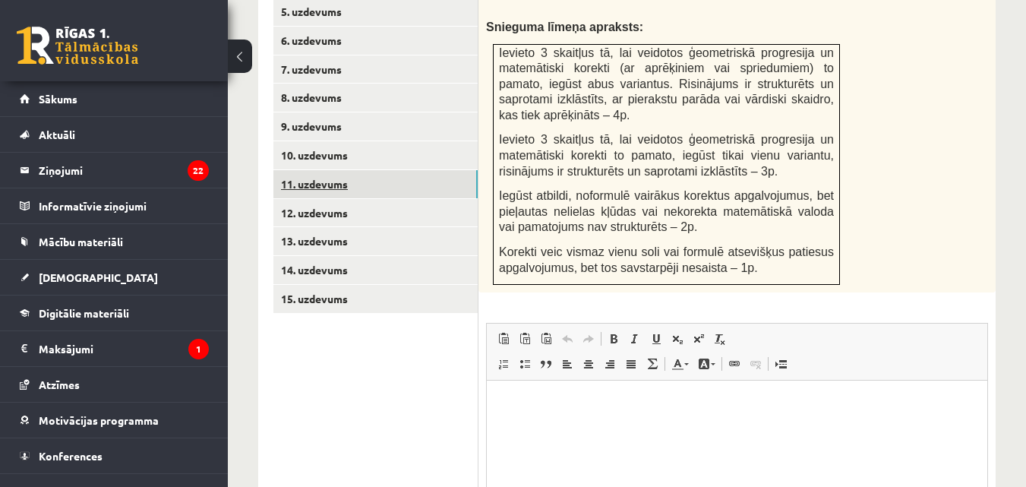
click at [331, 170] on link "11. uzdevums" at bounding box center [375, 184] width 204 height 28
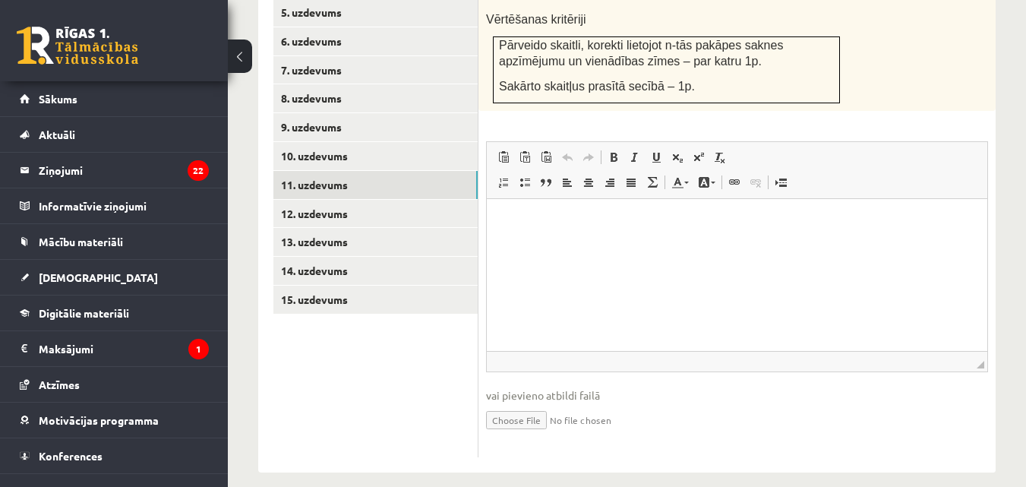
scroll to position [0, 0]
click at [529, 403] on input "file" at bounding box center [737, 418] width 502 height 31
type input "**********"
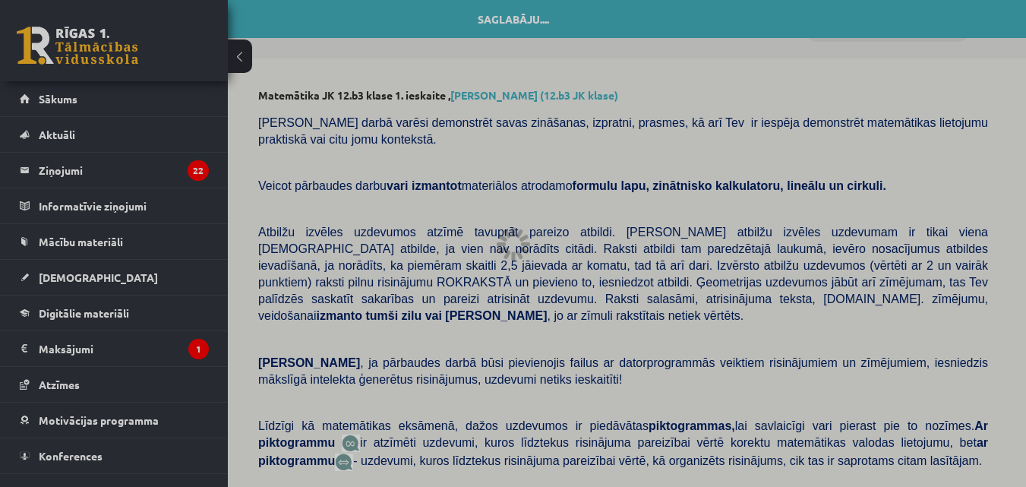
scroll to position [681, 0]
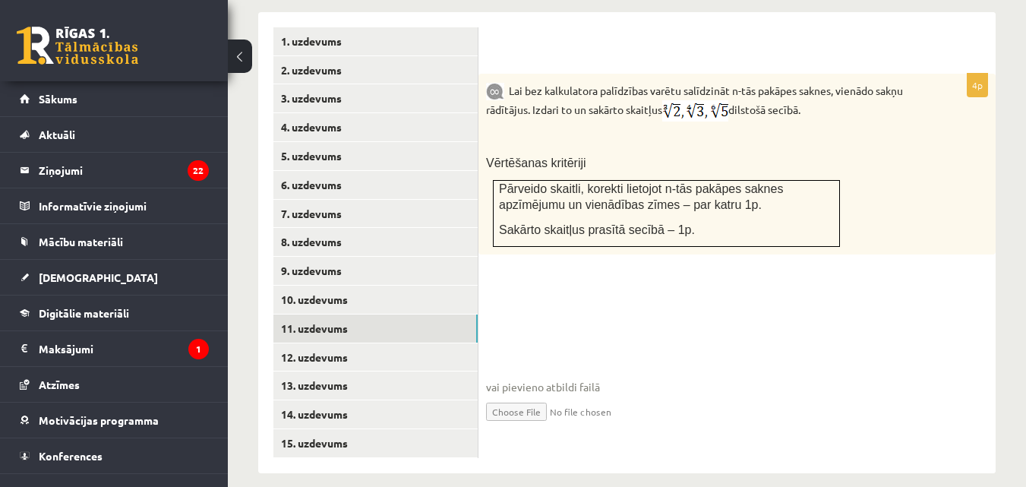
click at [596, 355] on fieldset "vai pievieno atbildi failā Iesniegtā atbilde" at bounding box center [737, 363] width 502 height 156
click at [529, 395] on input "file" at bounding box center [737, 410] width 502 height 31
type input "**********"
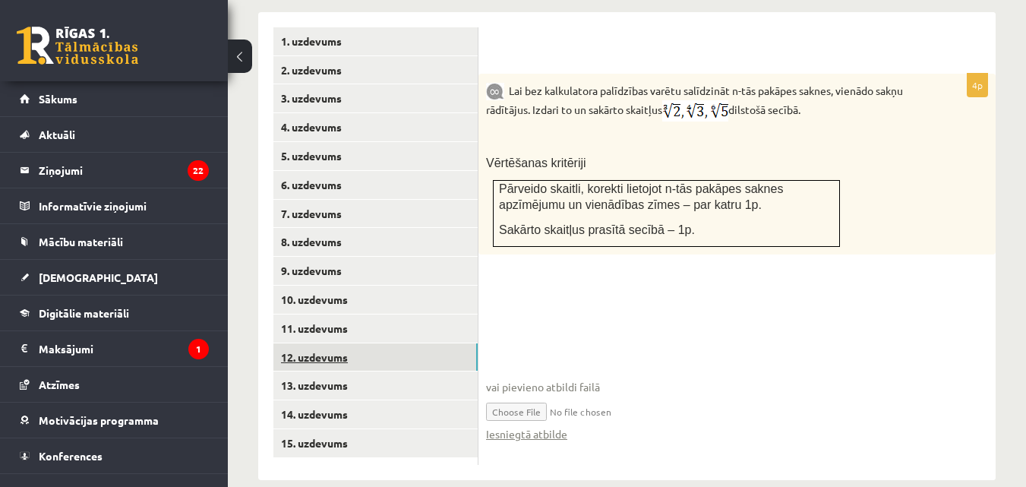
click at [371, 343] on link "12. uzdevums" at bounding box center [375, 357] width 204 height 28
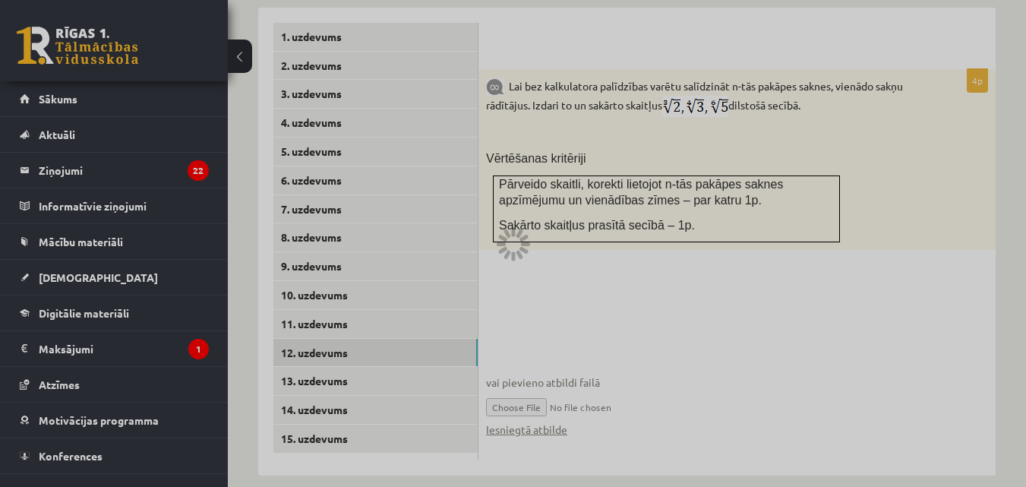
scroll to position [688, 0]
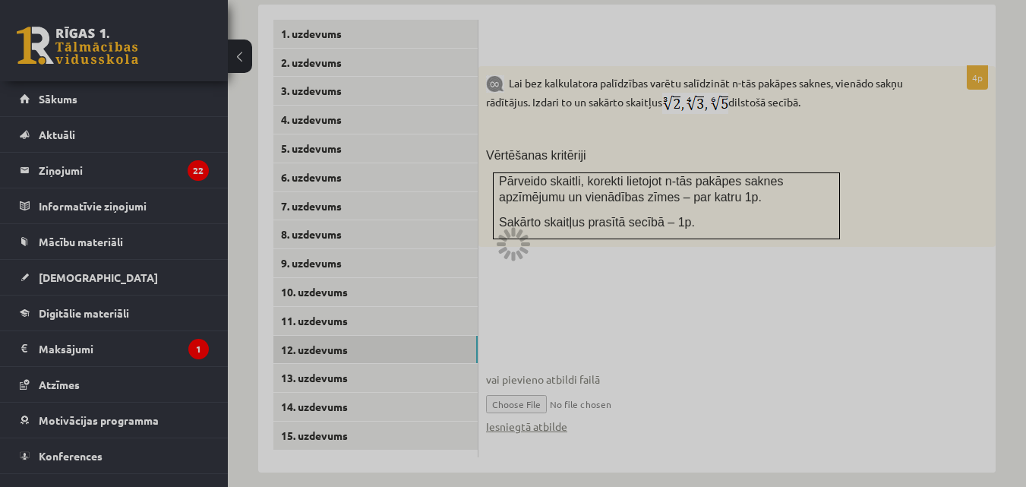
click at [706, 292] on div at bounding box center [513, 243] width 1026 height 487
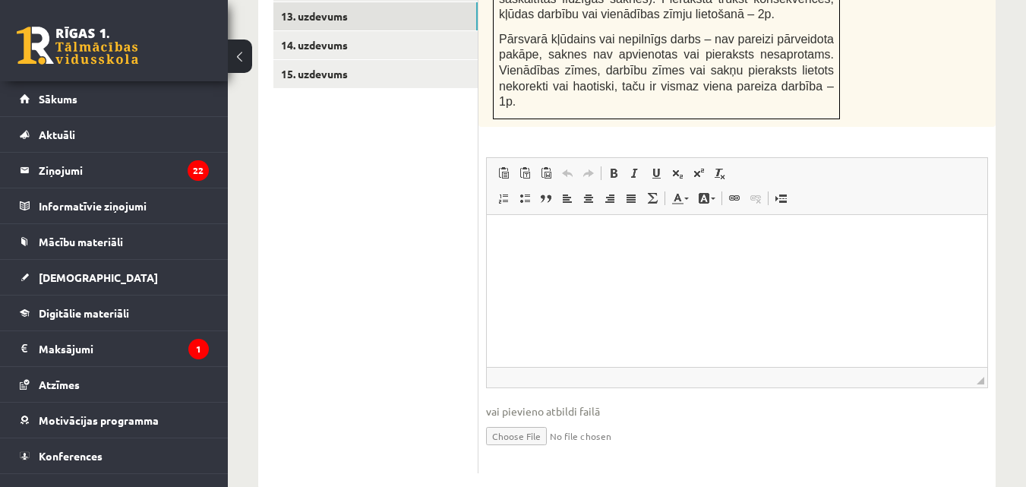
scroll to position [873, 0]
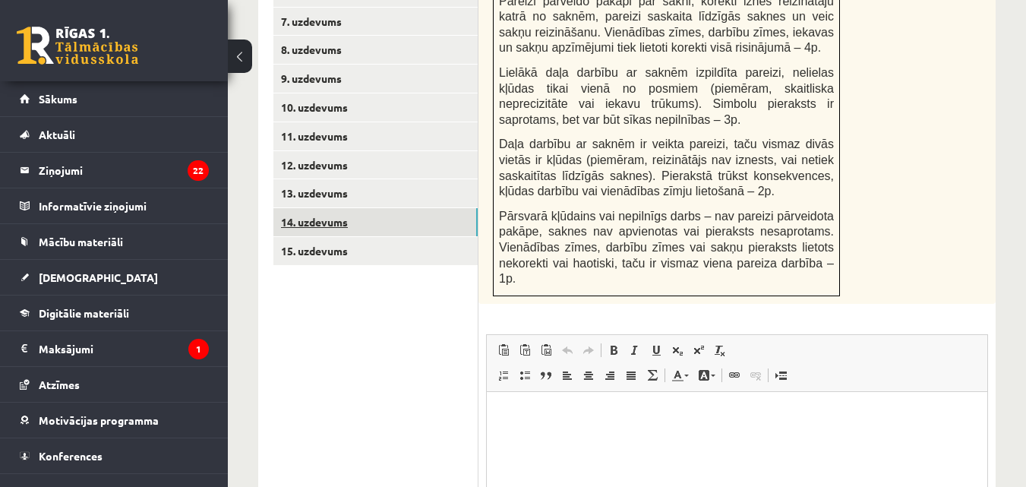
click at [337, 208] on link "14. uzdevums" at bounding box center [375, 222] width 204 height 28
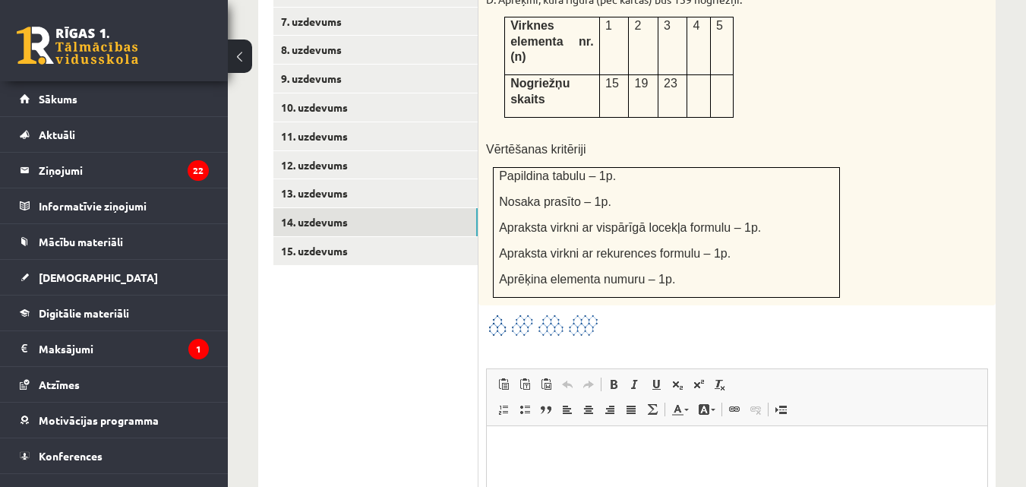
scroll to position [1050, 0]
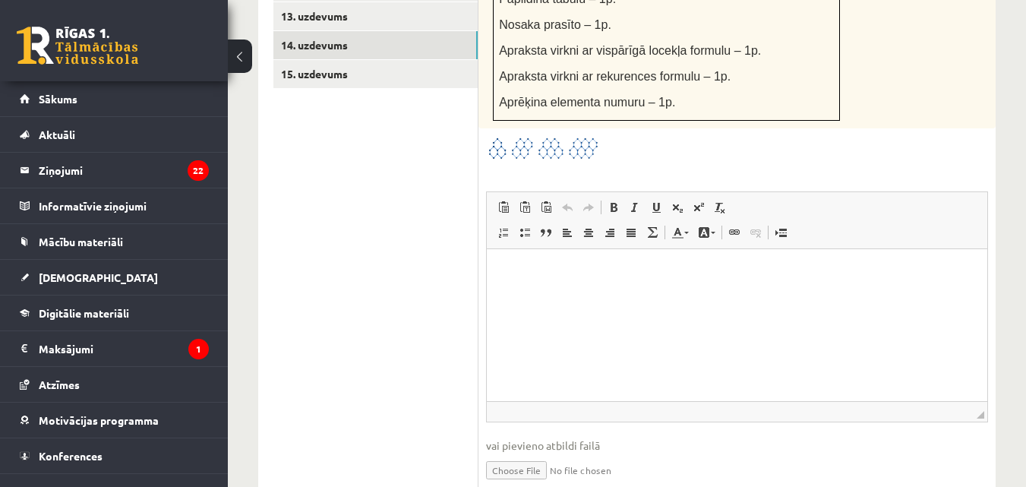
click at [512, 453] on input "file" at bounding box center [737, 468] width 502 height 31
type input "**********"
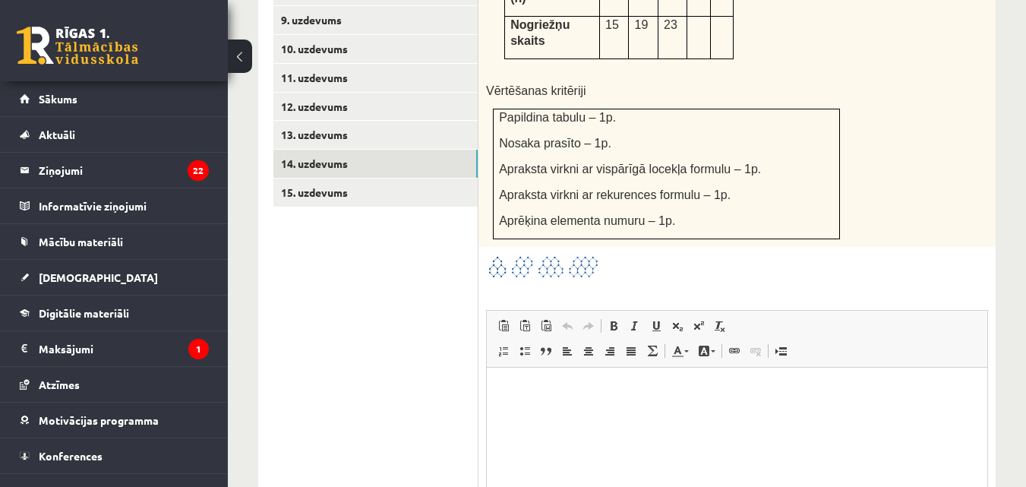
scroll to position [873, 0]
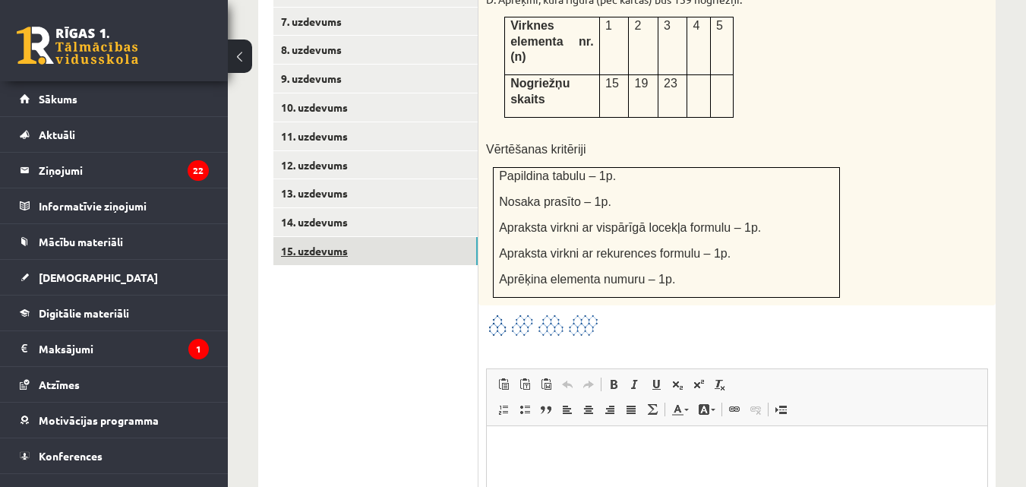
click at [355, 237] on link "15. uzdevums" at bounding box center [375, 251] width 204 height 28
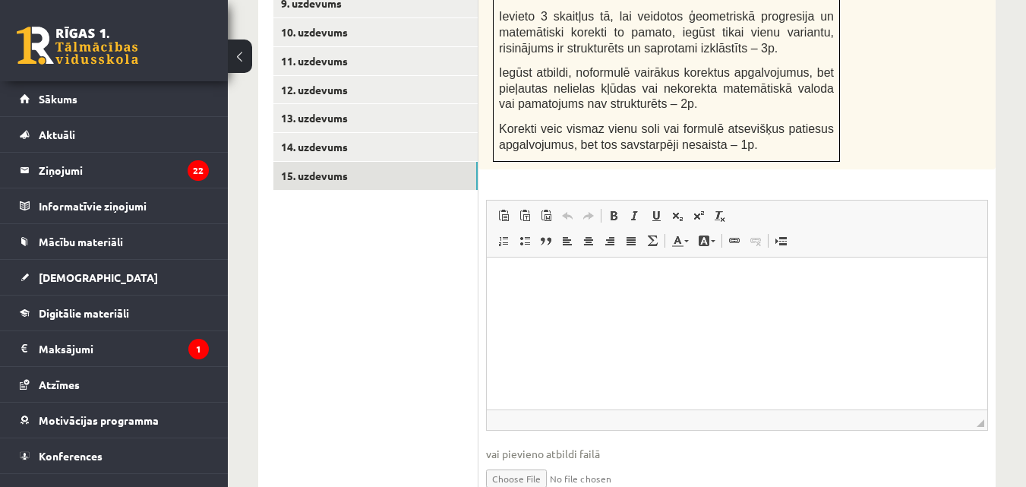
scroll to position [1006, 0]
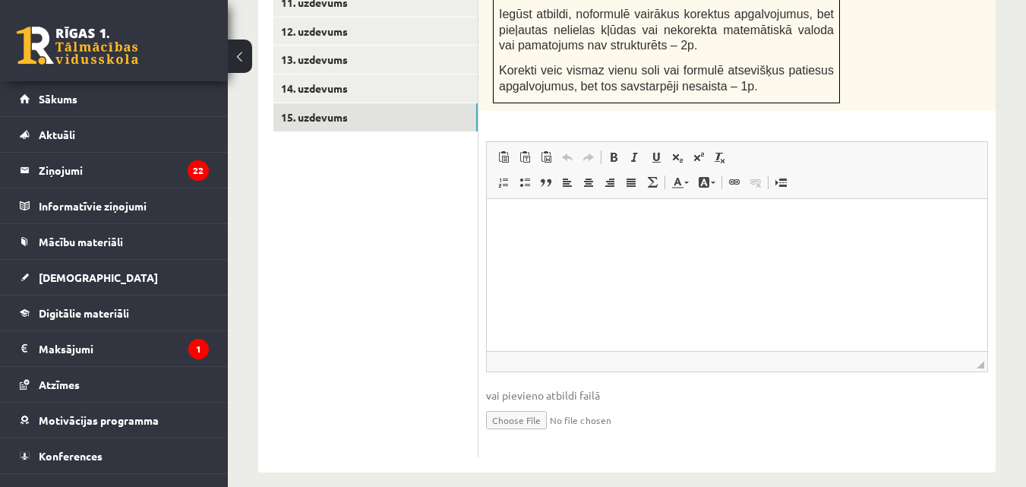
click at [523, 403] on input "file" at bounding box center [737, 418] width 502 height 31
type input "**********"
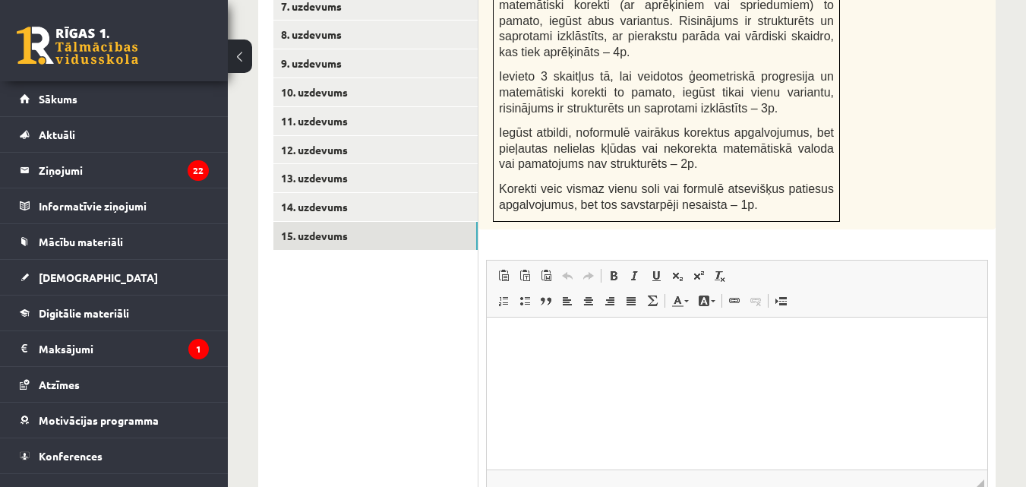
scroll to position [829, 0]
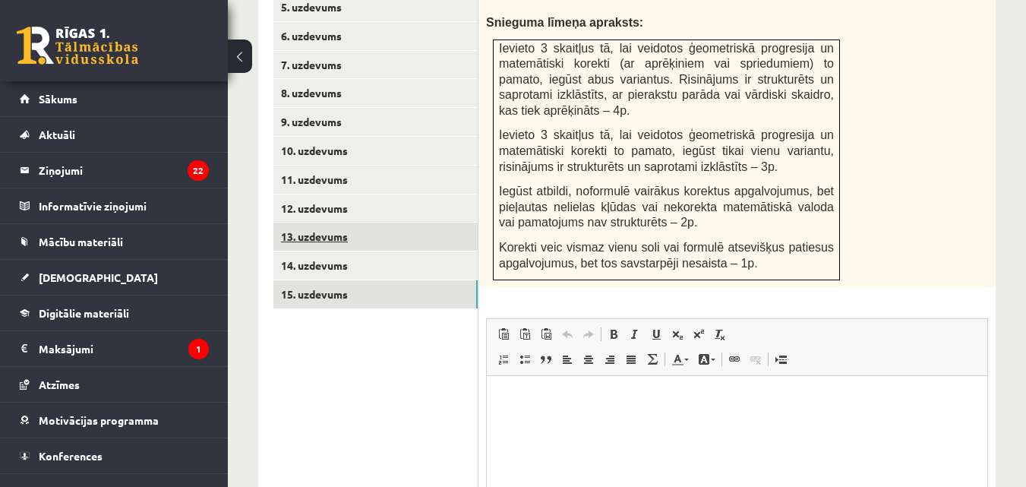
click at [322, 223] on link "13. uzdevums" at bounding box center [375, 237] width 204 height 28
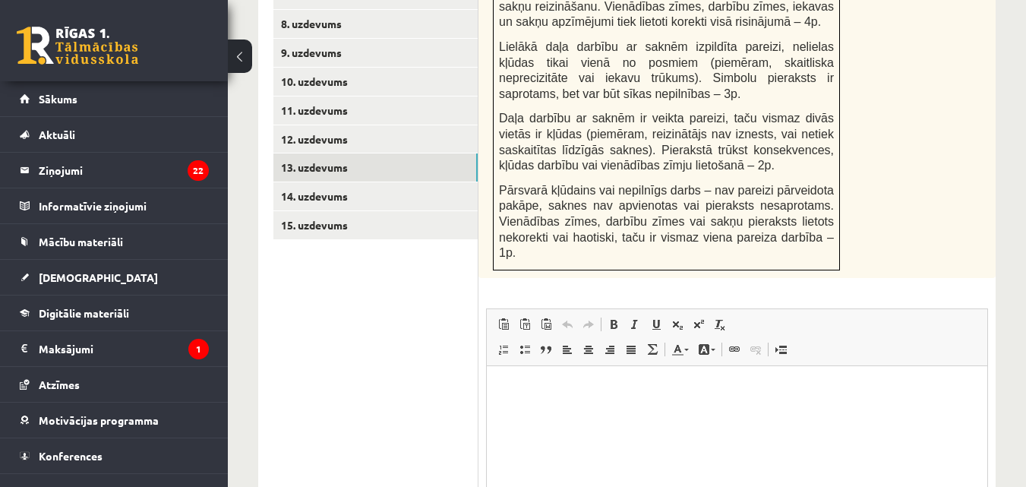
scroll to position [1050, 0]
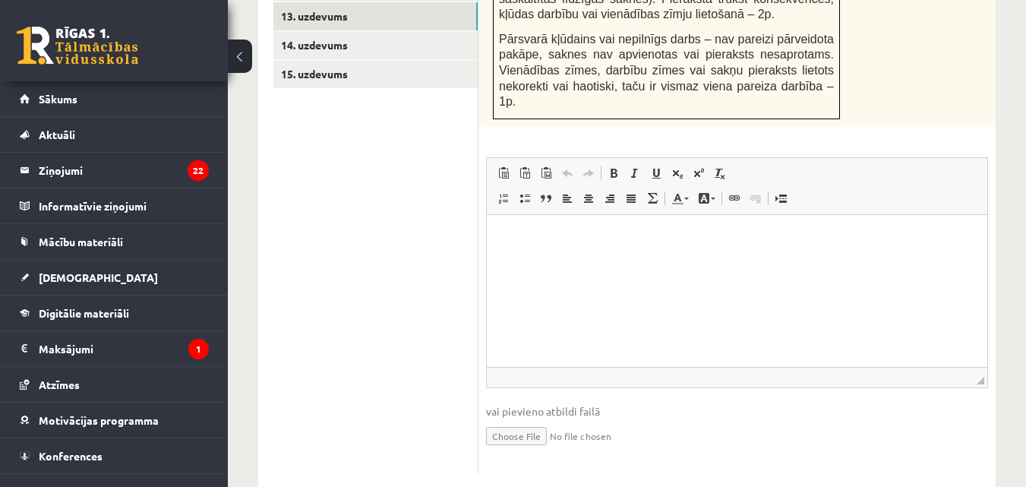
click at [520, 419] on input "file" at bounding box center [737, 434] width 502 height 31
click at [486, 419] on input "file" at bounding box center [737, 434] width 502 height 31
click at [524, 419] on input "file" at bounding box center [737, 434] width 502 height 31
type input "**********"
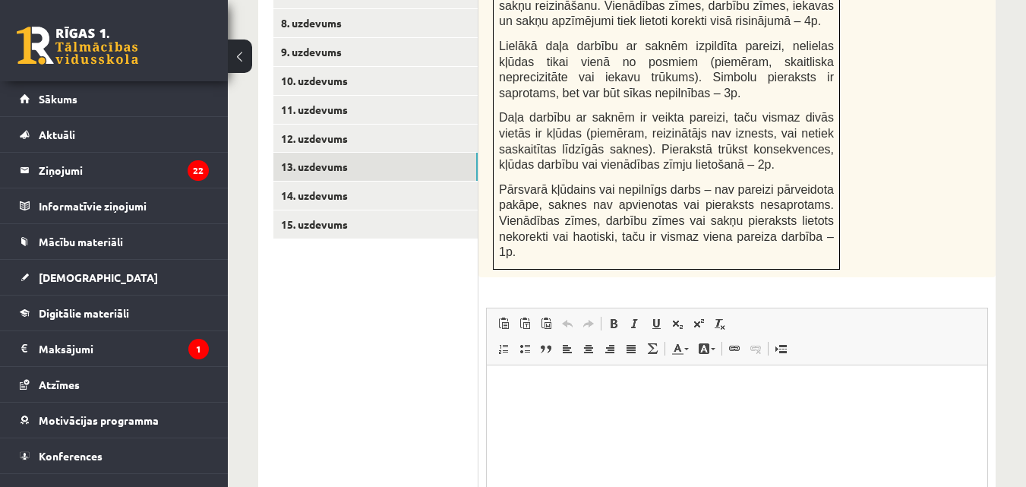
scroll to position [873, 0]
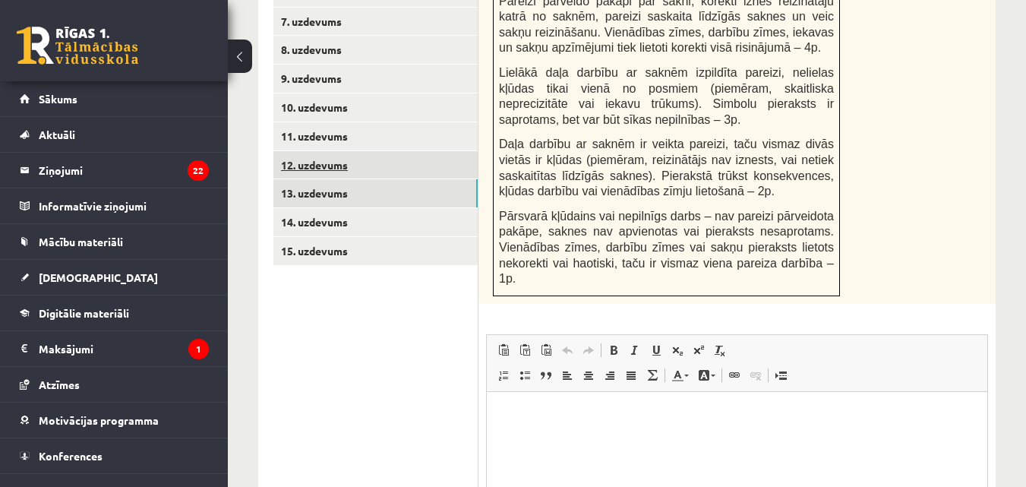
click at [317, 152] on link "12. uzdevums" at bounding box center [375, 165] width 204 height 28
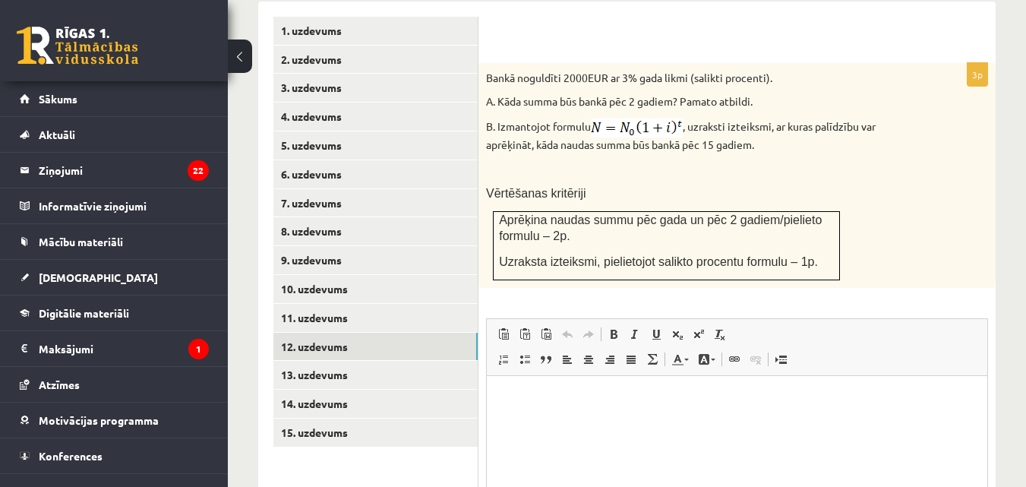
scroll to position [868, 0]
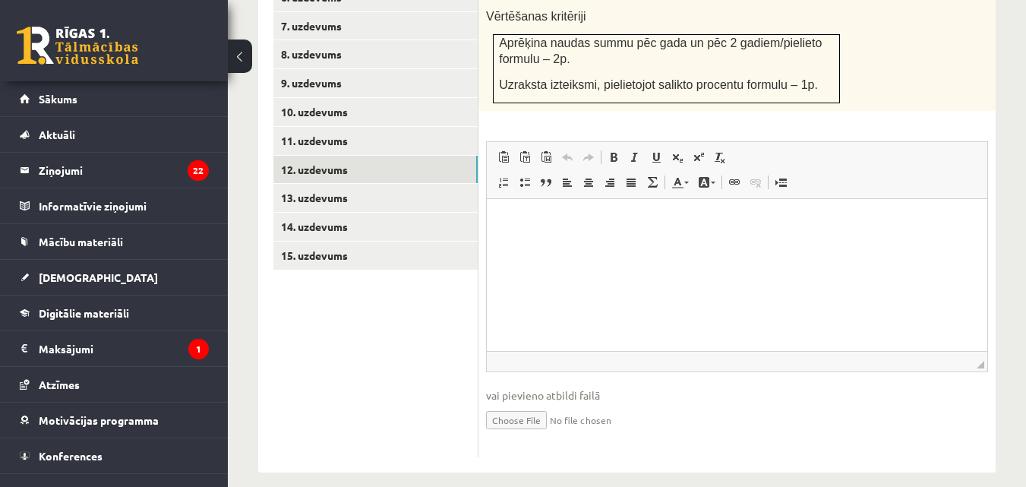
click at [523, 403] on input "file" at bounding box center [737, 418] width 502 height 31
type input "**********"
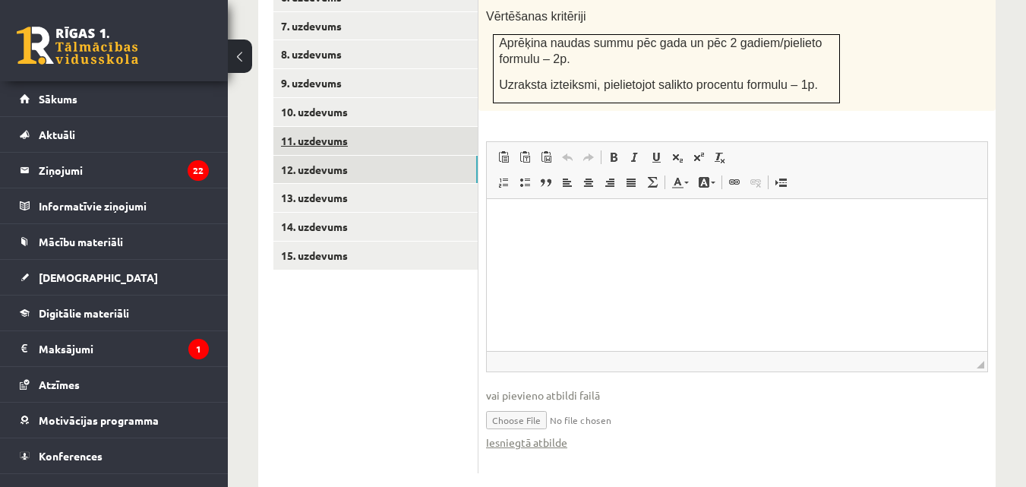
click at [309, 127] on link "11. uzdevums" at bounding box center [375, 141] width 204 height 28
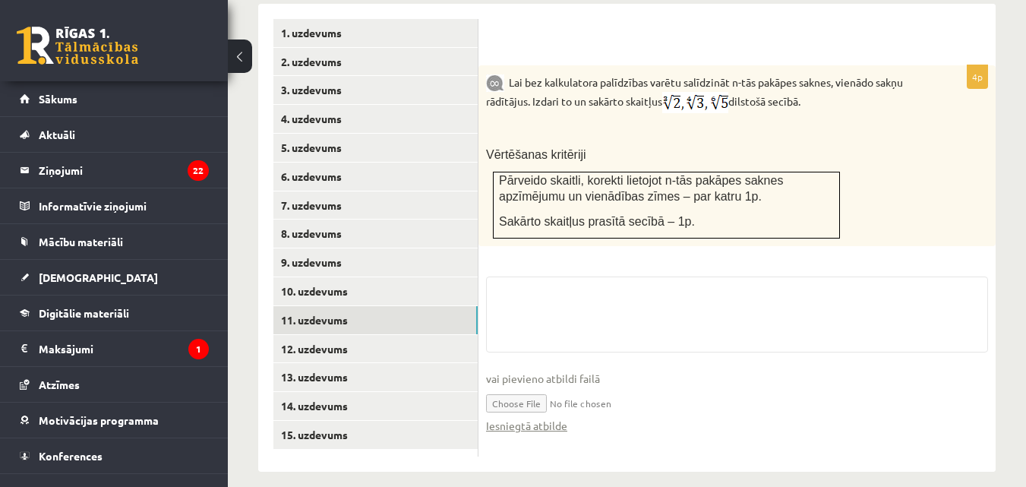
click at [510, 387] on input "file" at bounding box center [737, 402] width 502 height 31
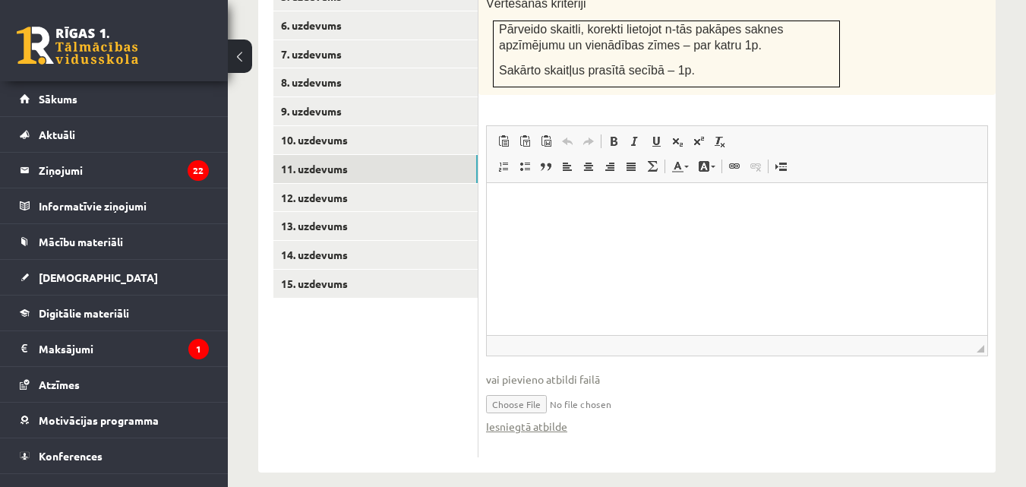
scroll to position [0, 0]
type input "**********"
click at [336, 126] on link "10. uzdevums" at bounding box center [375, 140] width 204 height 28
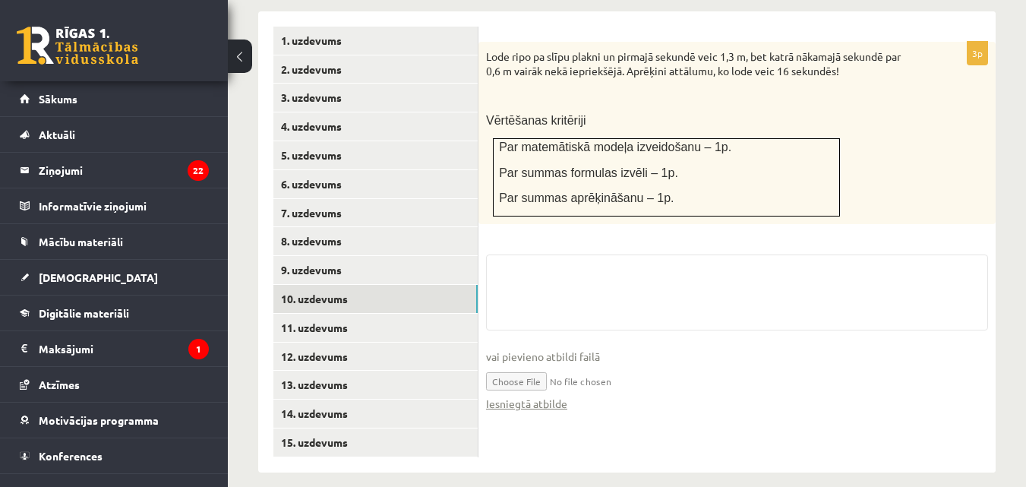
scroll to position [810, 0]
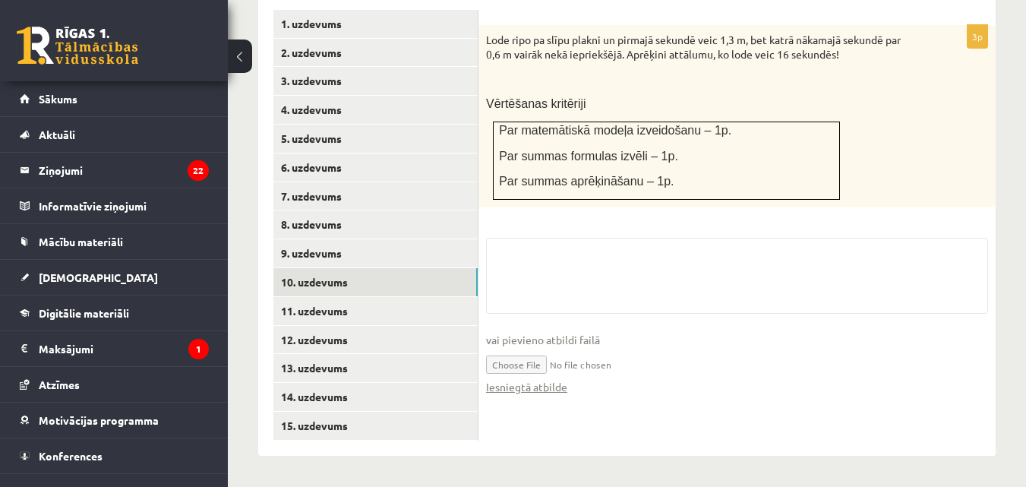
click at [513, 348] on span "vai pievieno atbildi failā" at bounding box center [737, 340] width 502 height 16
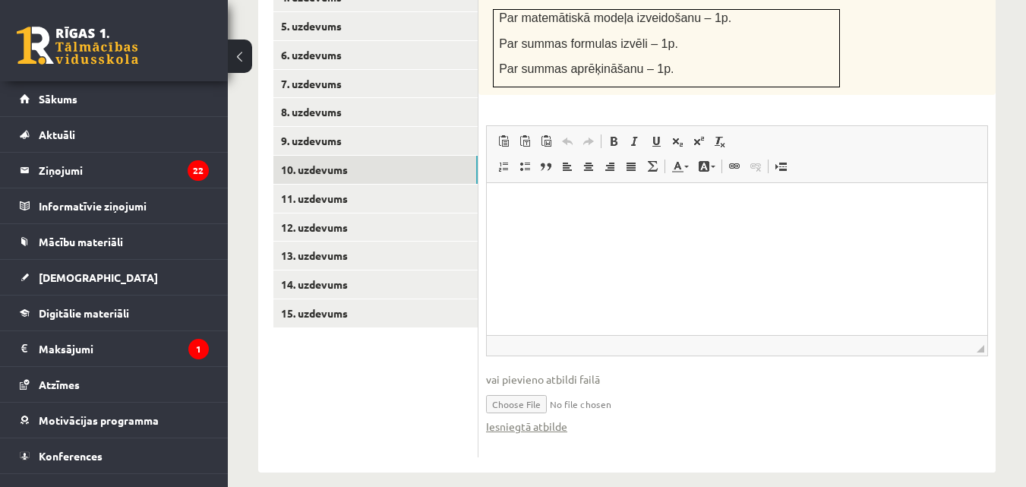
scroll to position [0, 0]
click at [512, 387] on input "file" at bounding box center [737, 402] width 502 height 31
type input "**********"
click at [325, 127] on link "9. uzdevums" at bounding box center [375, 141] width 204 height 28
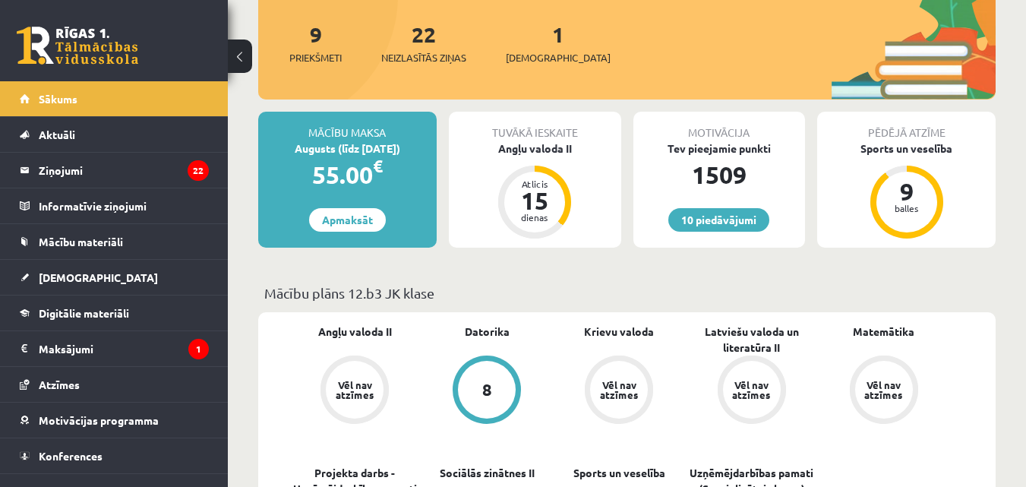
scroll to position [177, 0]
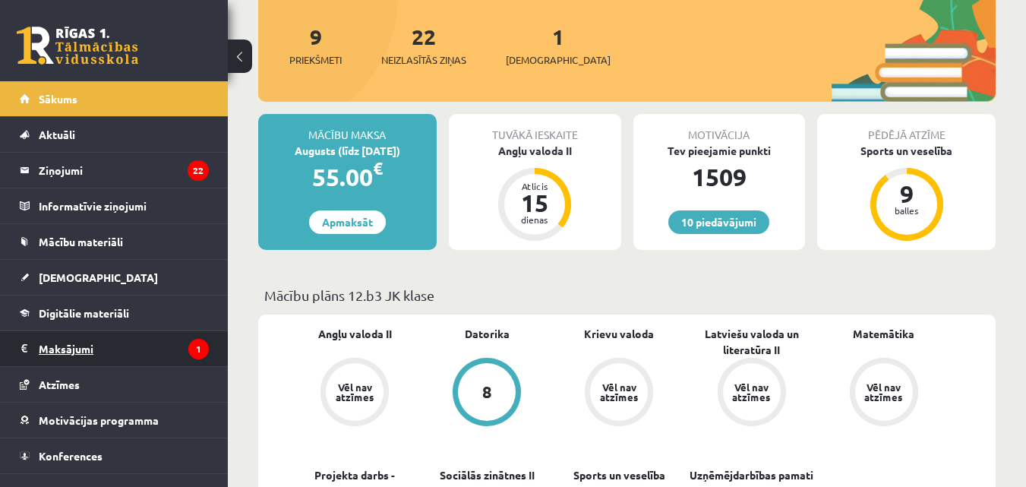
click at [127, 347] on legend "Maksājumi 1" at bounding box center [124, 348] width 170 height 35
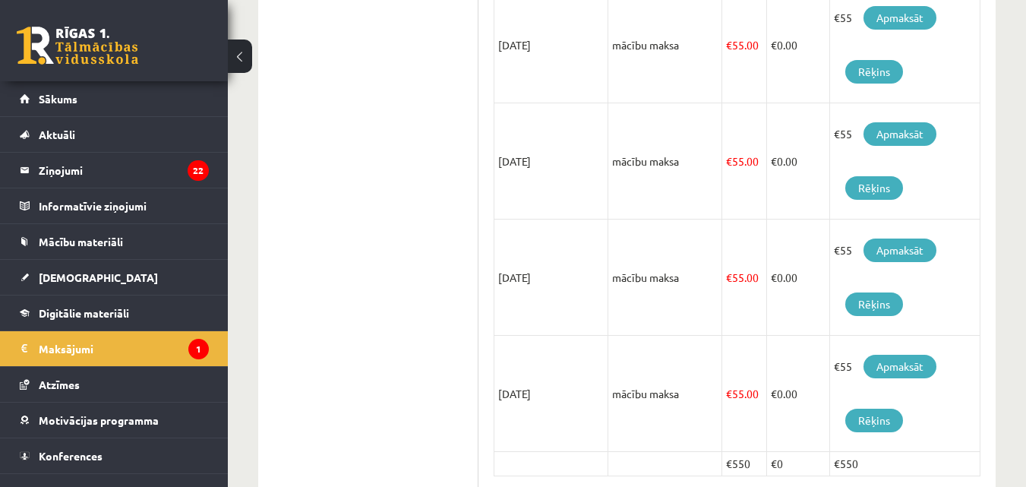
scroll to position [1167, 0]
